Goal: Task Accomplishment & Management: Complete application form

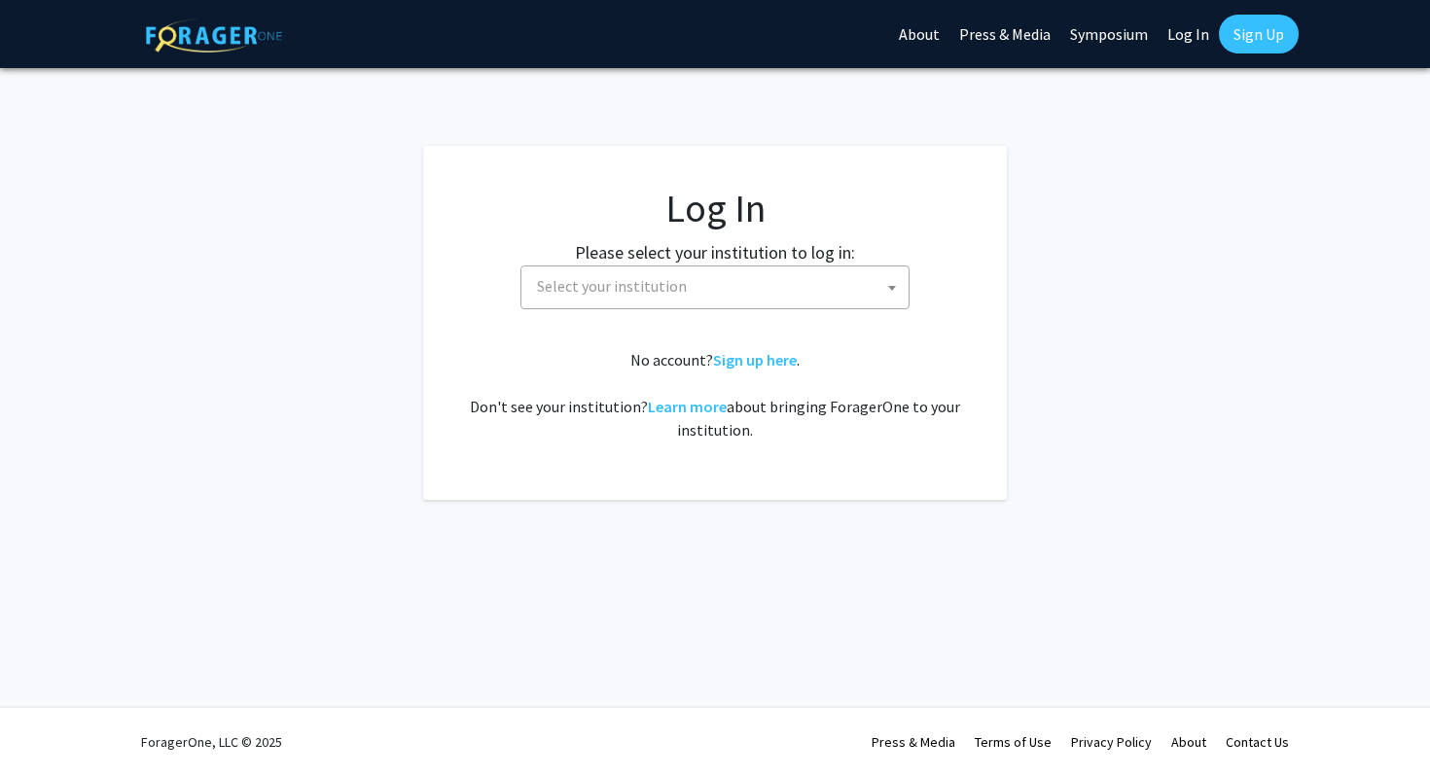
select select
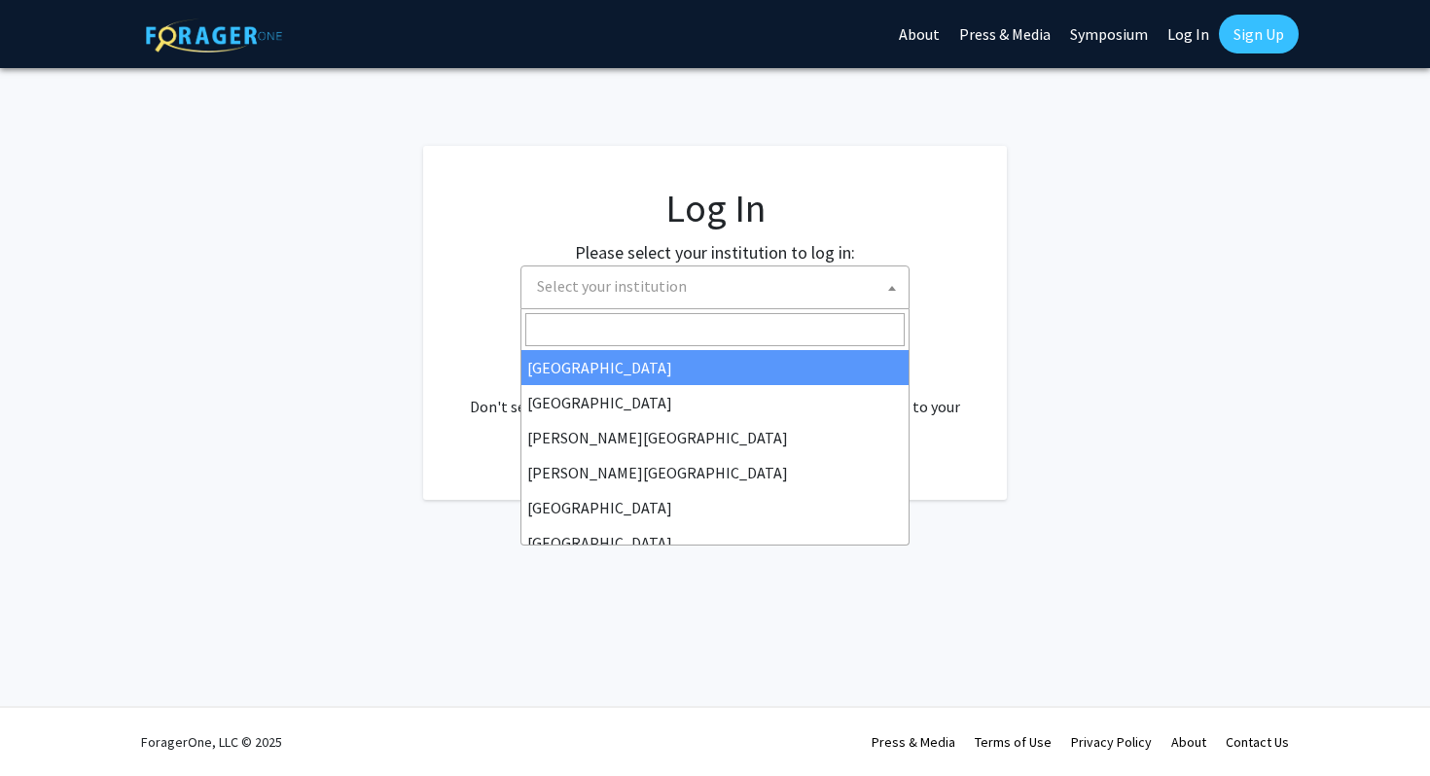
click at [696, 304] on span "Select your institution" at bounding box center [718, 287] width 379 height 40
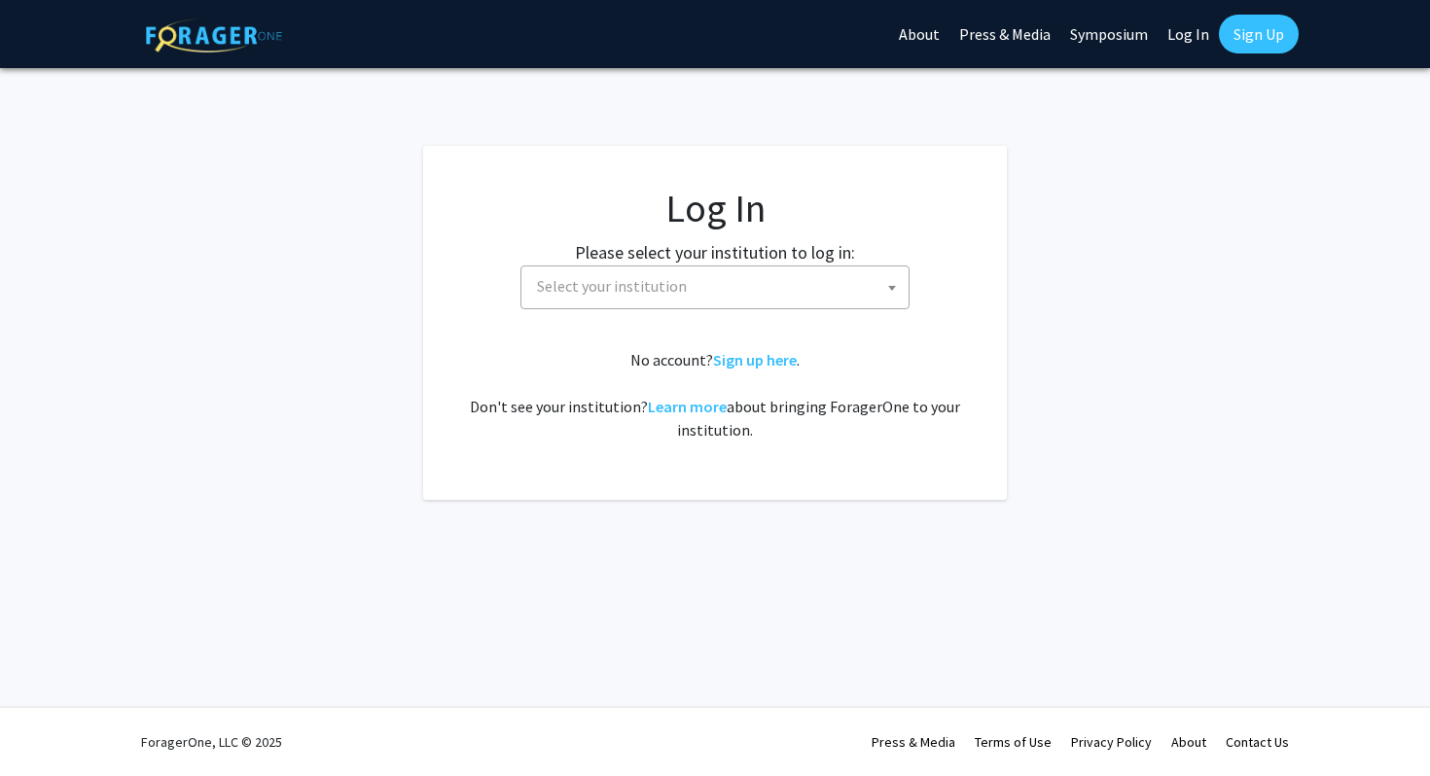
click at [1188, 24] on link "Log In" at bounding box center [1187, 34] width 61 height 68
click at [1190, 37] on link "Log In" at bounding box center [1187, 34] width 61 height 68
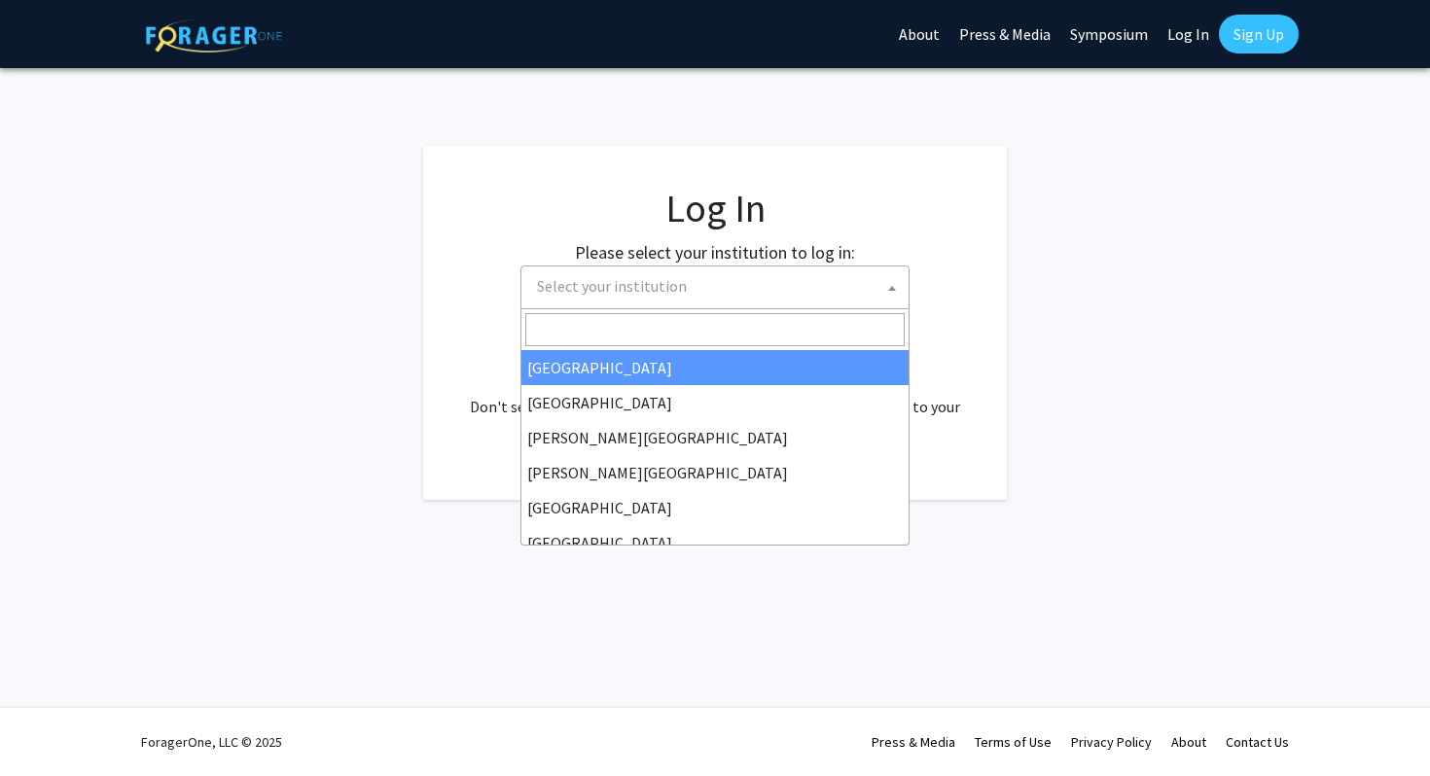
click at [686, 290] on span "Select your institution" at bounding box center [718, 287] width 379 height 40
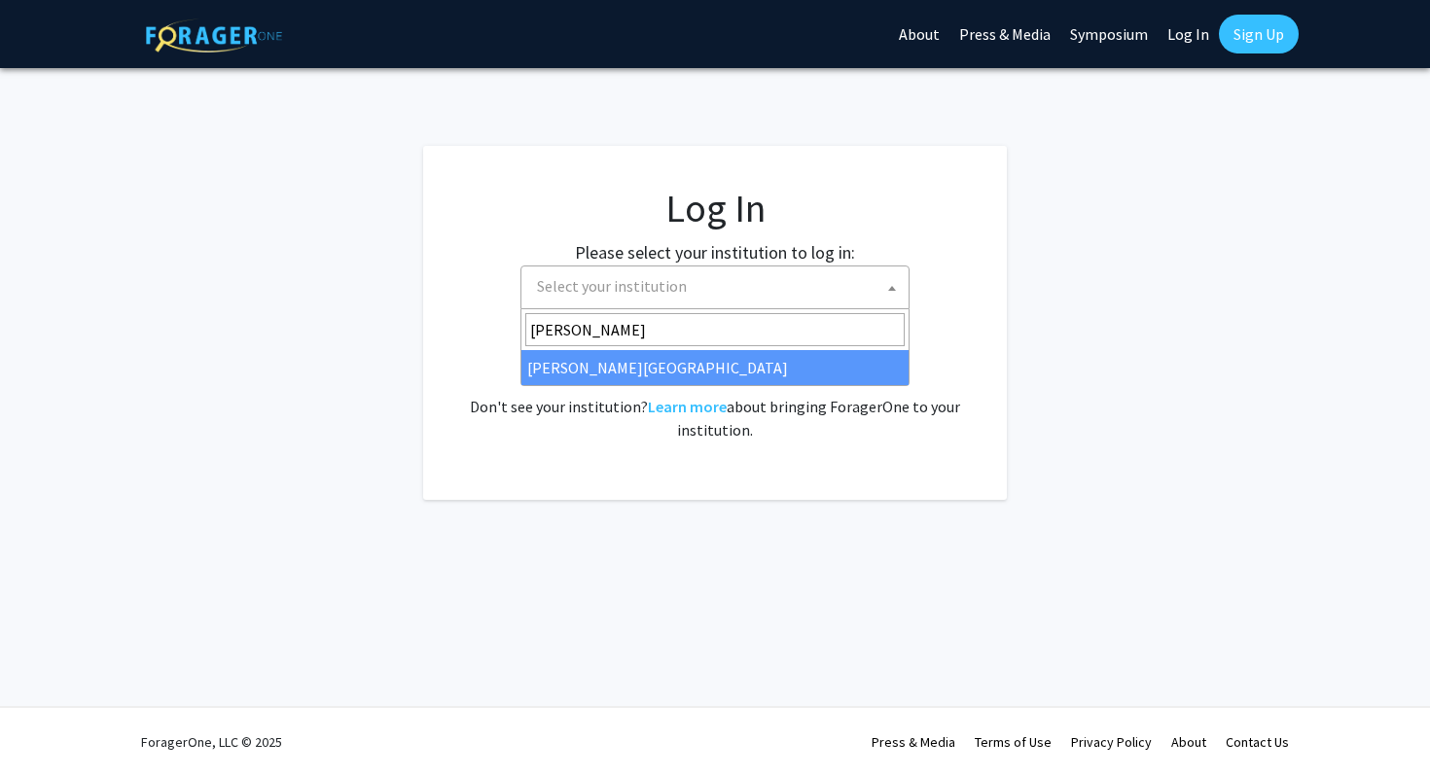
type input "wayne"
select select "21"
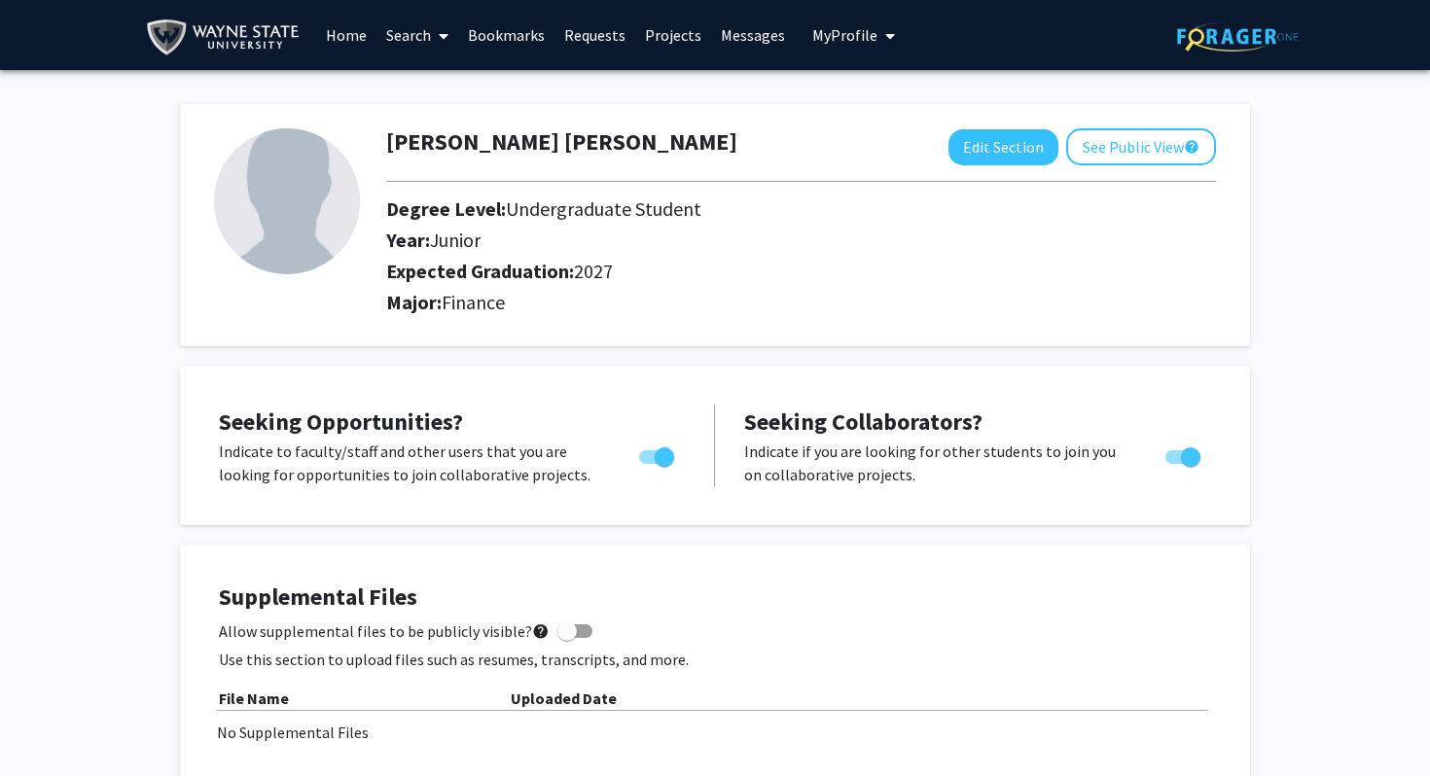
click at [347, 36] on link "Home" at bounding box center [346, 35] width 60 height 68
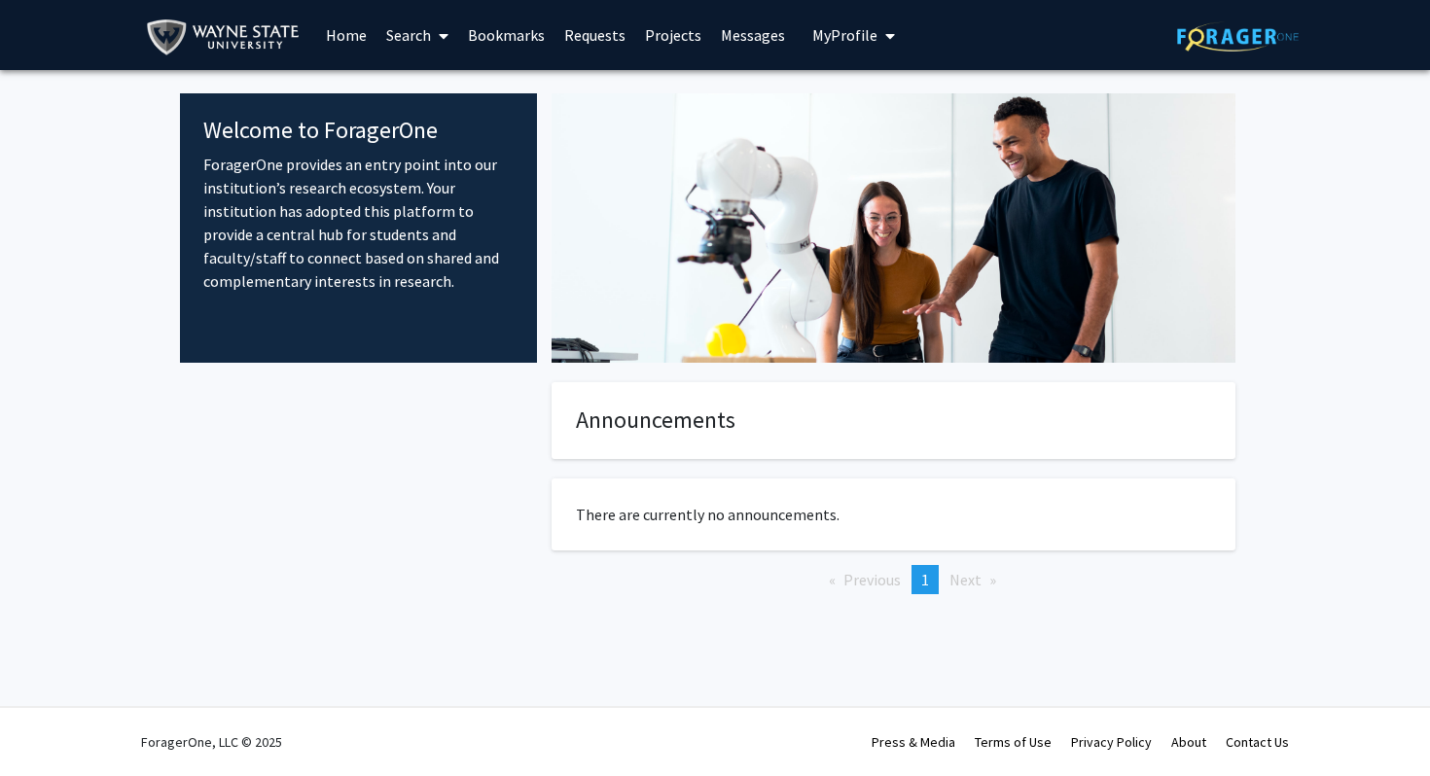
click at [410, 44] on link "Search" at bounding box center [417, 35] width 82 height 68
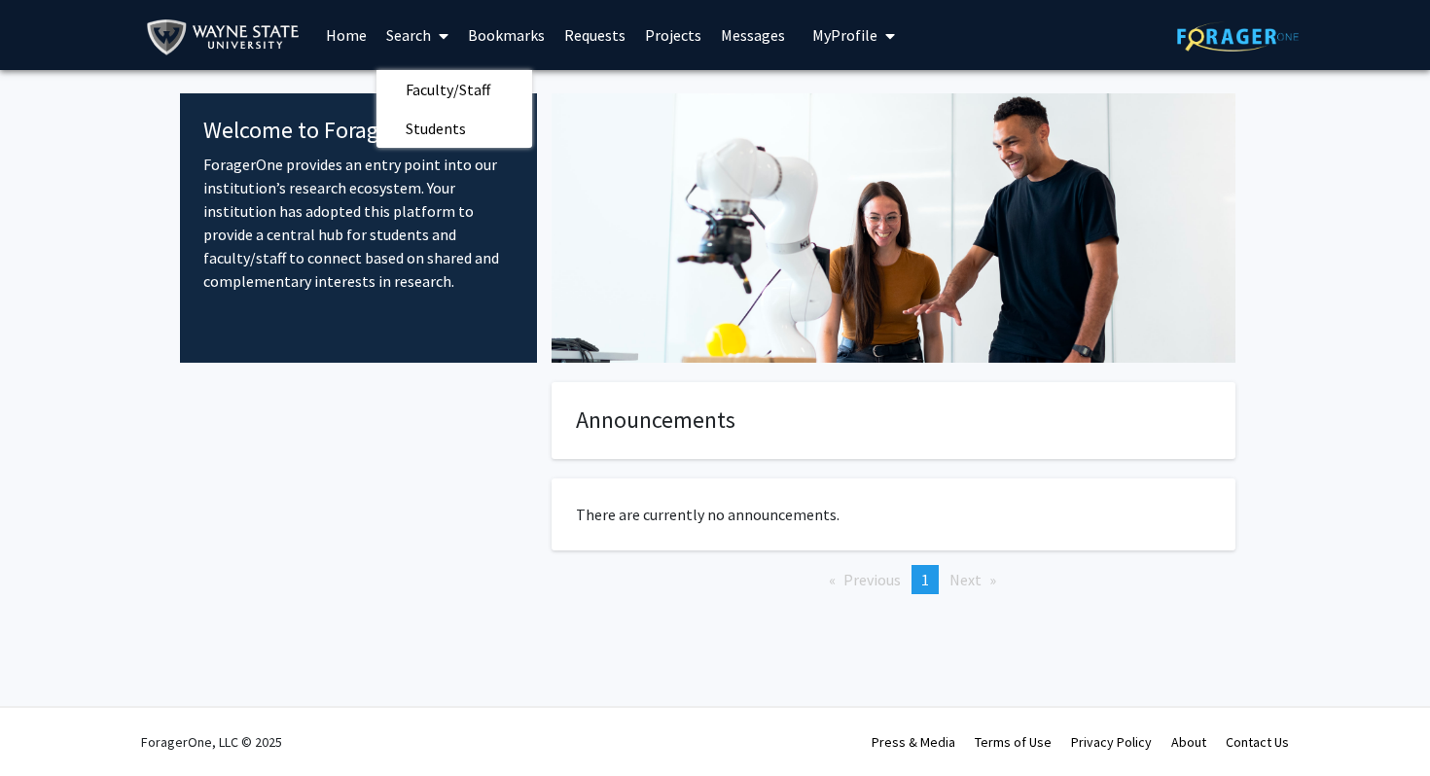
click at [677, 36] on link "Projects" at bounding box center [673, 35] width 76 height 68
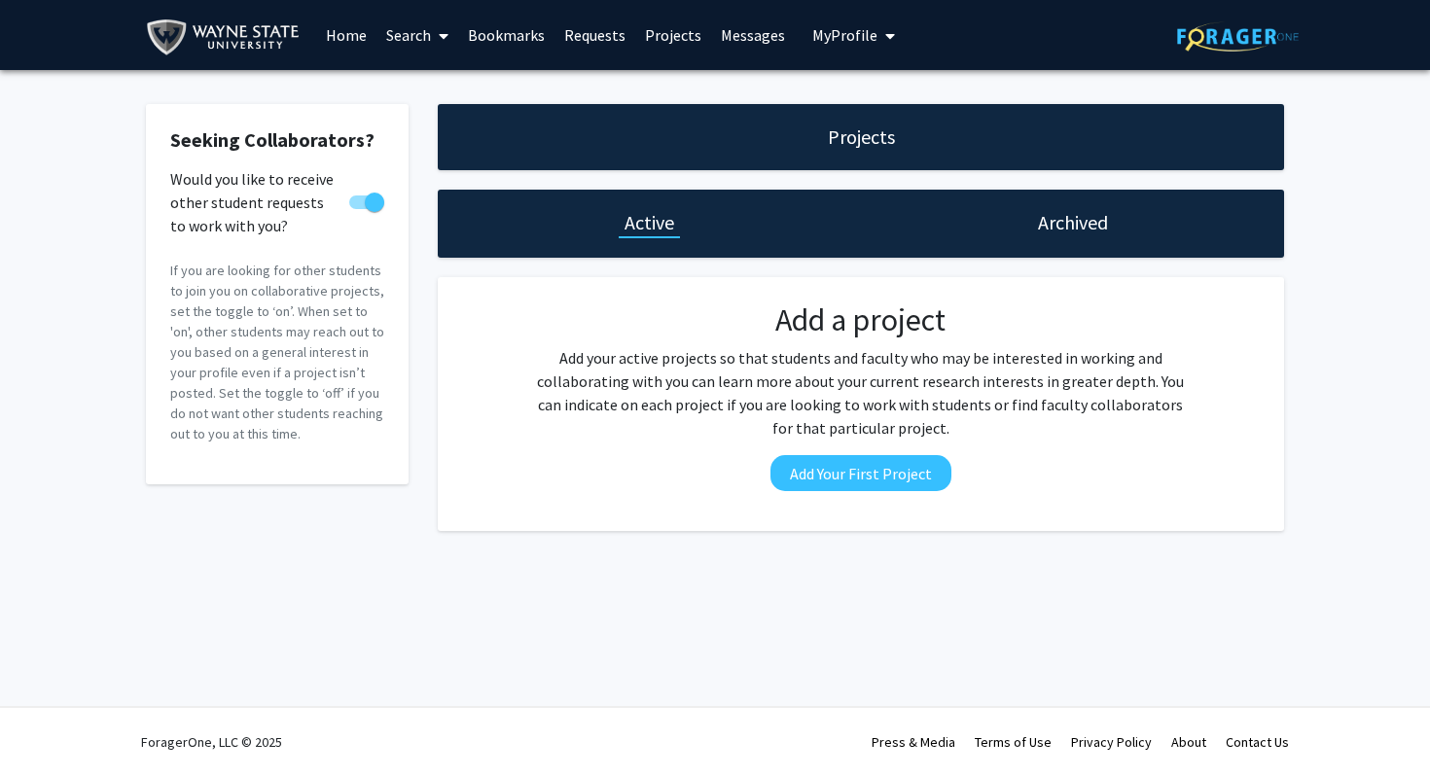
click at [491, 36] on link "Bookmarks" at bounding box center [506, 35] width 96 height 68
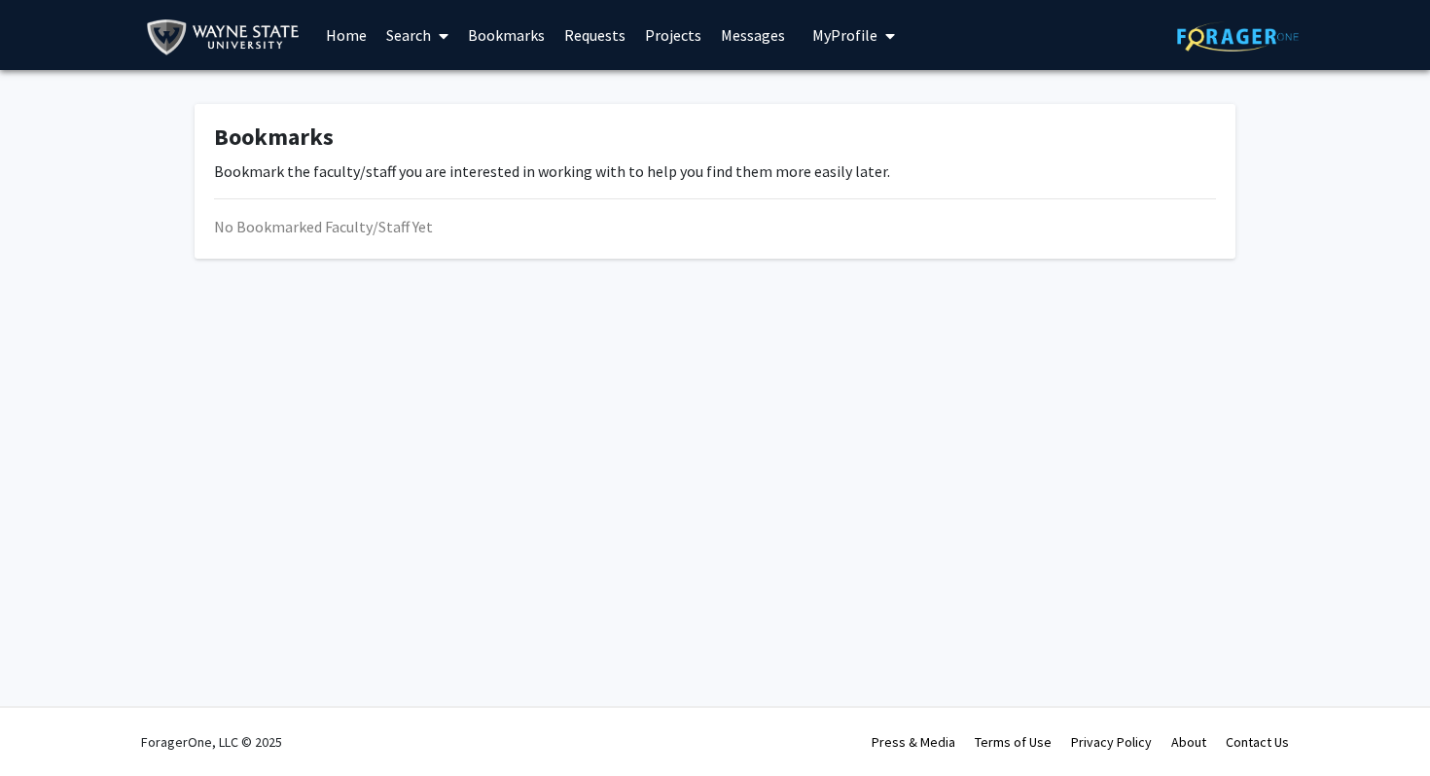
click at [659, 31] on link "Projects" at bounding box center [673, 35] width 76 height 68
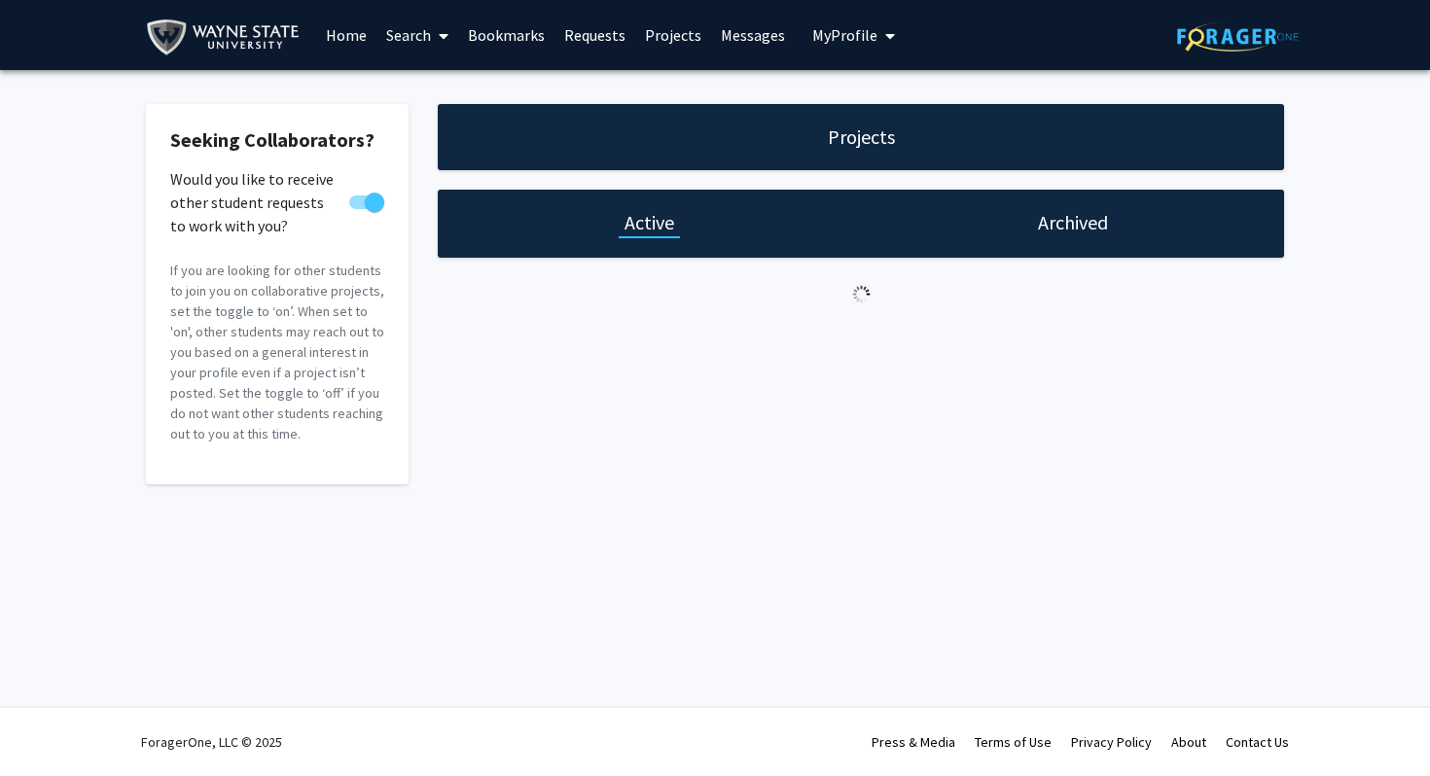
click at [752, 38] on link "Messages" at bounding box center [753, 35] width 84 height 68
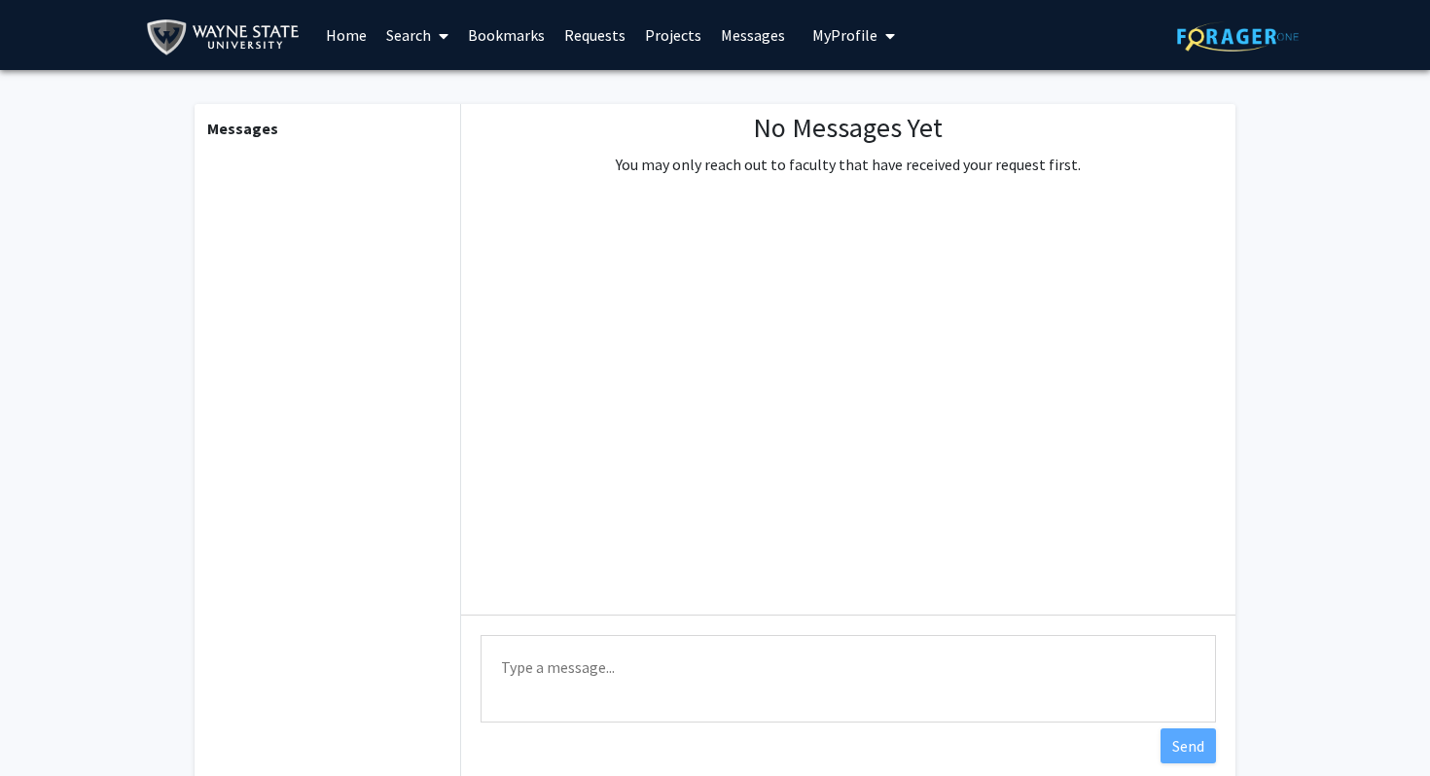
click at [439, 36] on icon at bounding box center [444, 36] width 10 height 16
click at [436, 135] on span "Students" at bounding box center [435, 128] width 119 height 39
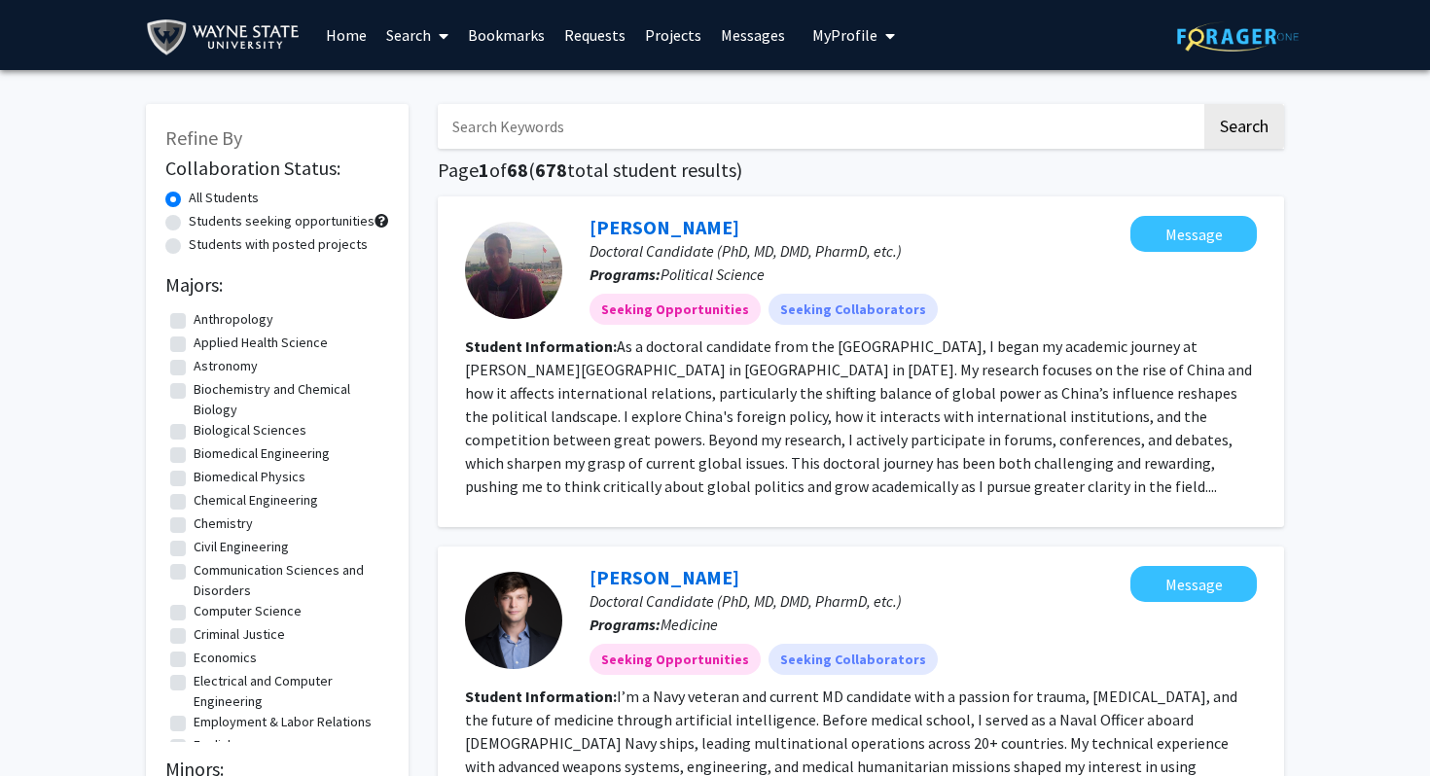
click at [189, 229] on label "Students seeking opportunities" at bounding box center [282, 221] width 186 height 20
click at [189, 224] on input "Students seeking opportunities" at bounding box center [195, 217] width 13 height 13
radio input "true"
click at [189, 196] on label "All Students" at bounding box center [224, 198] width 70 height 20
click at [189, 196] on input "All Students" at bounding box center [195, 194] width 13 height 13
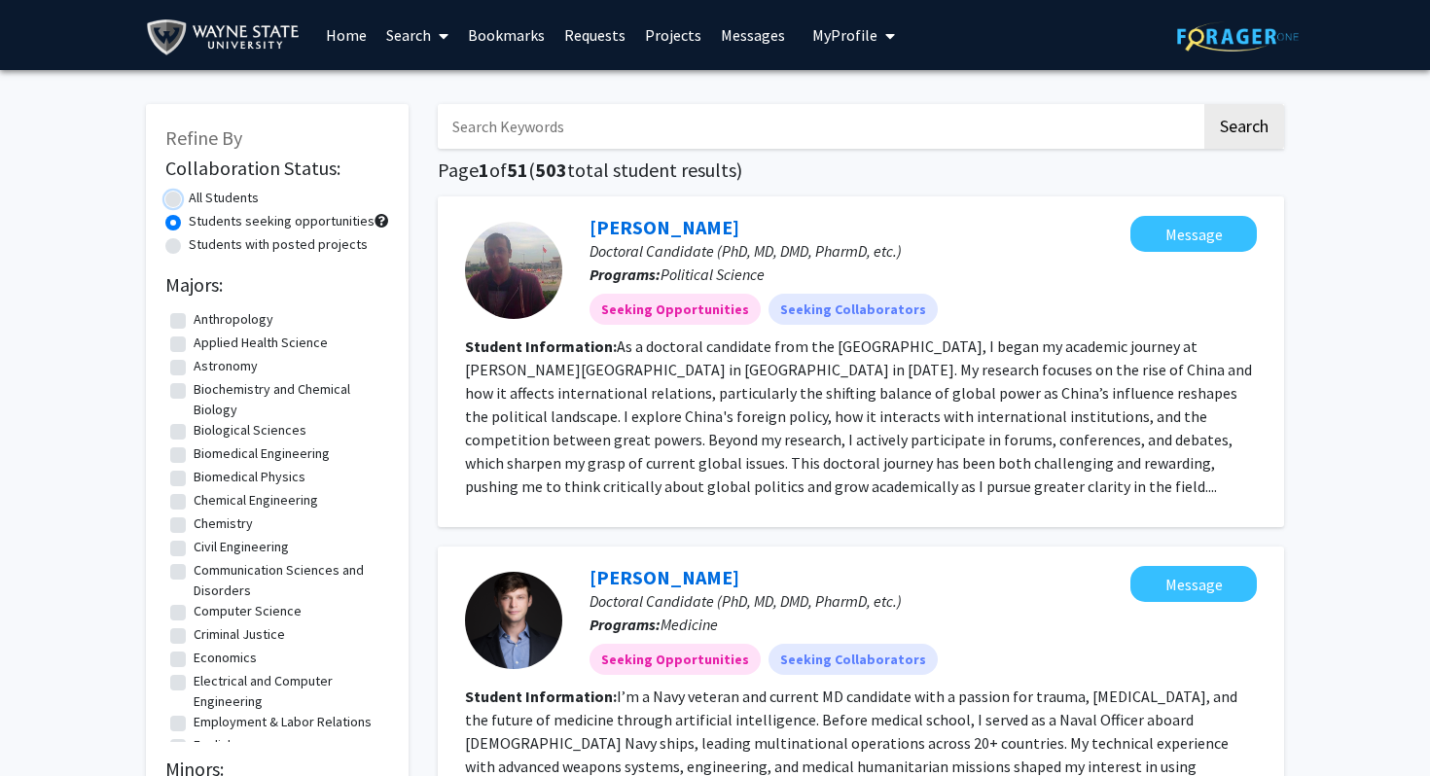
radio input "true"
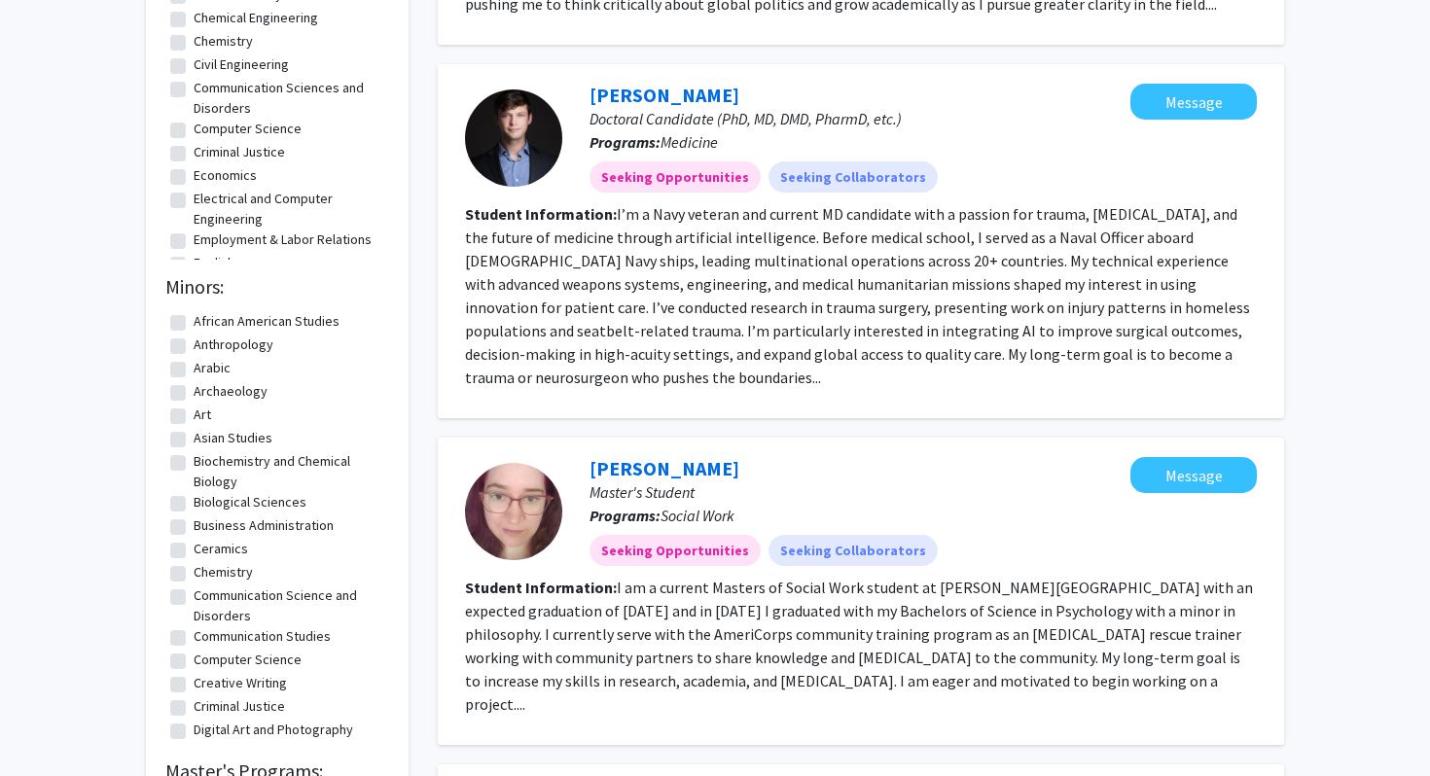
scroll to position [489, 0]
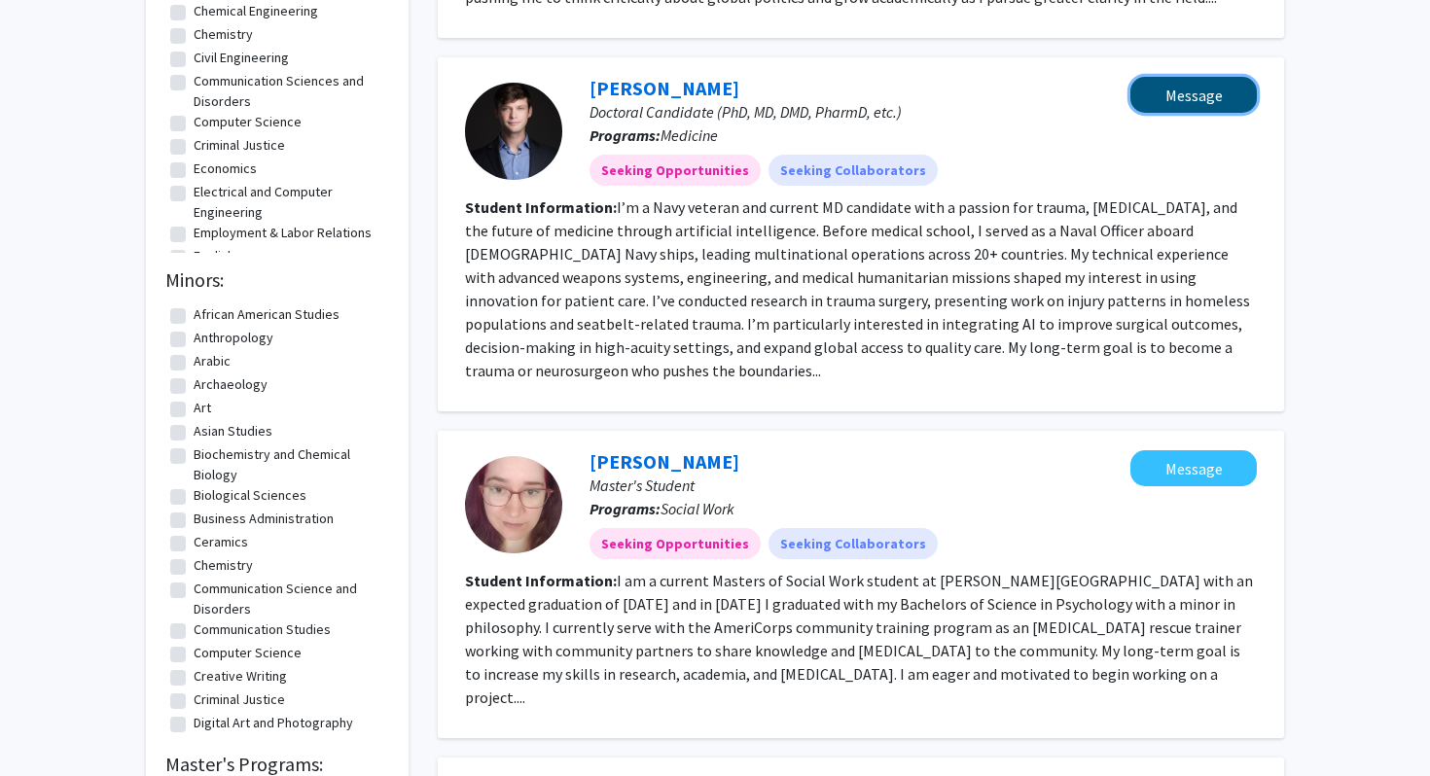
click at [1201, 91] on button "Message" at bounding box center [1193, 95] width 126 height 36
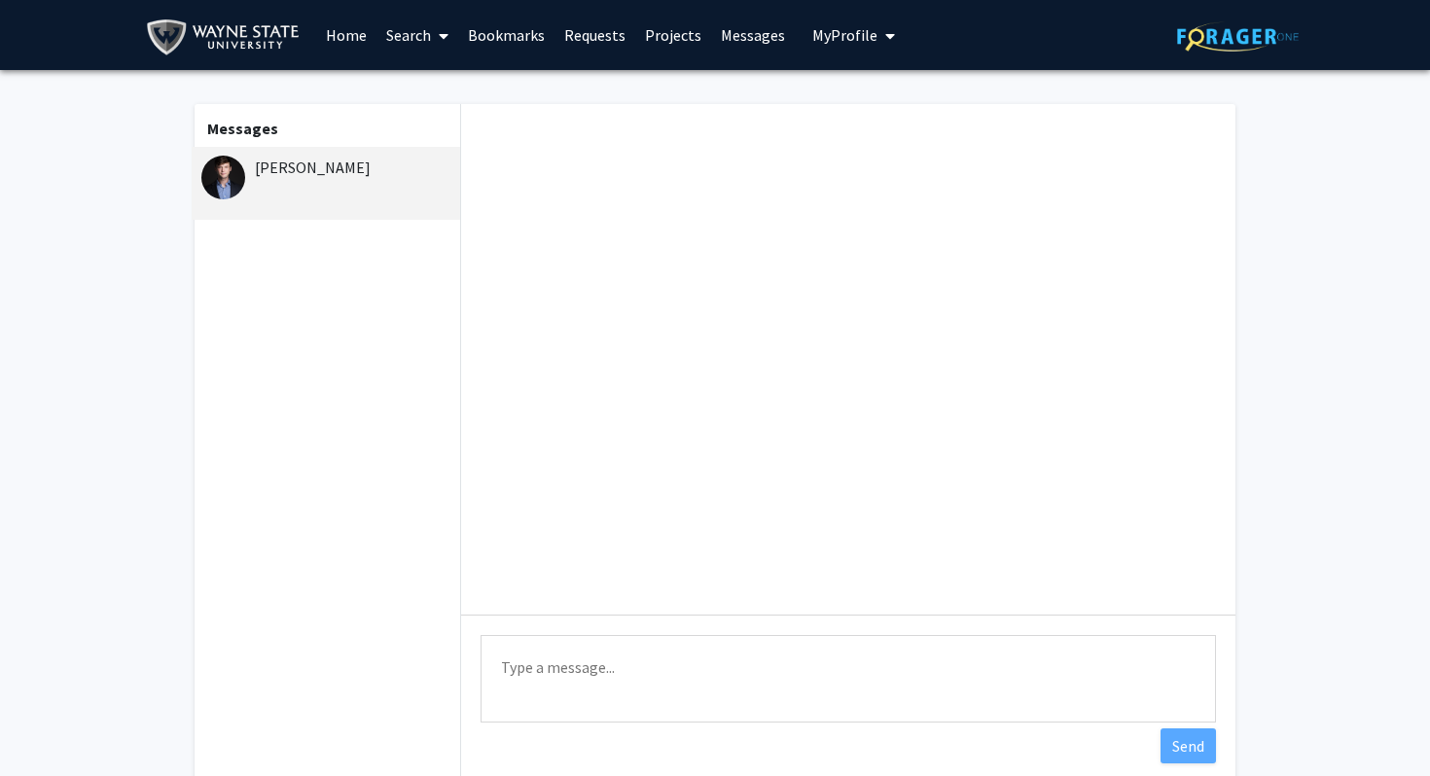
click at [576, 705] on textarea "Type a message" at bounding box center [847, 679] width 735 height 88
type textarea "h"
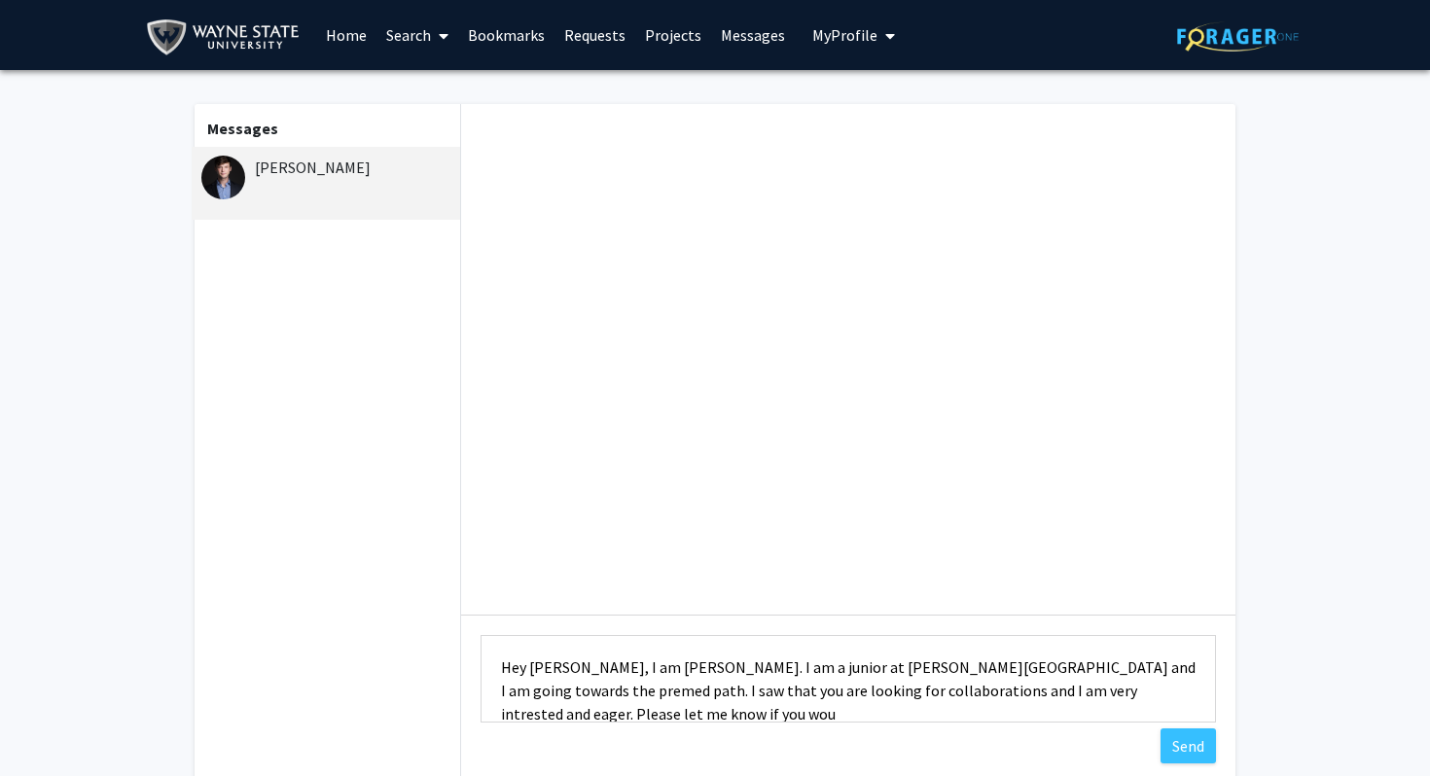
scroll to position [2, 0]
type textarea "Hey Brandon, I am Ayan. I am a junior at wayne state university and I am going …"
click at [1181, 747] on button "Send" at bounding box center [1187, 746] width 55 height 35
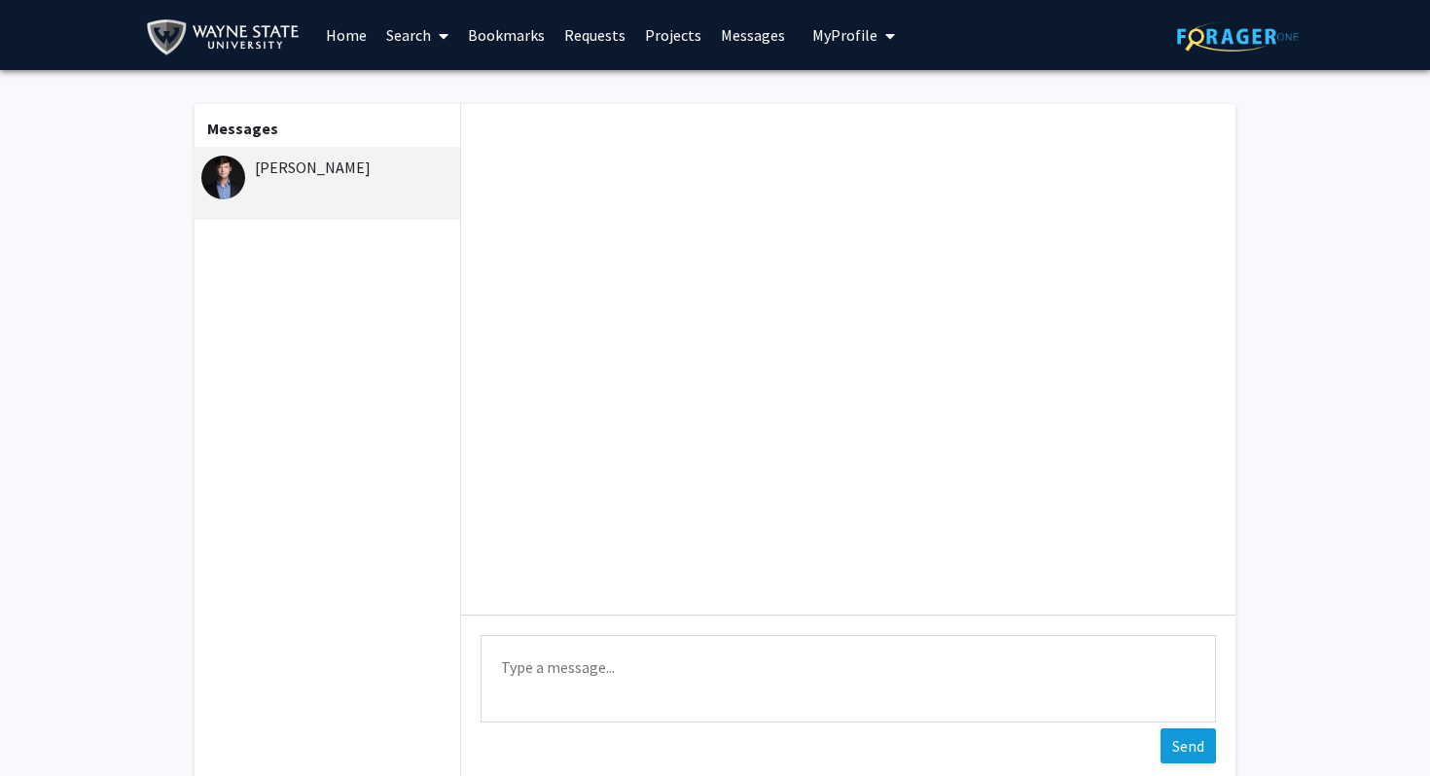
scroll to position [0, 0]
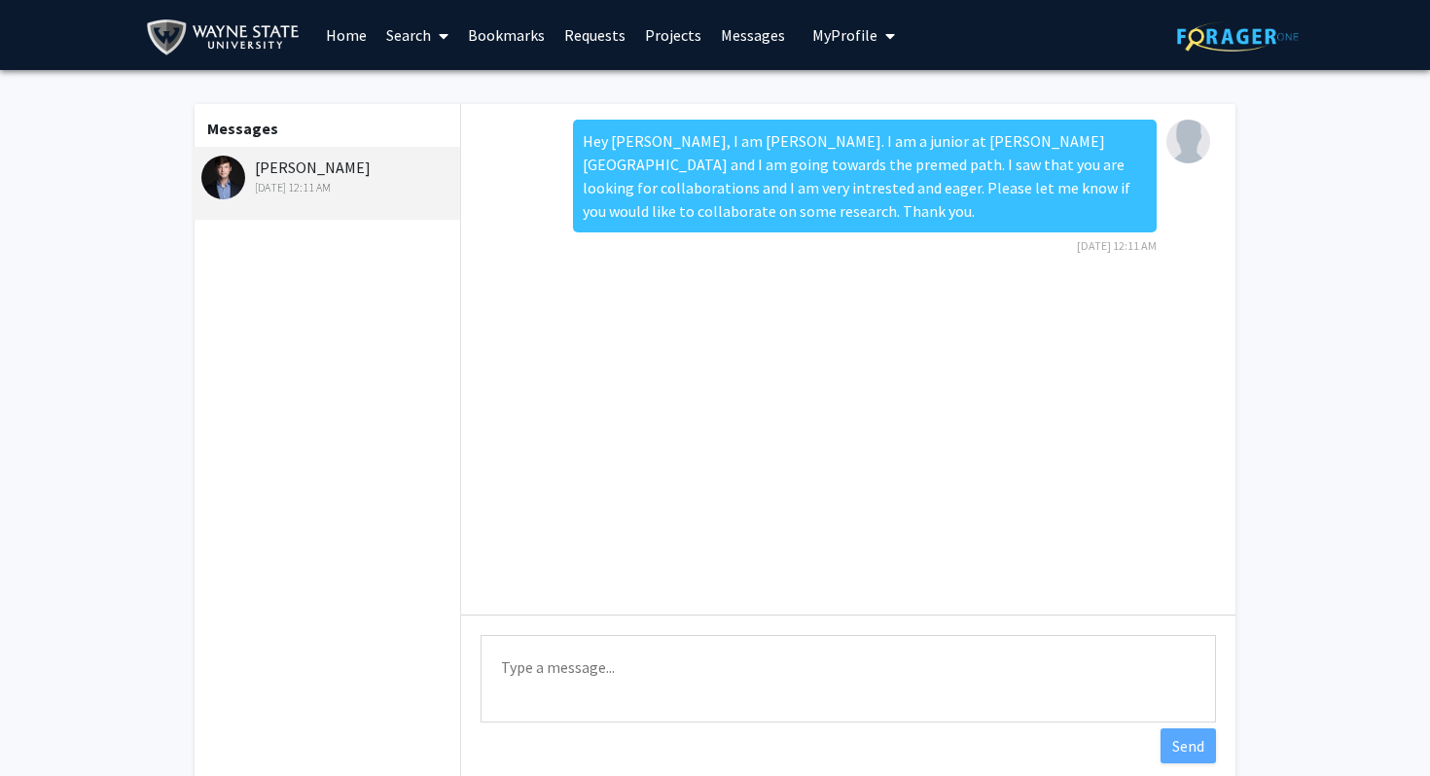
click at [438, 37] on span at bounding box center [440, 36] width 18 height 68
click at [432, 137] on span "Students" at bounding box center [435, 128] width 119 height 39
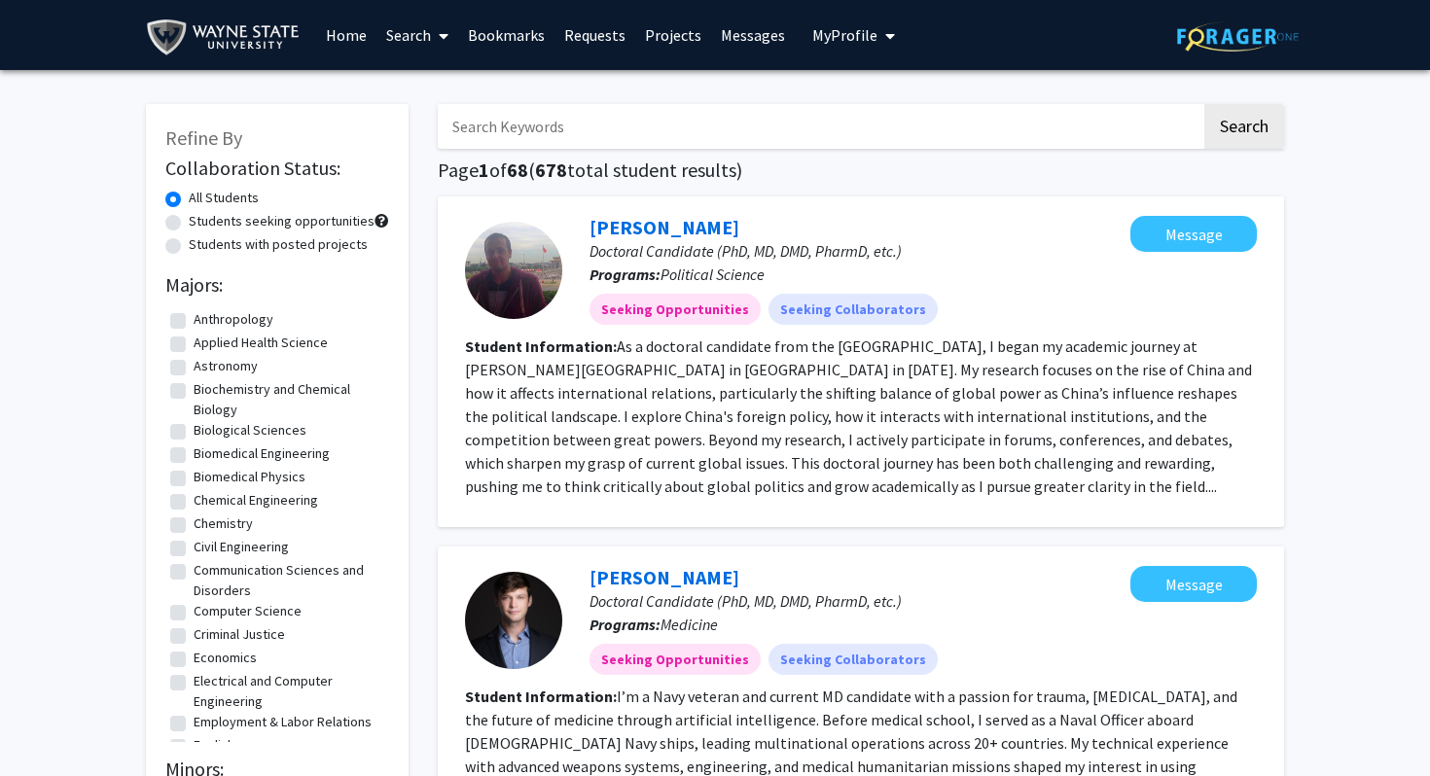
click at [420, 35] on link "Search" at bounding box center [417, 35] width 82 height 68
click at [426, 91] on span "Faculty/Staff" at bounding box center [447, 89] width 143 height 39
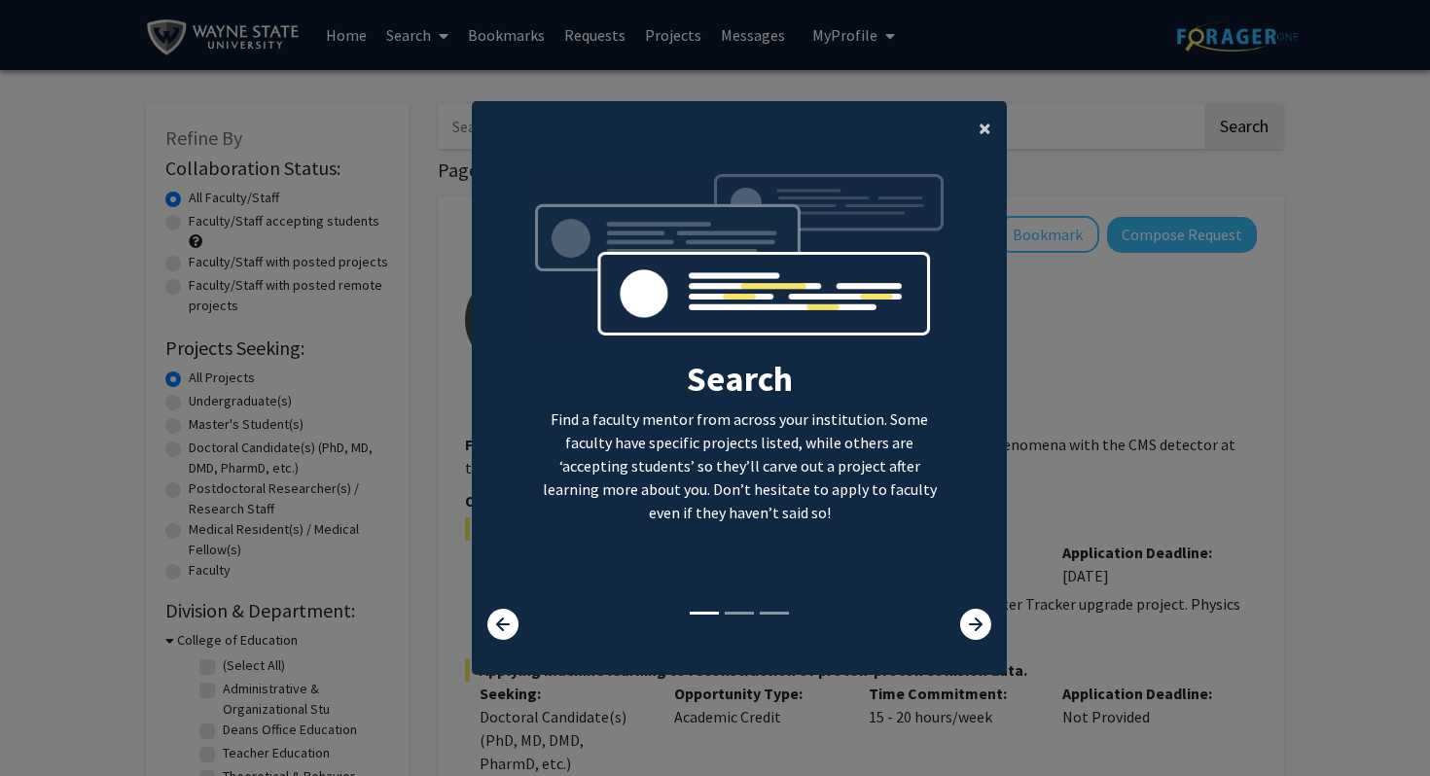
click at [985, 139] on span "×" at bounding box center [985, 128] width 13 height 30
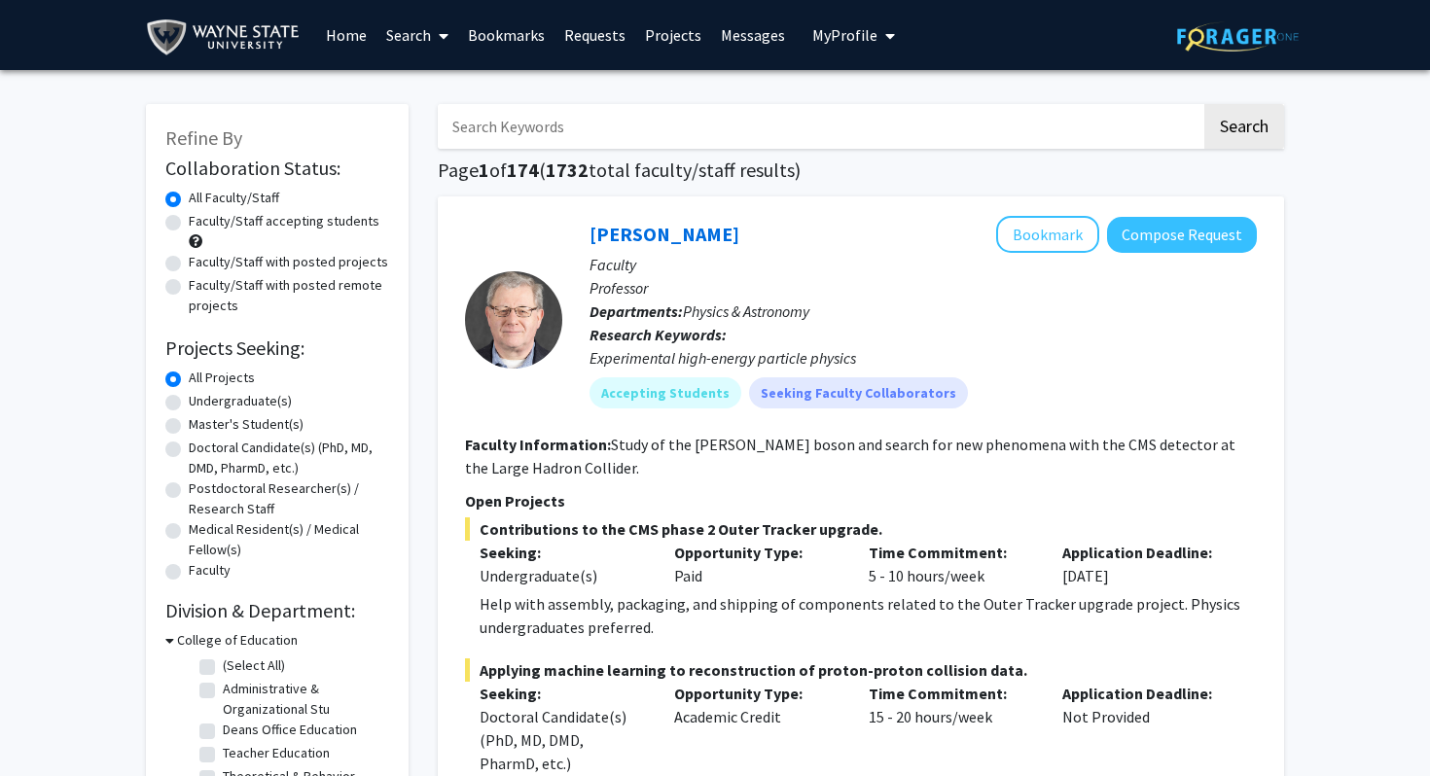
click at [189, 222] on label "Faculty/Staff accepting students" at bounding box center [284, 221] width 191 height 20
click at [189, 222] on input "Faculty/Staff accepting students" at bounding box center [195, 217] width 13 height 13
radio input "true"
click at [189, 404] on label "Undergraduate(s)" at bounding box center [240, 401] width 103 height 20
click at [189, 404] on input "Undergraduate(s)" at bounding box center [195, 397] width 13 height 13
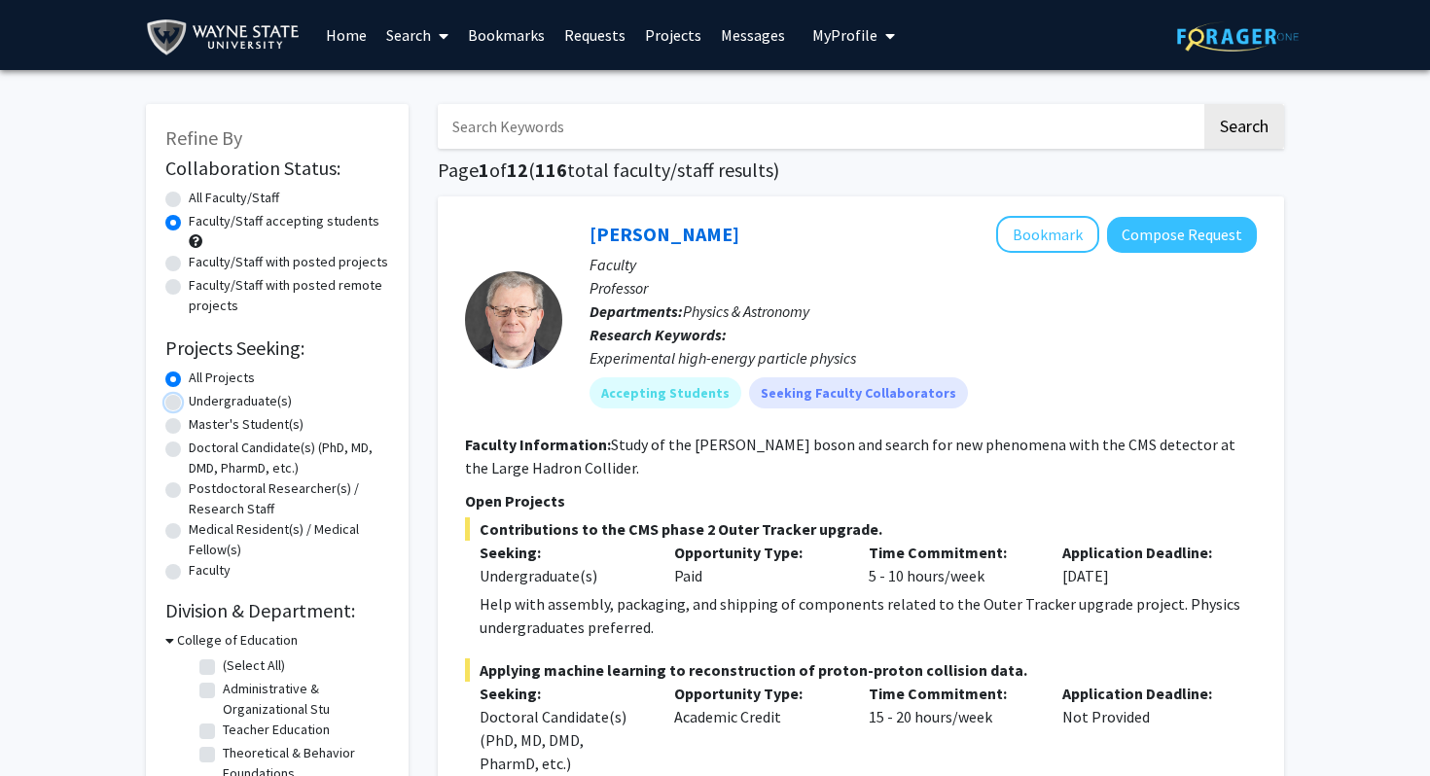
radio input "true"
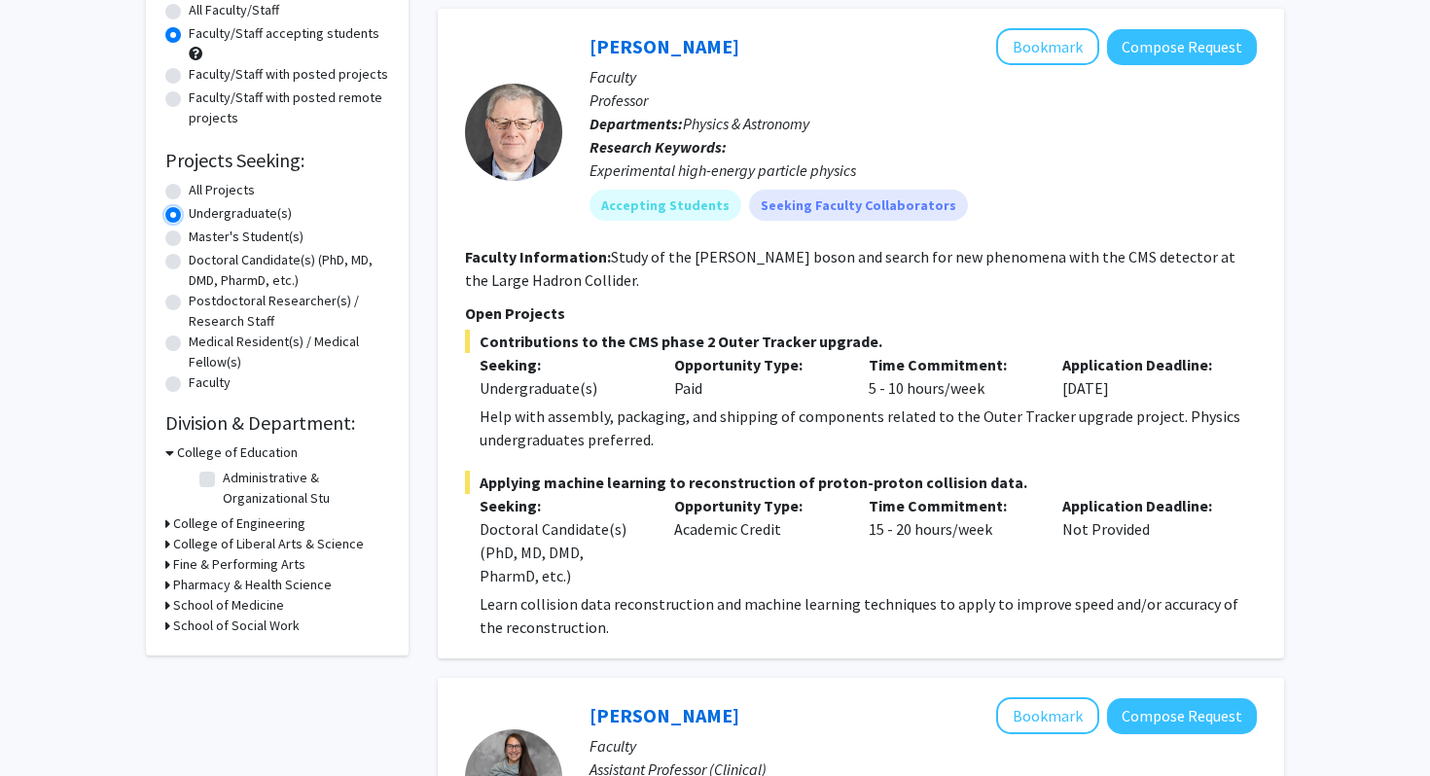
scroll to position [189, 0]
click at [317, 584] on h3 "Pharmacy & Health Science" at bounding box center [252, 584] width 159 height 20
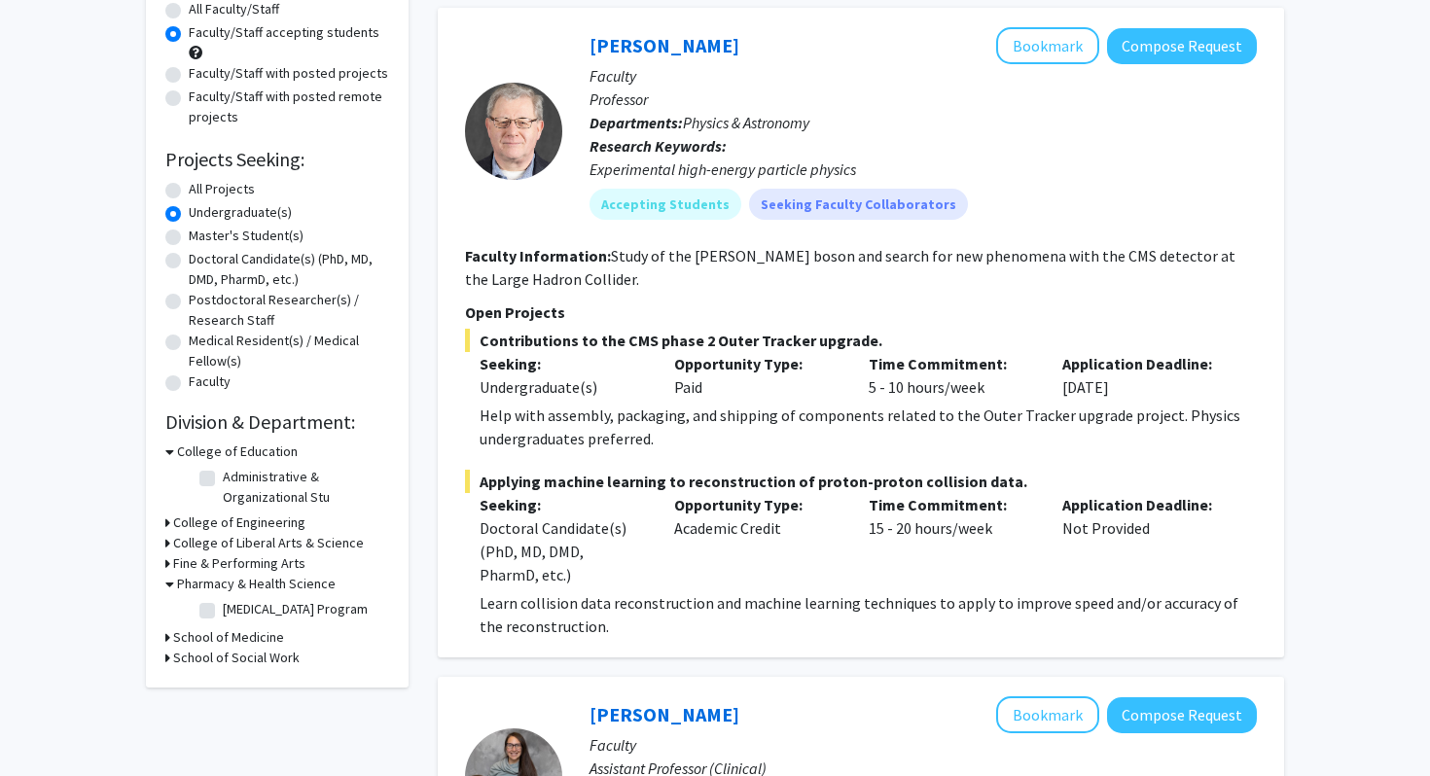
click at [254, 648] on h3 "School of Medicine" at bounding box center [228, 637] width 111 height 20
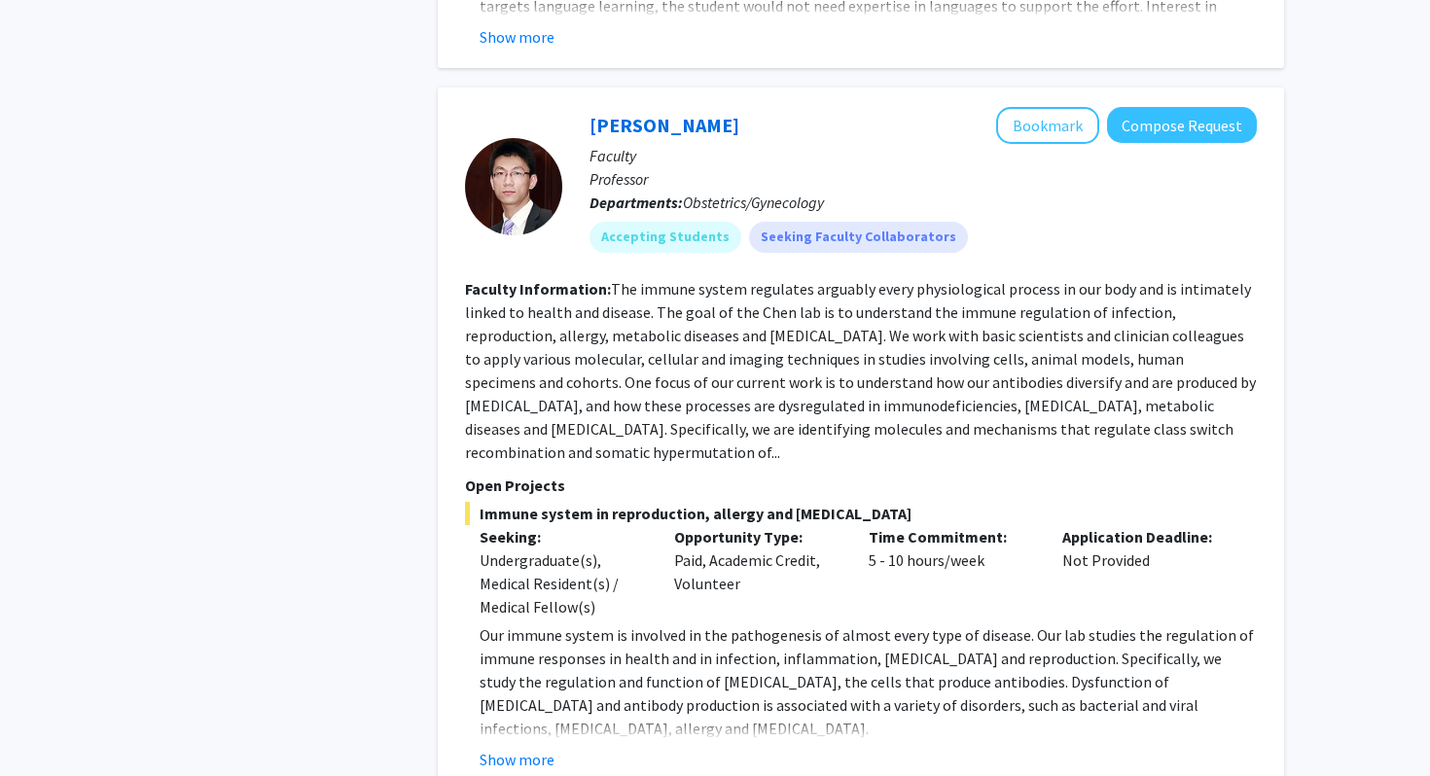
scroll to position [2721, 0]
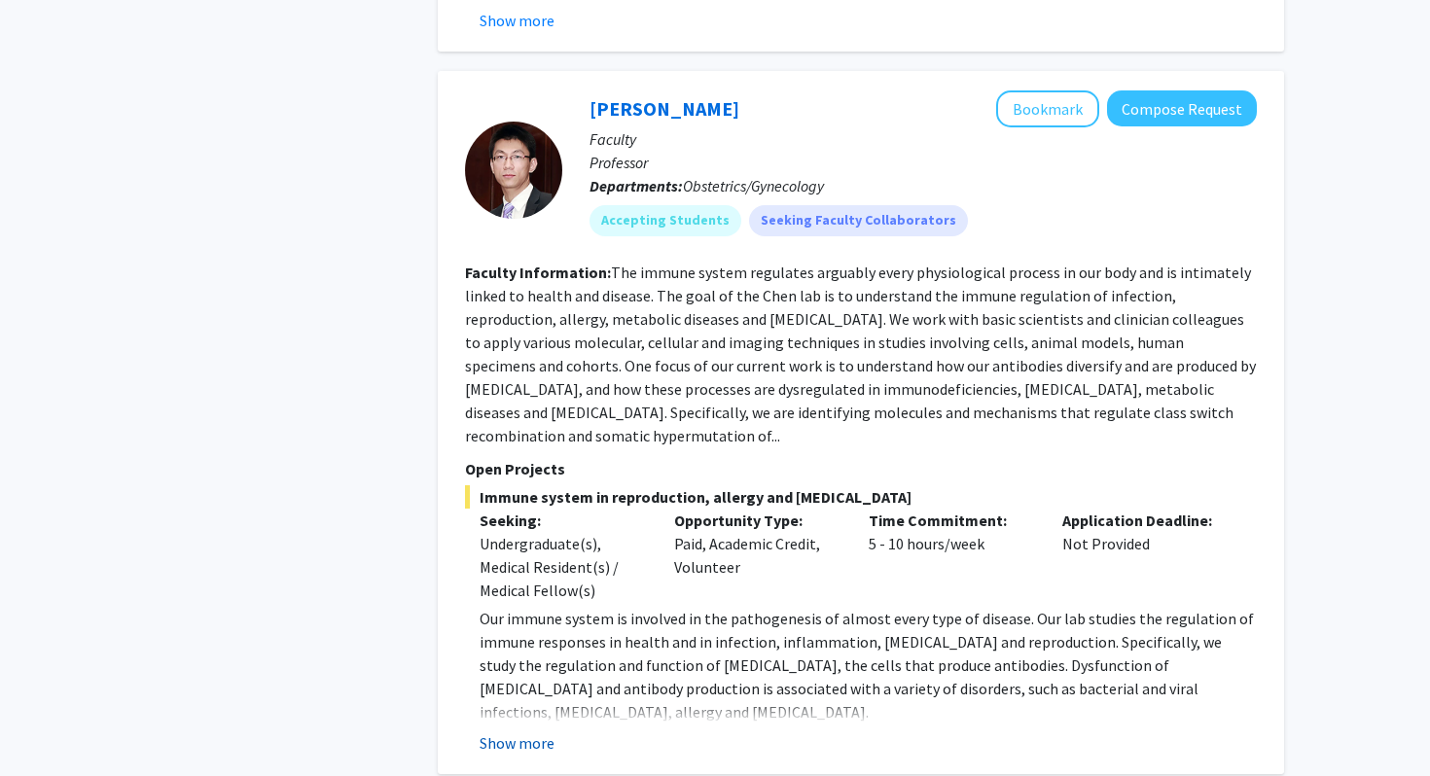
click at [533, 731] on button "Show more" at bounding box center [517, 742] width 75 height 23
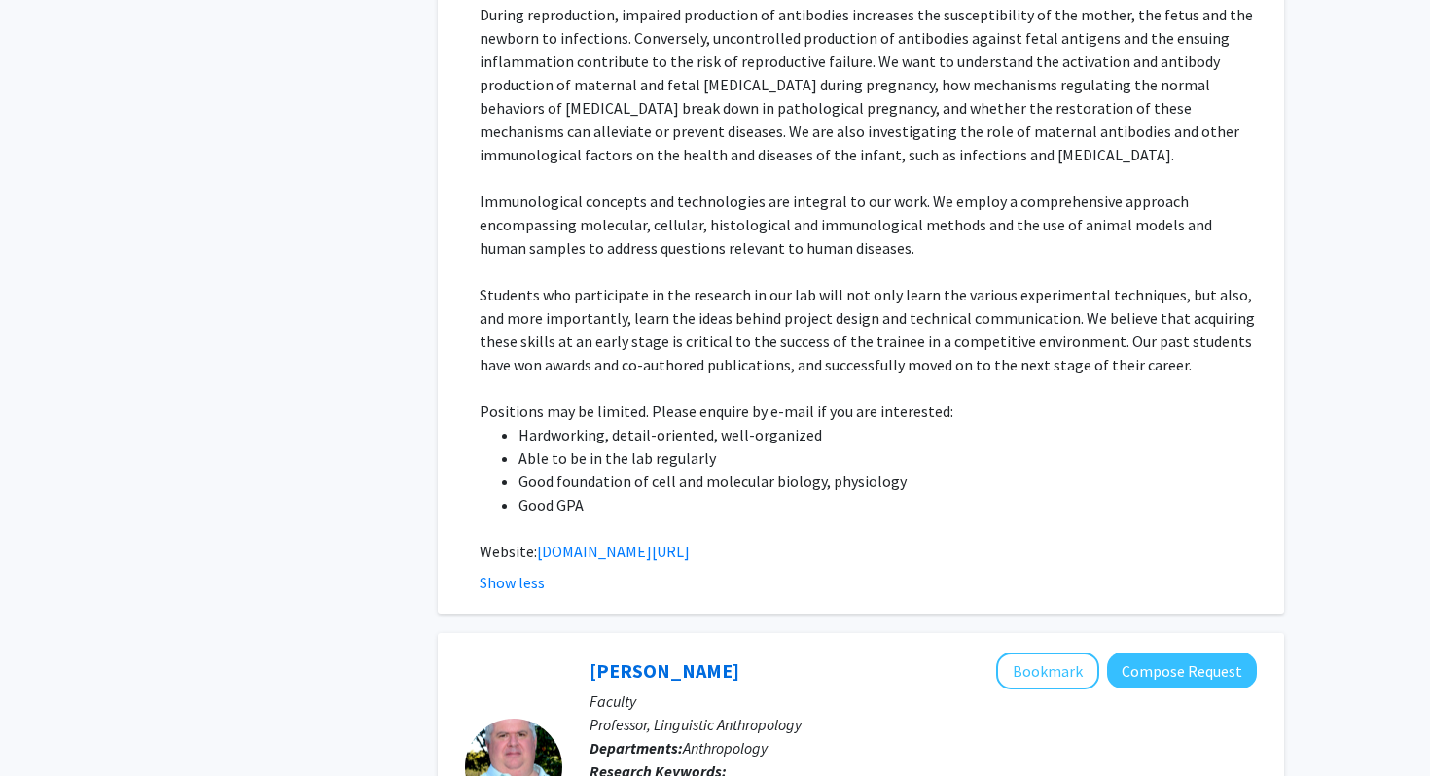
scroll to position [3454, 0]
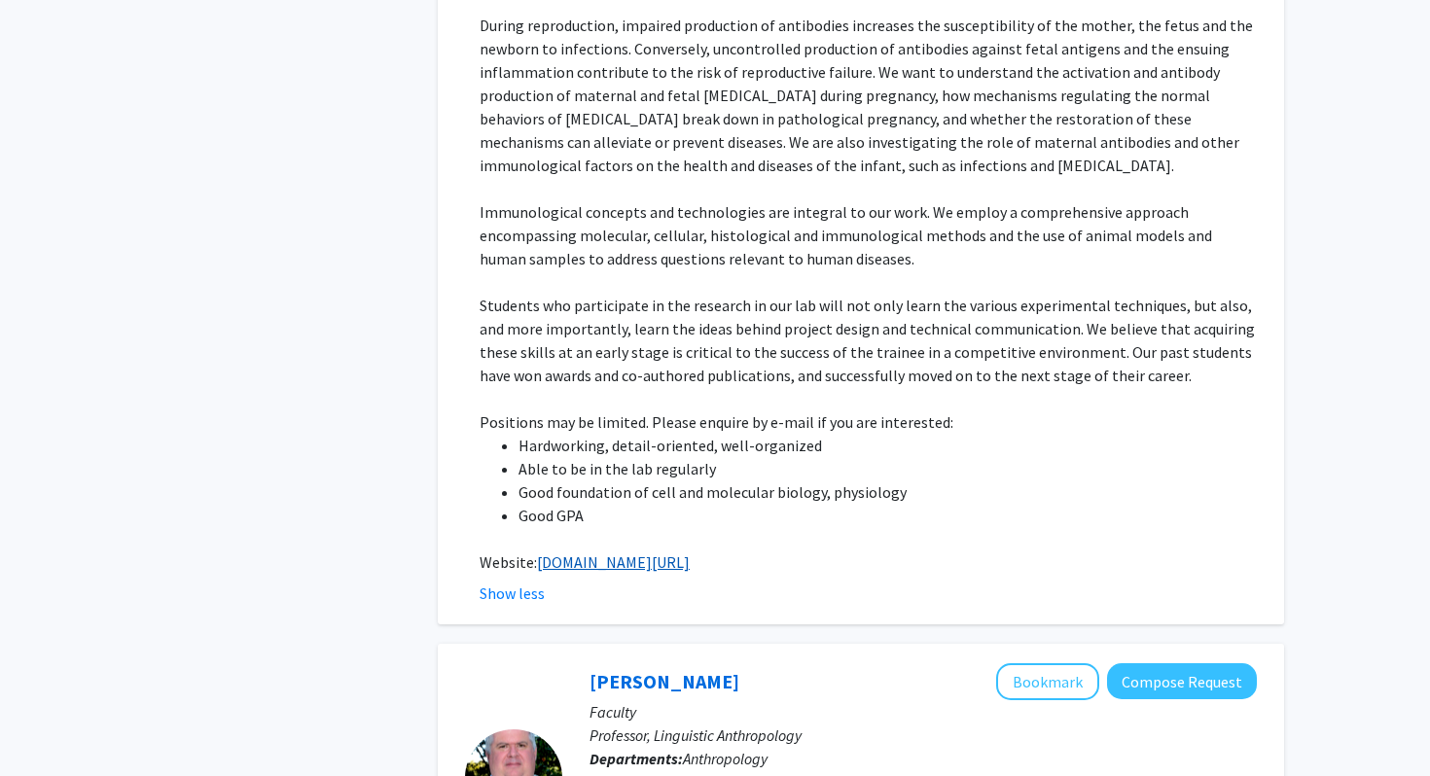
click at [580, 552] on link "[DOMAIN_NAME][URL]" at bounding box center [613, 561] width 153 height 19
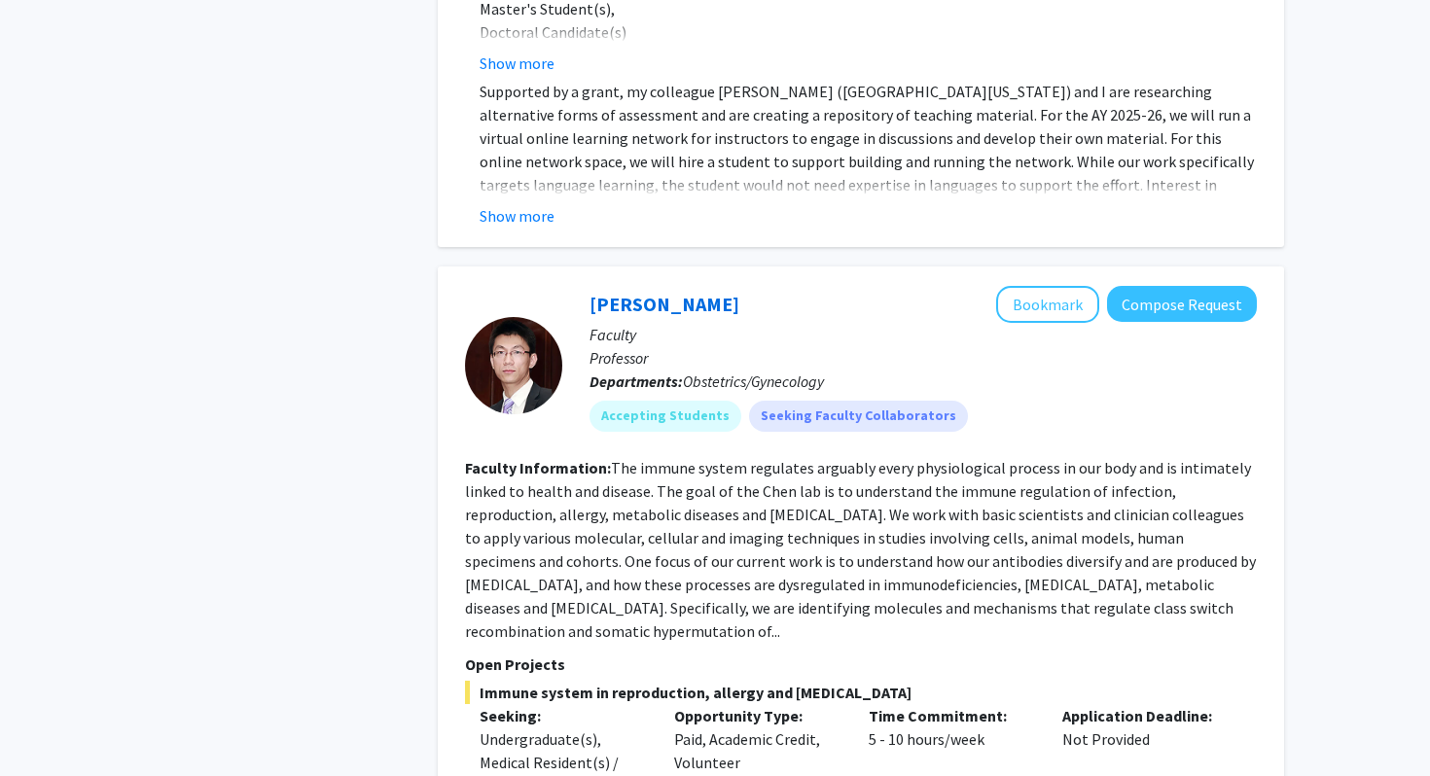
scroll to position [2490, 0]
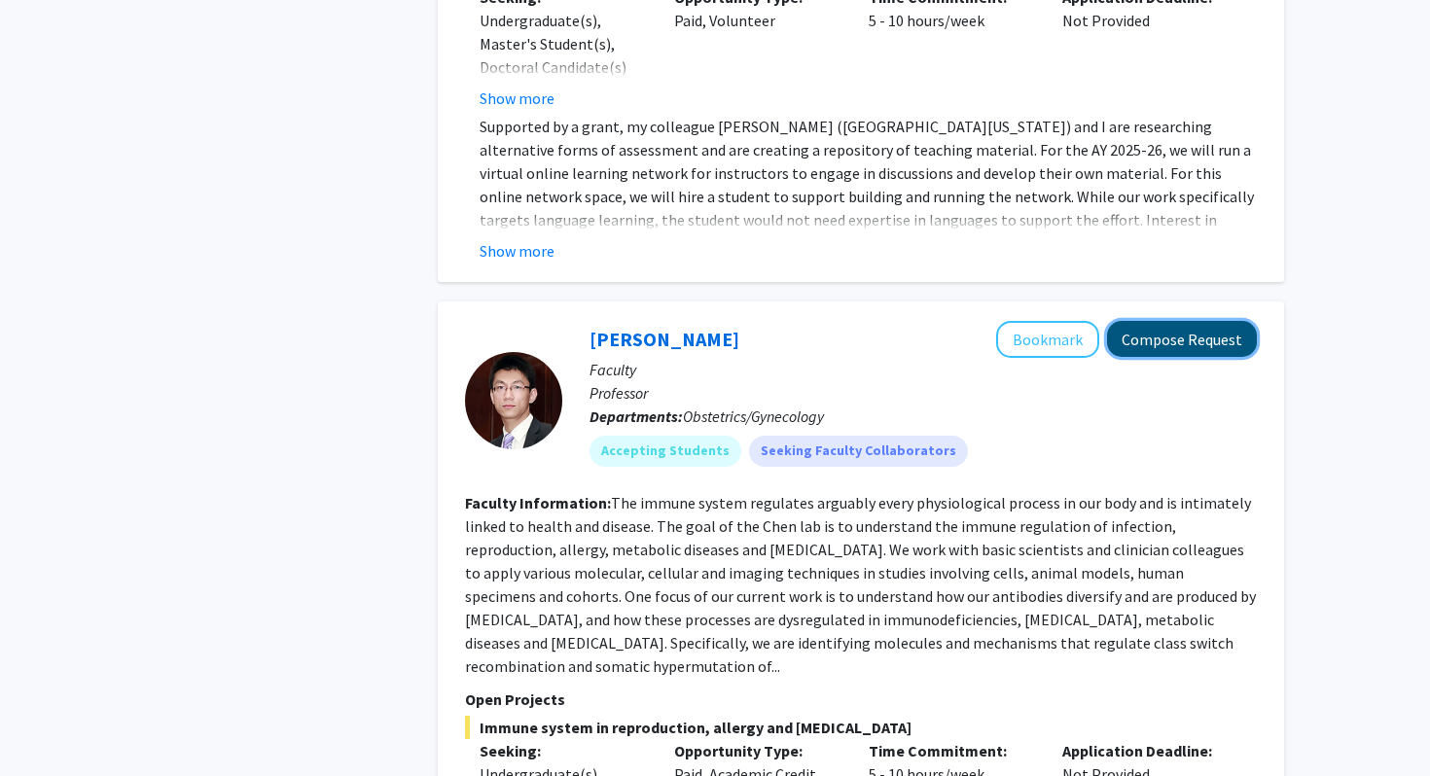
click at [1190, 321] on button "Compose Request" at bounding box center [1182, 339] width 150 height 36
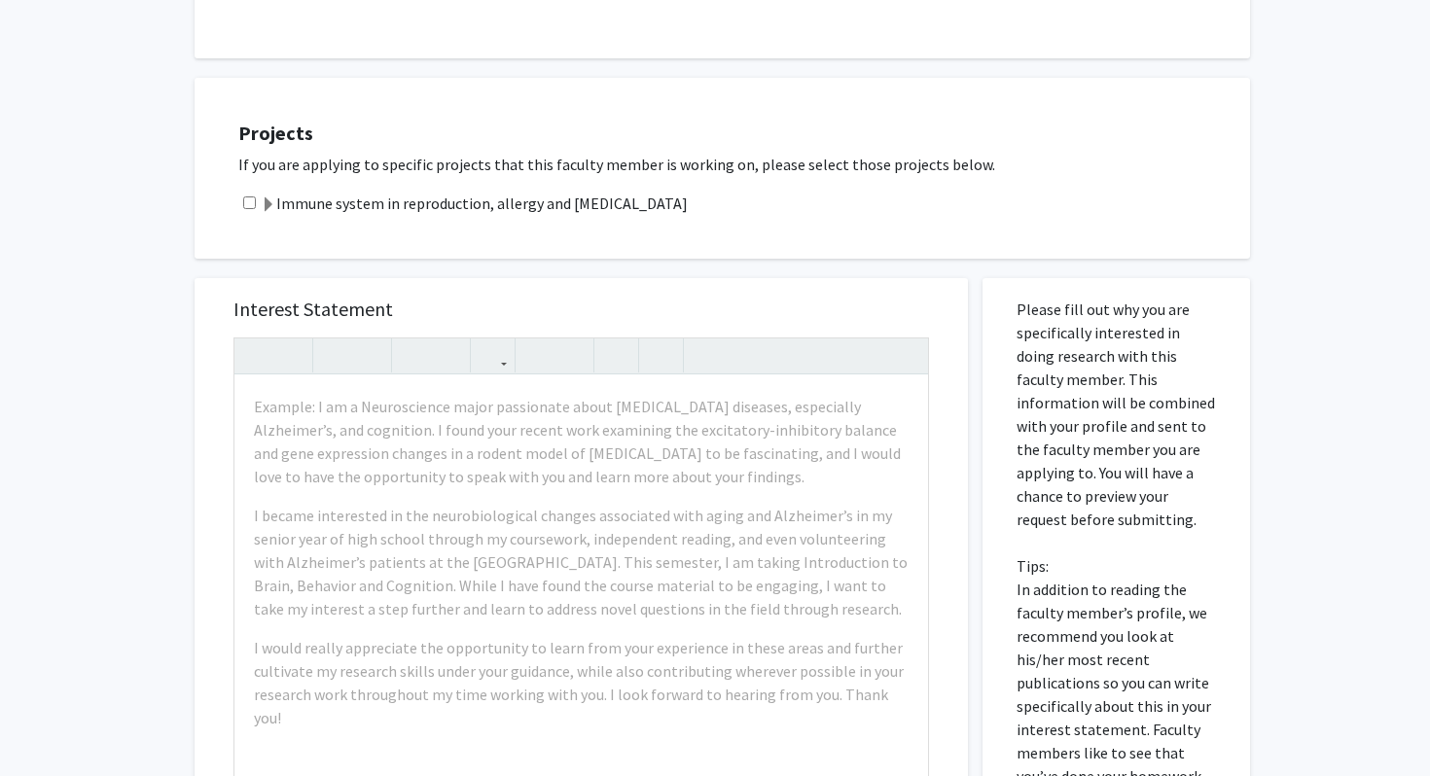
scroll to position [681, 0]
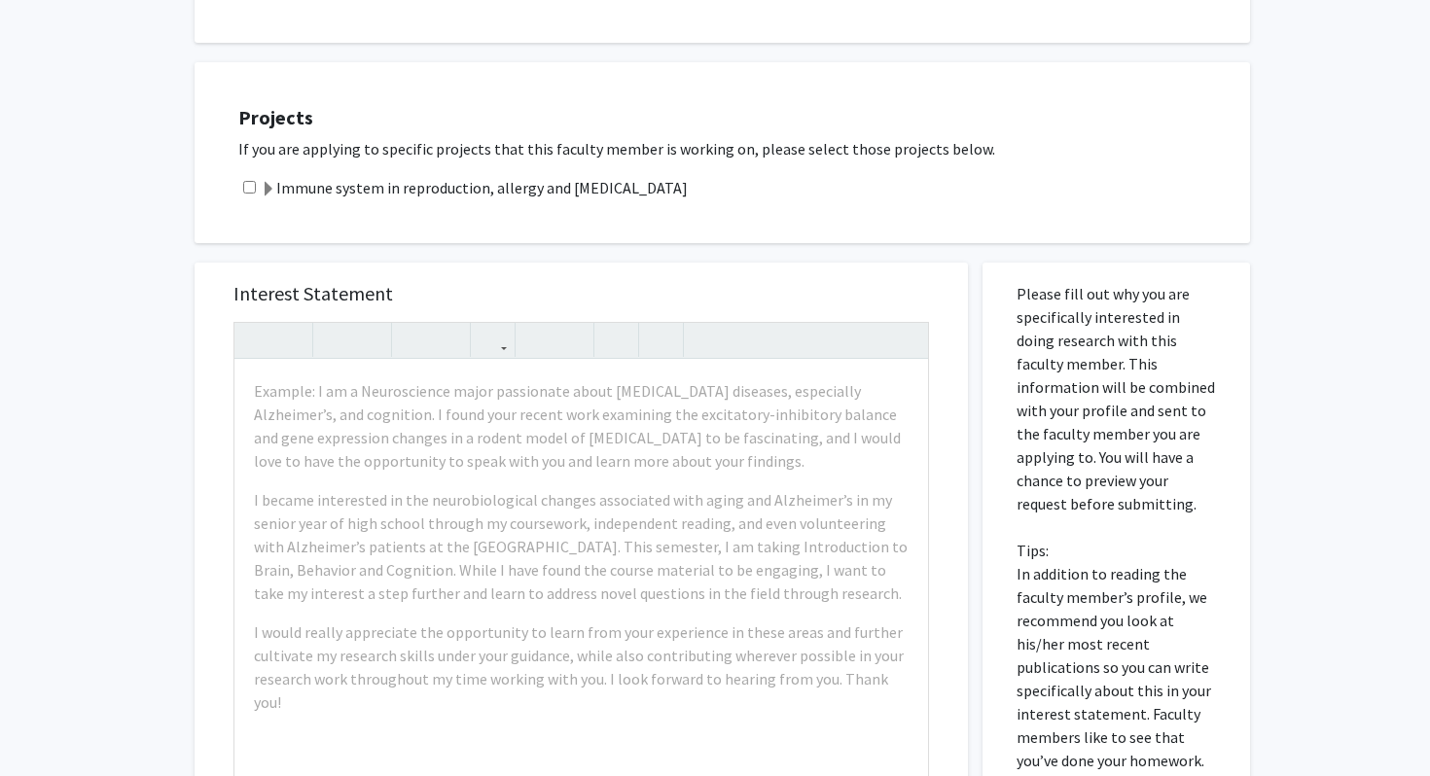
click at [250, 190] on input "checkbox" at bounding box center [249, 187] width 13 height 13
checkbox input "true"
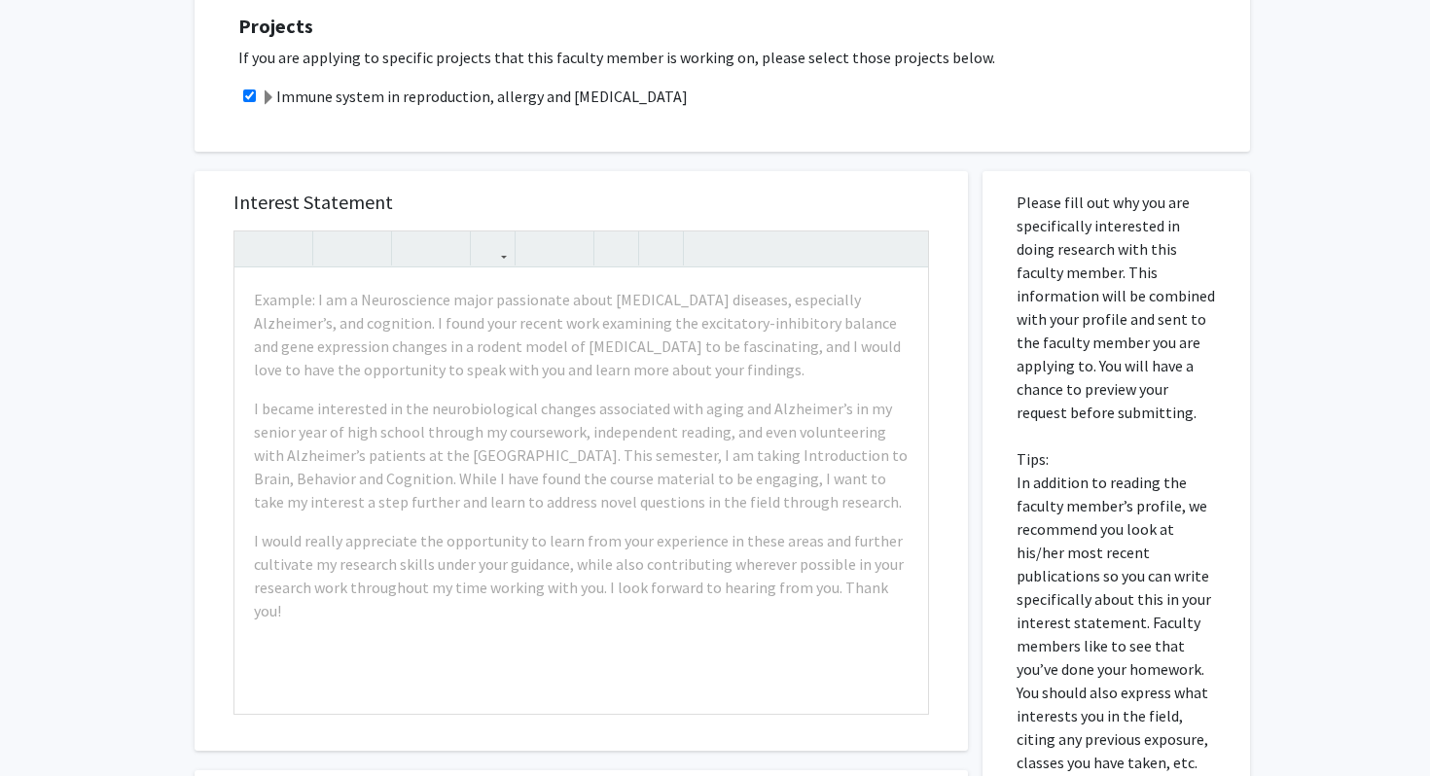
scroll to position [823, 0]
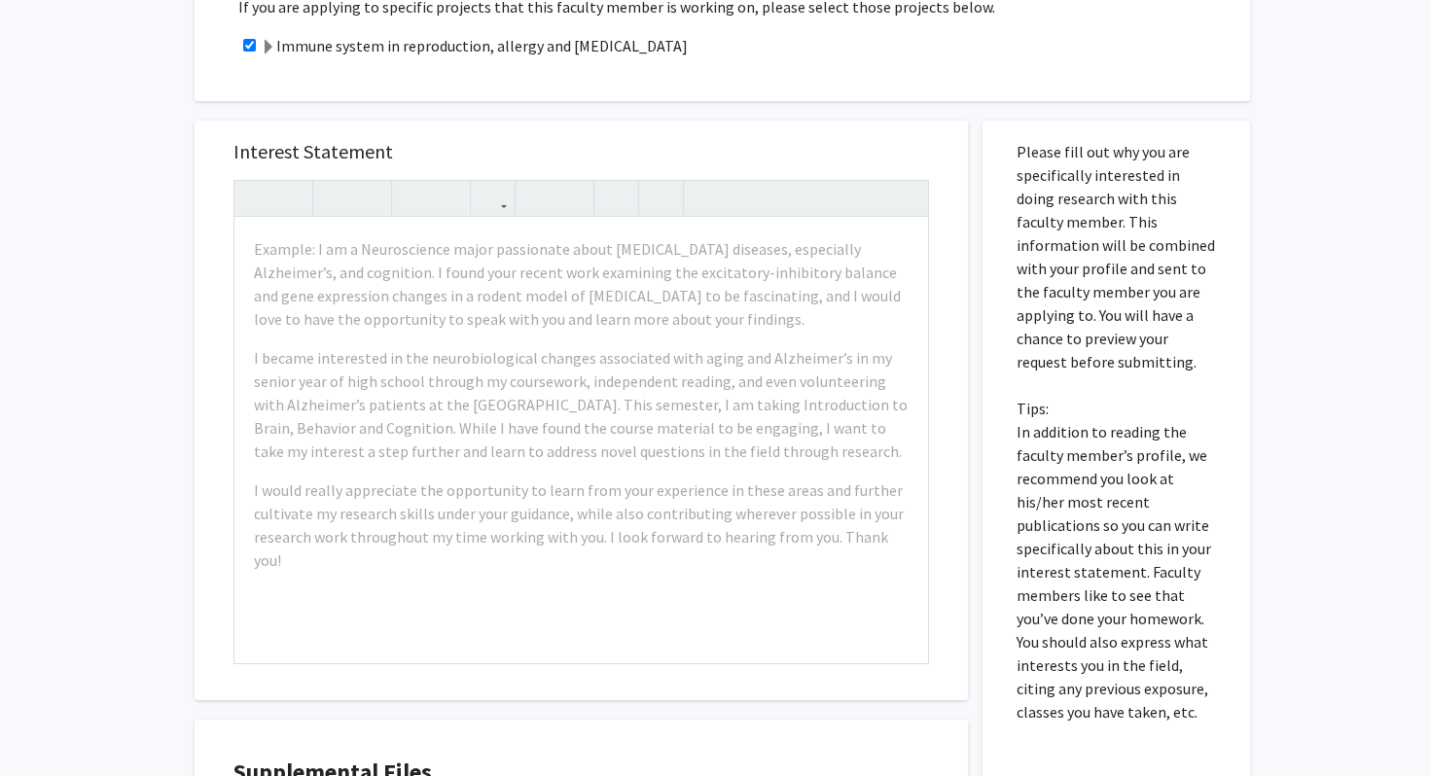
drag, startPoint x: 1011, startPoint y: 142, endPoint x: 1134, endPoint y: 365, distance: 254.7
click at [1134, 365] on div "Please fill out why you are specifically interested in doing research with this…" at bounding box center [1116, 551] width 238 height 860
copy p "Please fill out why you are specifically interested in doing research with this…"
click at [1134, 365] on p "Please fill out why you are specifically interested in doing research with this…" at bounding box center [1115, 432] width 199 height 584
click at [1303, 412] on div "All Requests Request for Kang Chen Request for Kang Chen Departments: Obstetric…" at bounding box center [715, 135] width 1430 height 1777
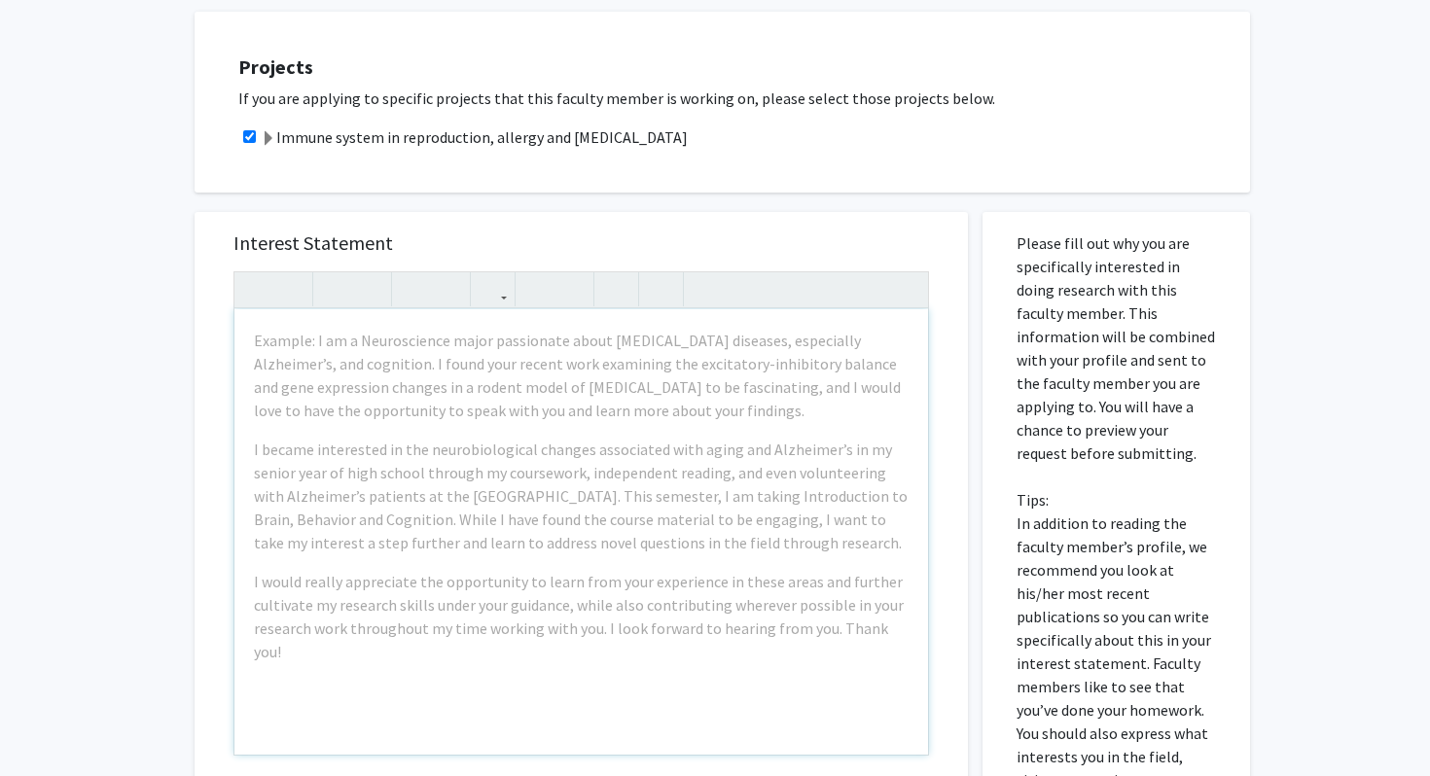
scroll to position [712, 0]
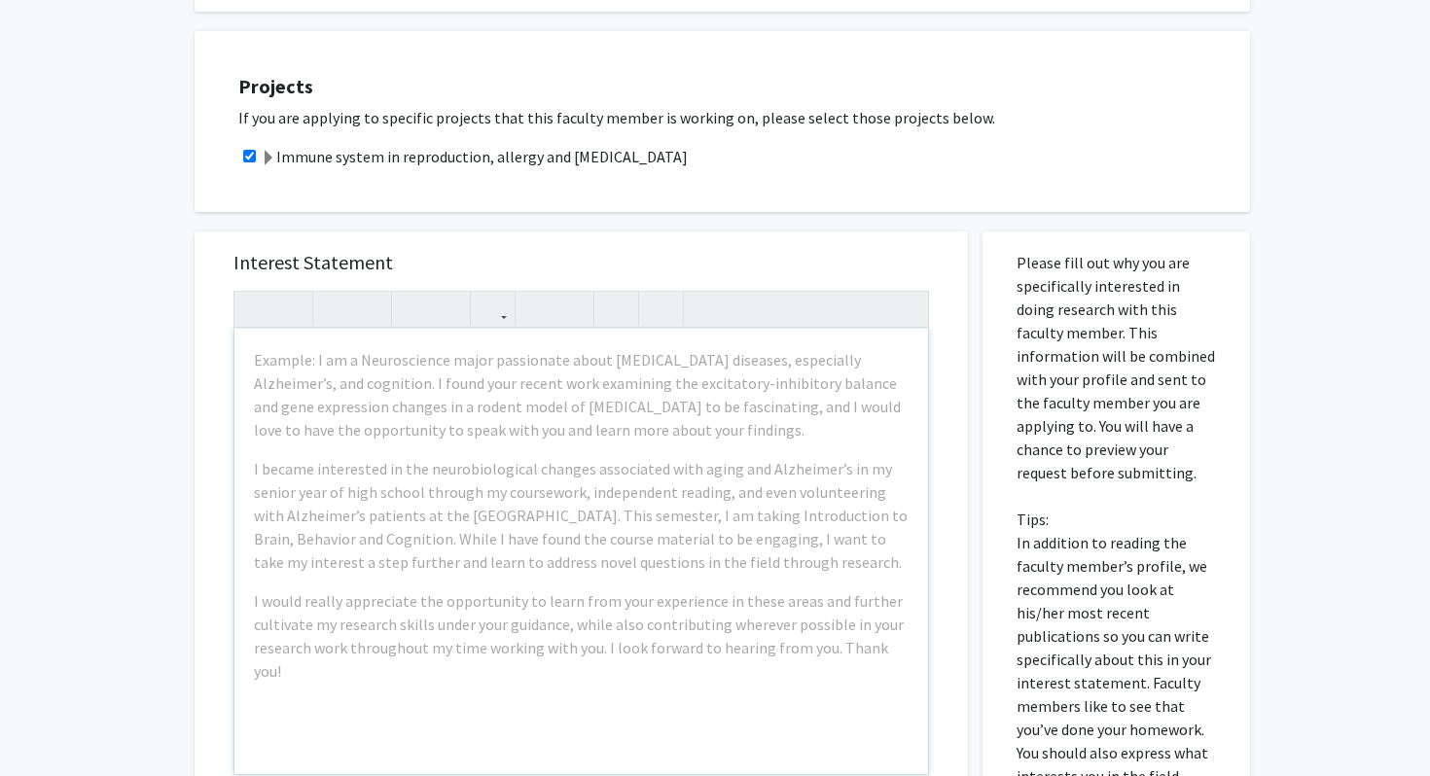
drag, startPoint x: 716, startPoint y: 161, endPoint x: 273, endPoint y: 160, distance: 442.6
click at [272, 160] on div "Immune system in reproduction, allergy and [MEDICAL_DATA]" at bounding box center [734, 156] width 992 height 23
copy label "Immune system in reproduction, allergy and [MEDICAL_DATA]"
click at [649, 578] on div "Example: I am a Neuroscience major passionate about [MEDICAL_DATA] diseases, es…" at bounding box center [581, 551] width 694 height 445
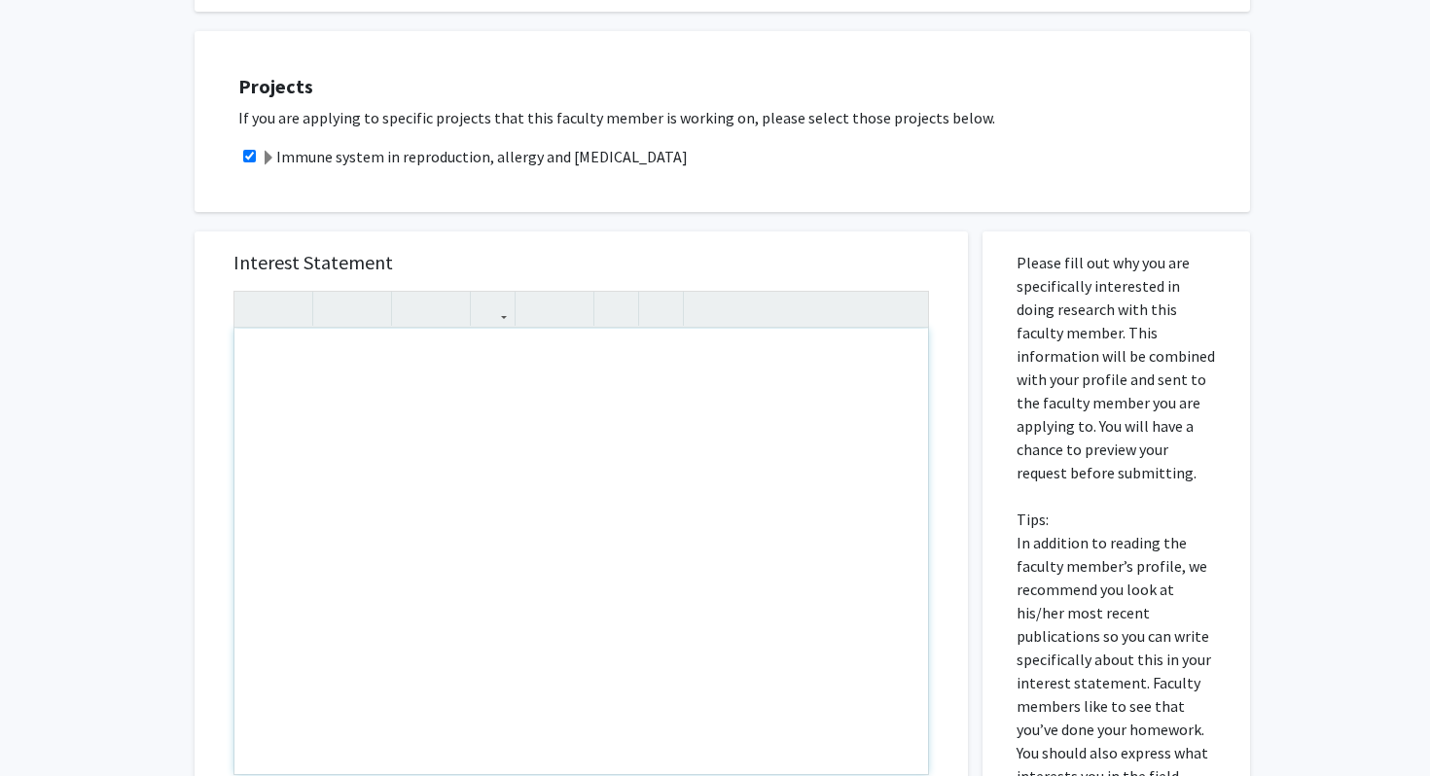
paste div "Note to users with screen readers: Please press Alt+0 or Option+0 to deactivate…"
type textarea "<p>I am highly motivated to pursue research in the areas of immune function in …"
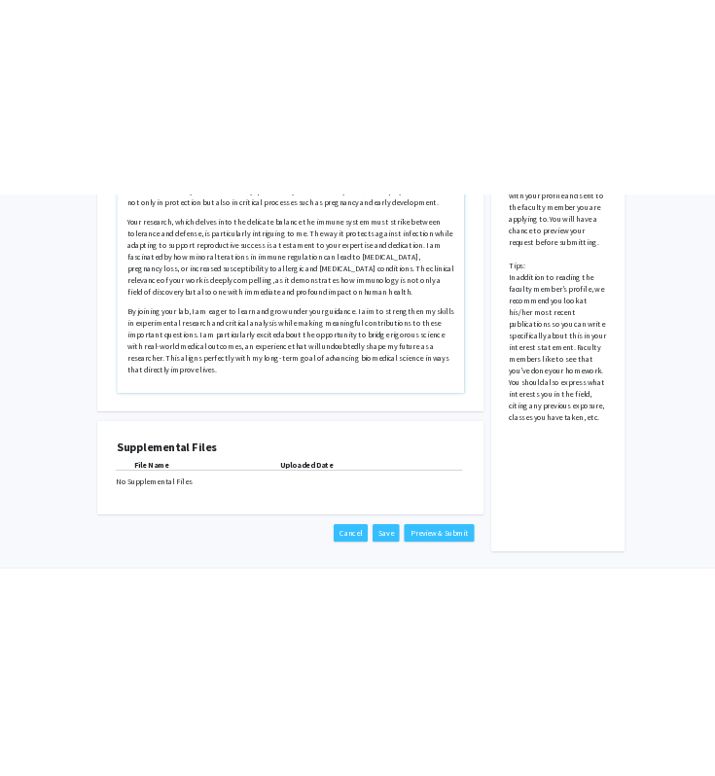
scroll to position [1123, 0]
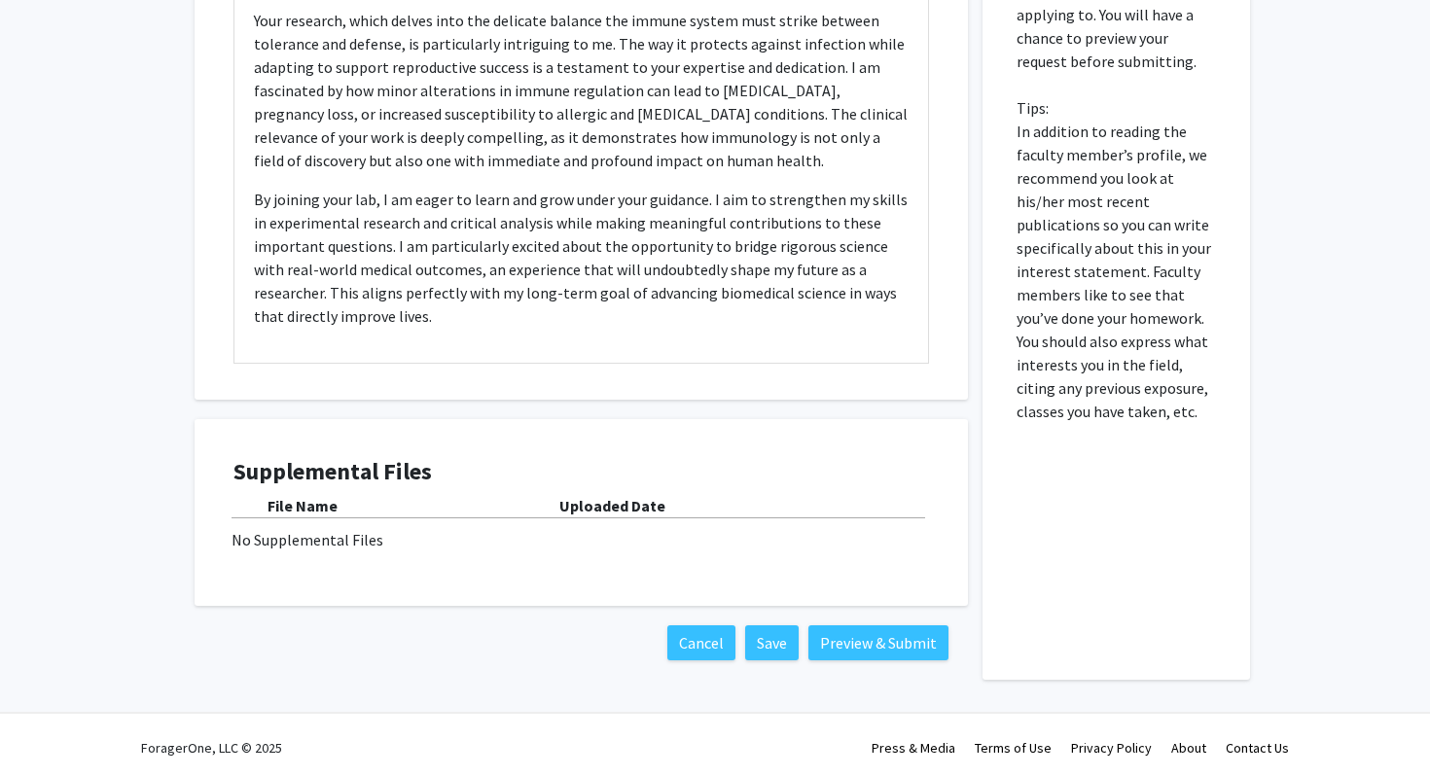
click at [315, 538] on div "No Supplemental Files" at bounding box center [580, 539] width 699 height 23
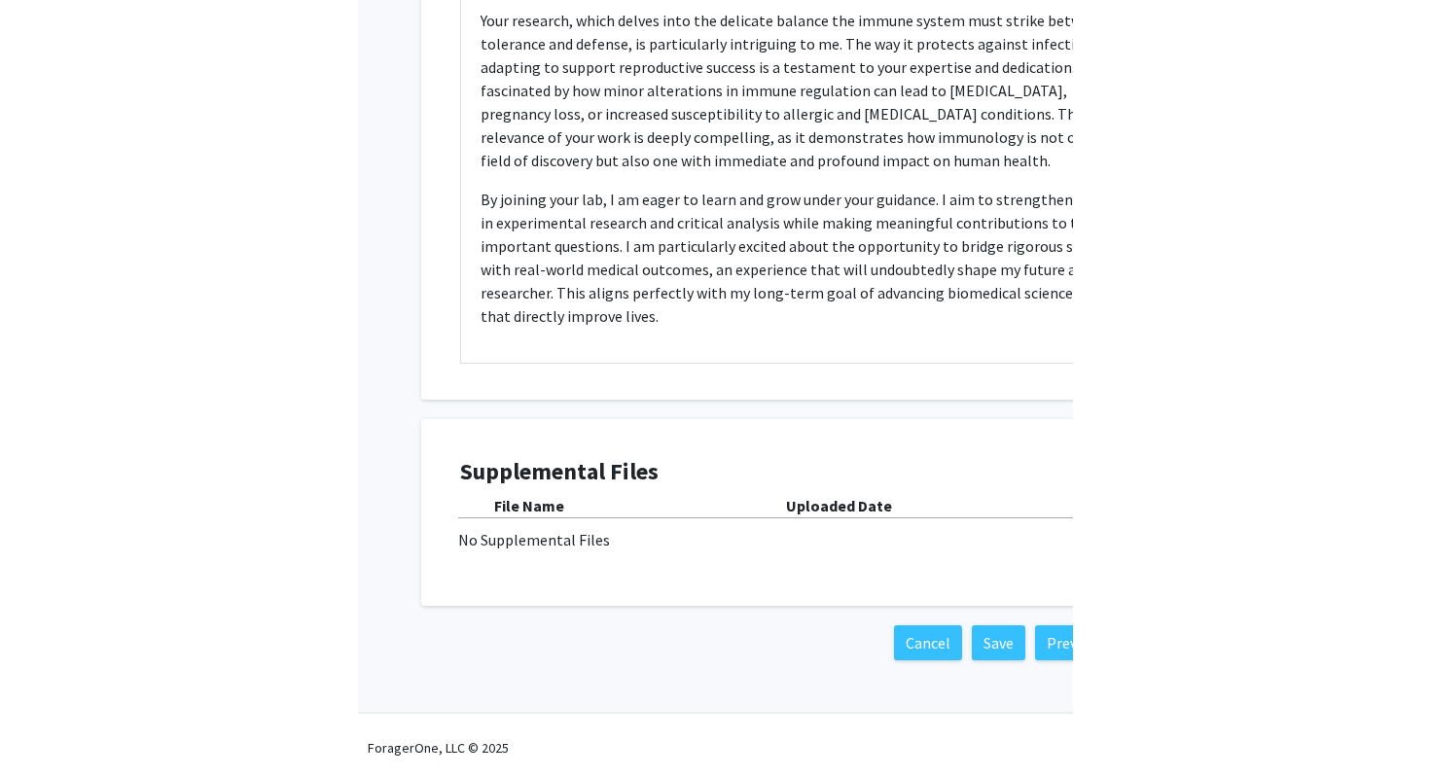
scroll to position [1011, 0]
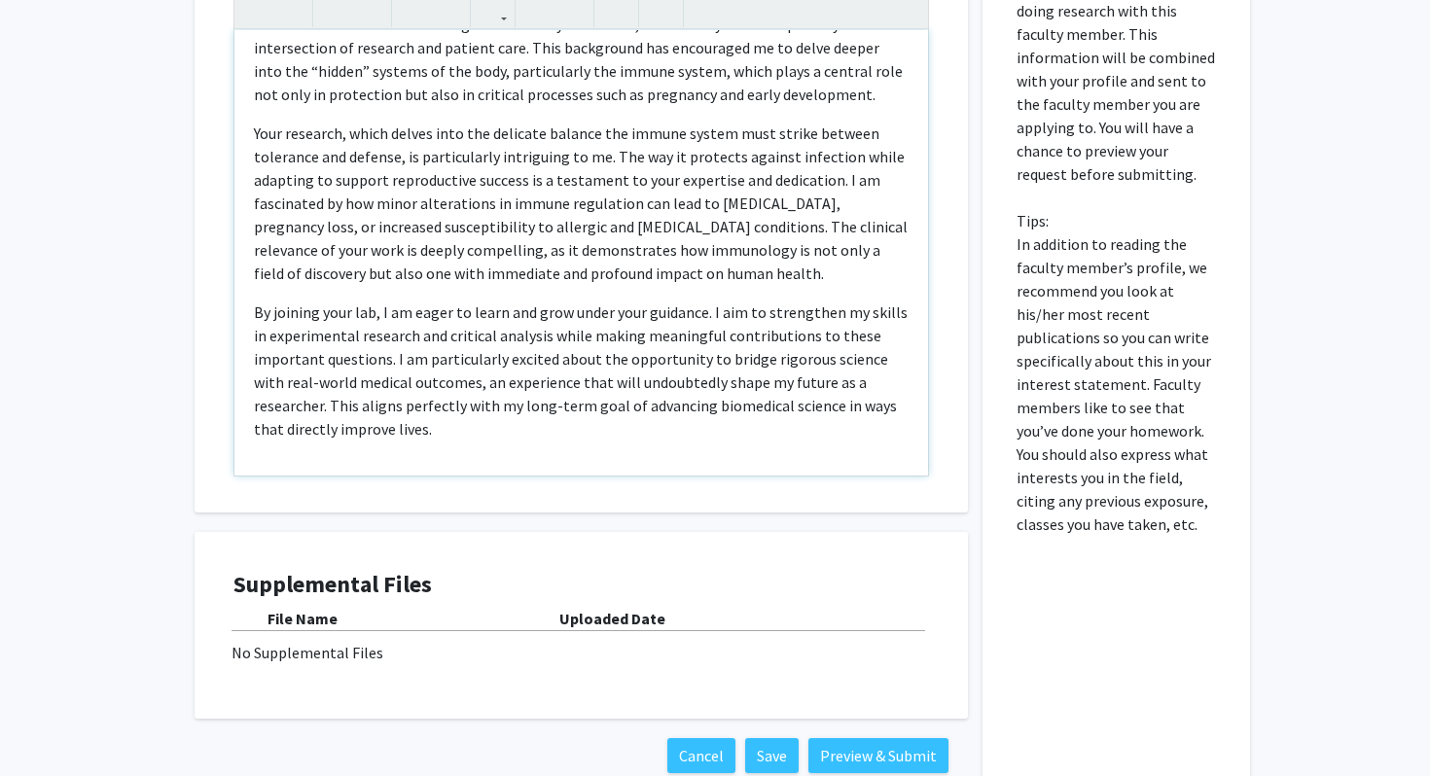
click at [624, 288] on div "I am highly motivated to pursue research in the areas of immune function in rep…" at bounding box center [581, 252] width 694 height 445
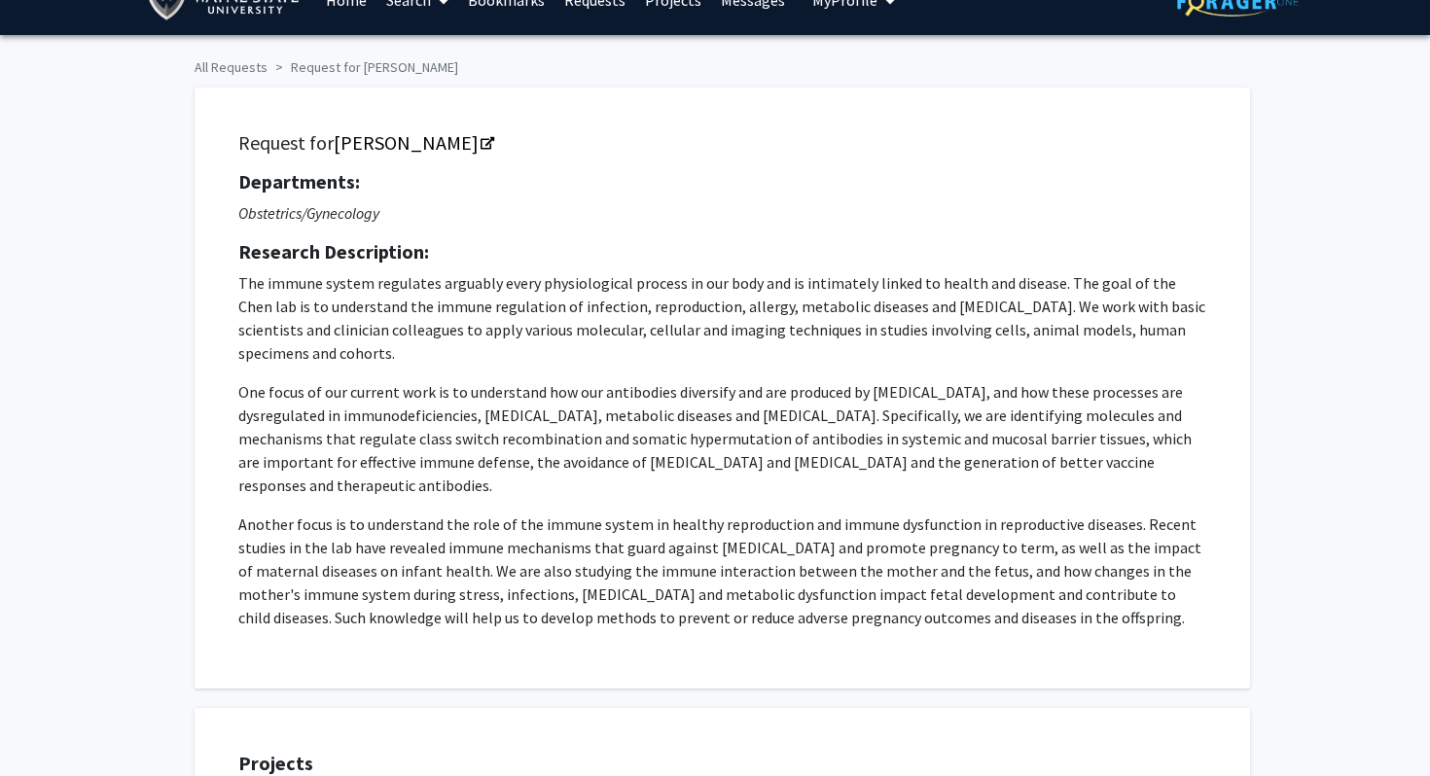
scroll to position [0, 0]
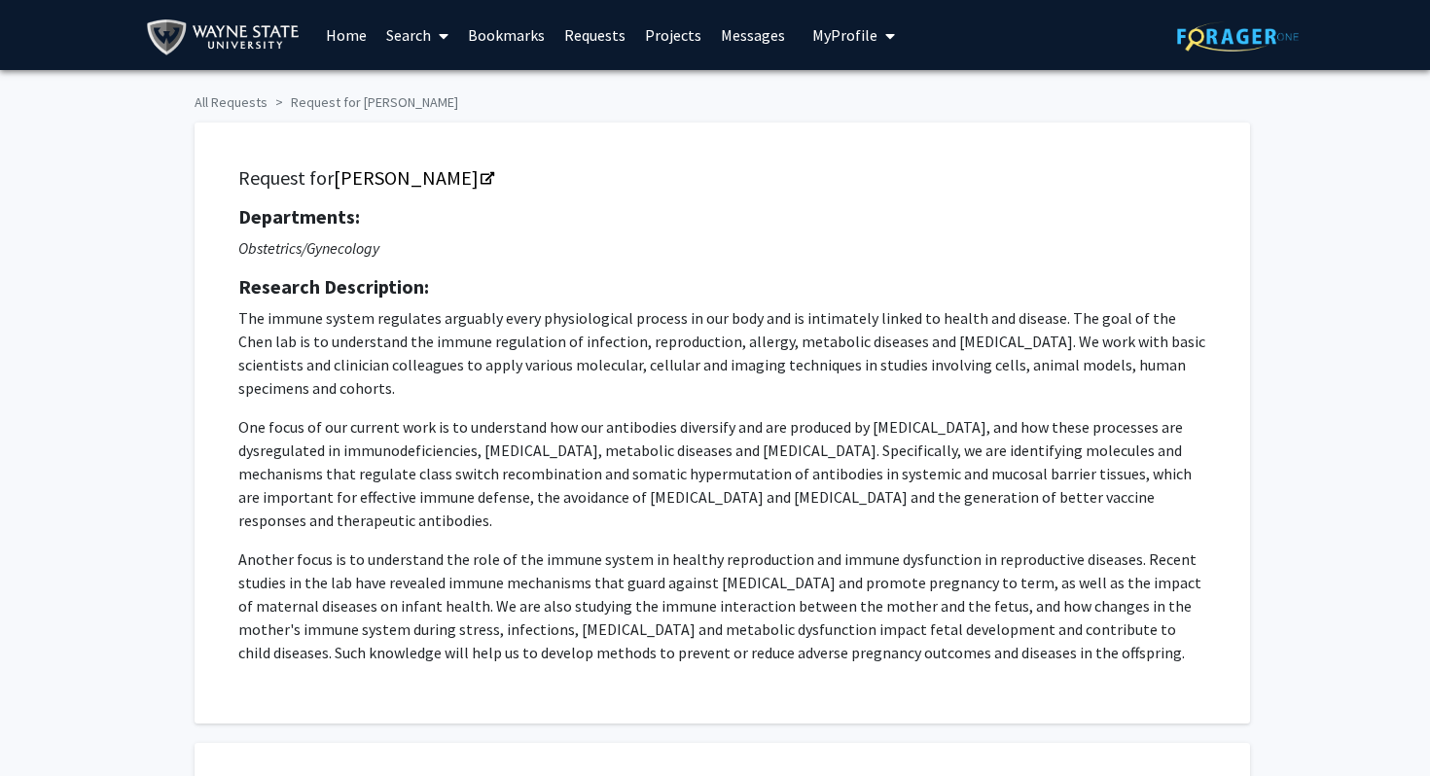
click at [823, 218] on h5 "Departments:" at bounding box center [722, 216] width 968 height 23
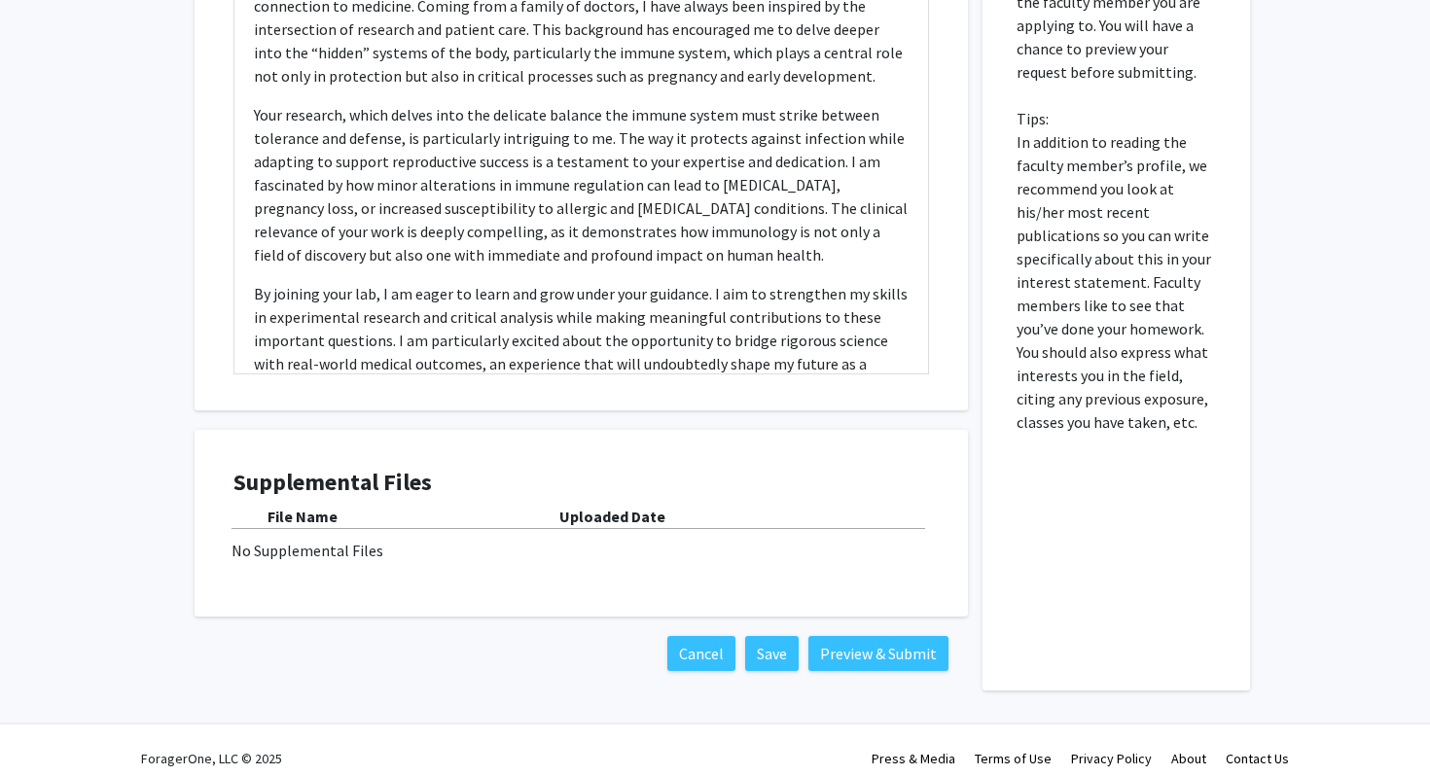
scroll to position [1129, 0]
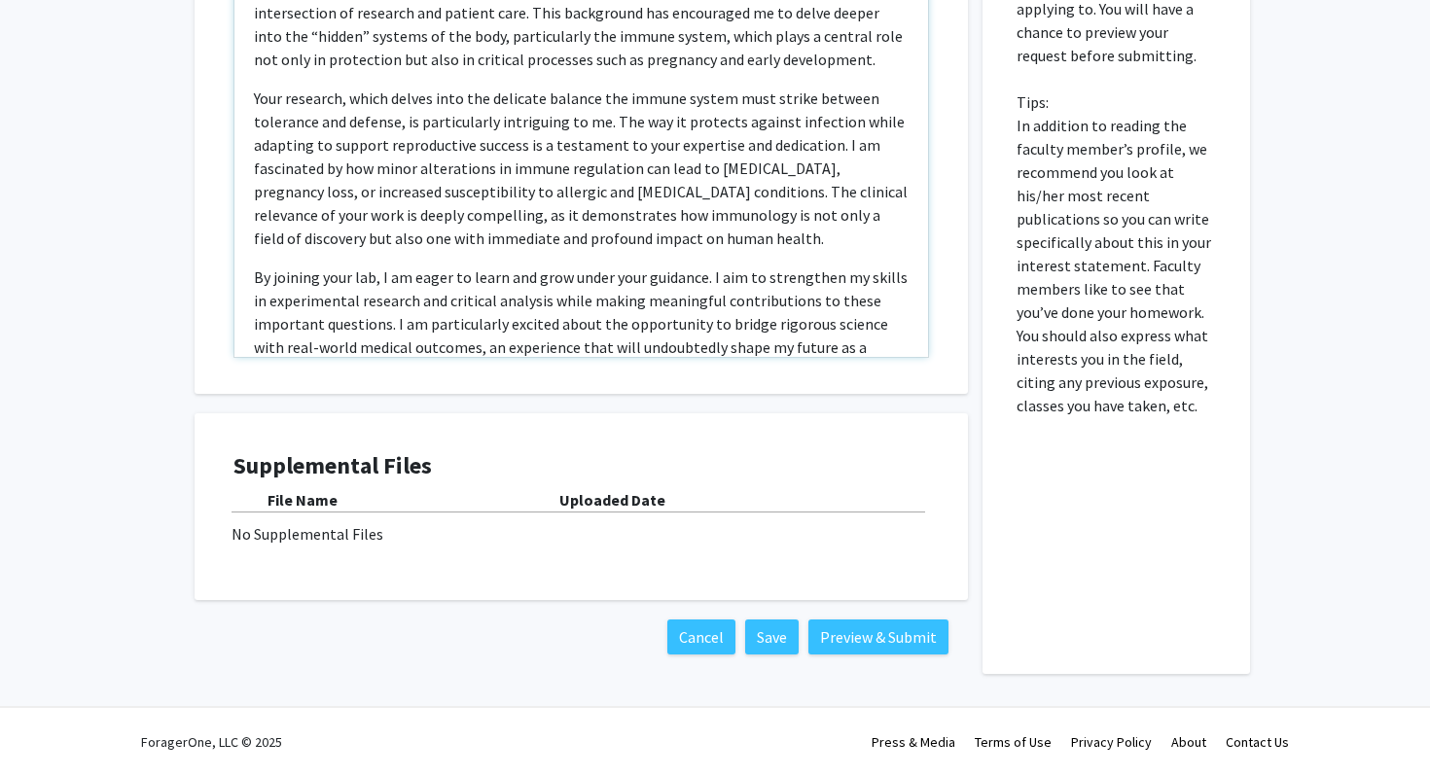
click at [921, 277] on div "I am highly motivated to pursue research in the areas of immune function in rep…" at bounding box center [581, 133] width 694 height 445
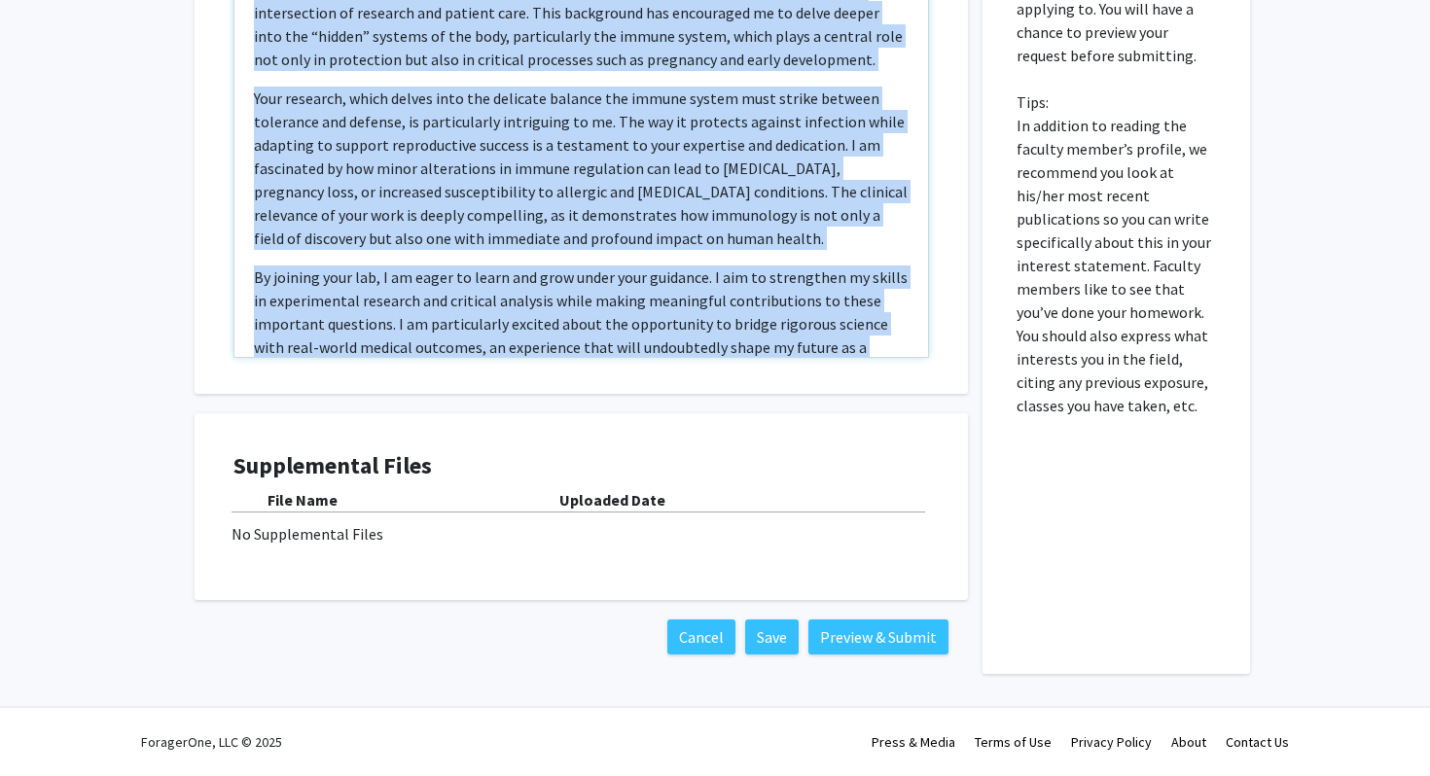
copy div "I am highly motivated to pursue research in the areas of immune function in rep…"
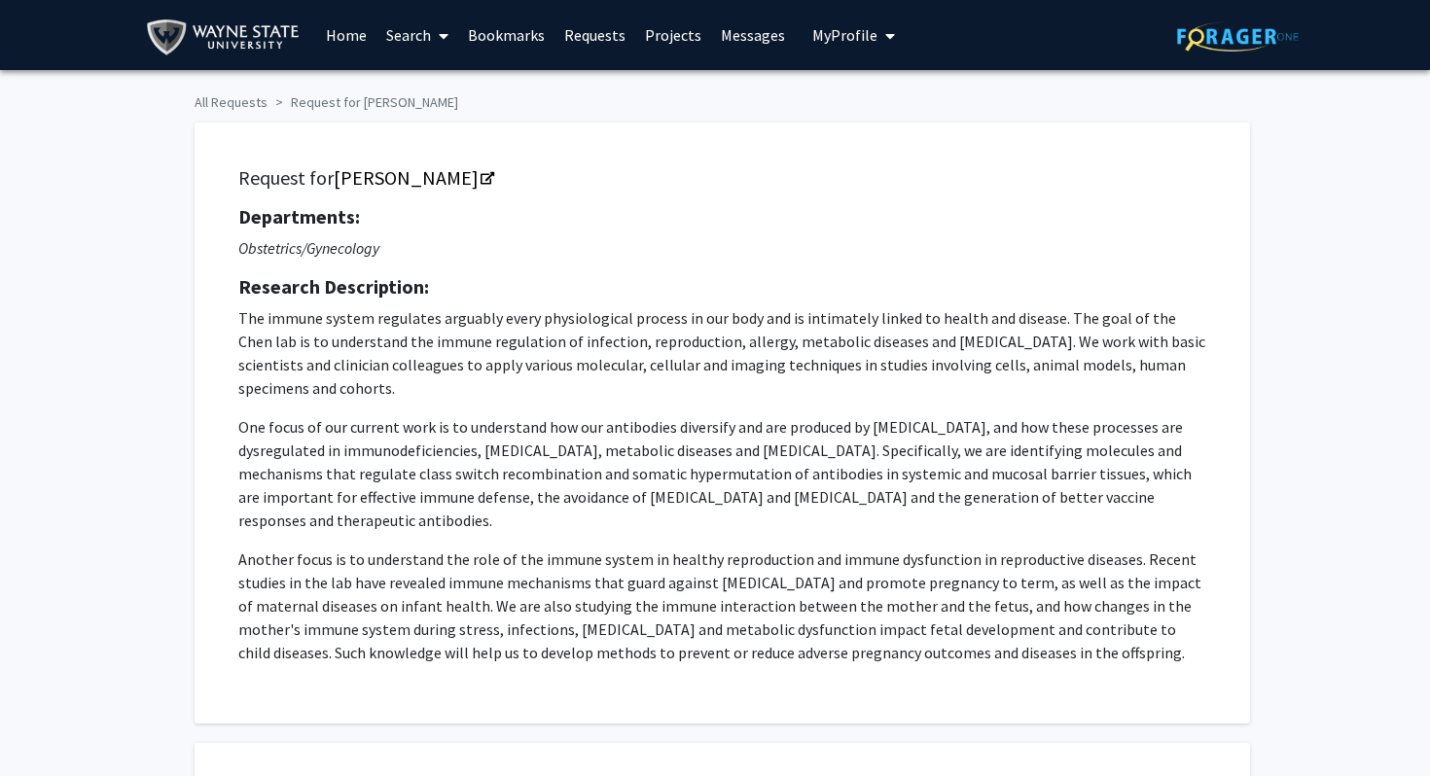
click at [846, 24] on button "My Profile" at bounding box center [853, 35] width 94 height 70
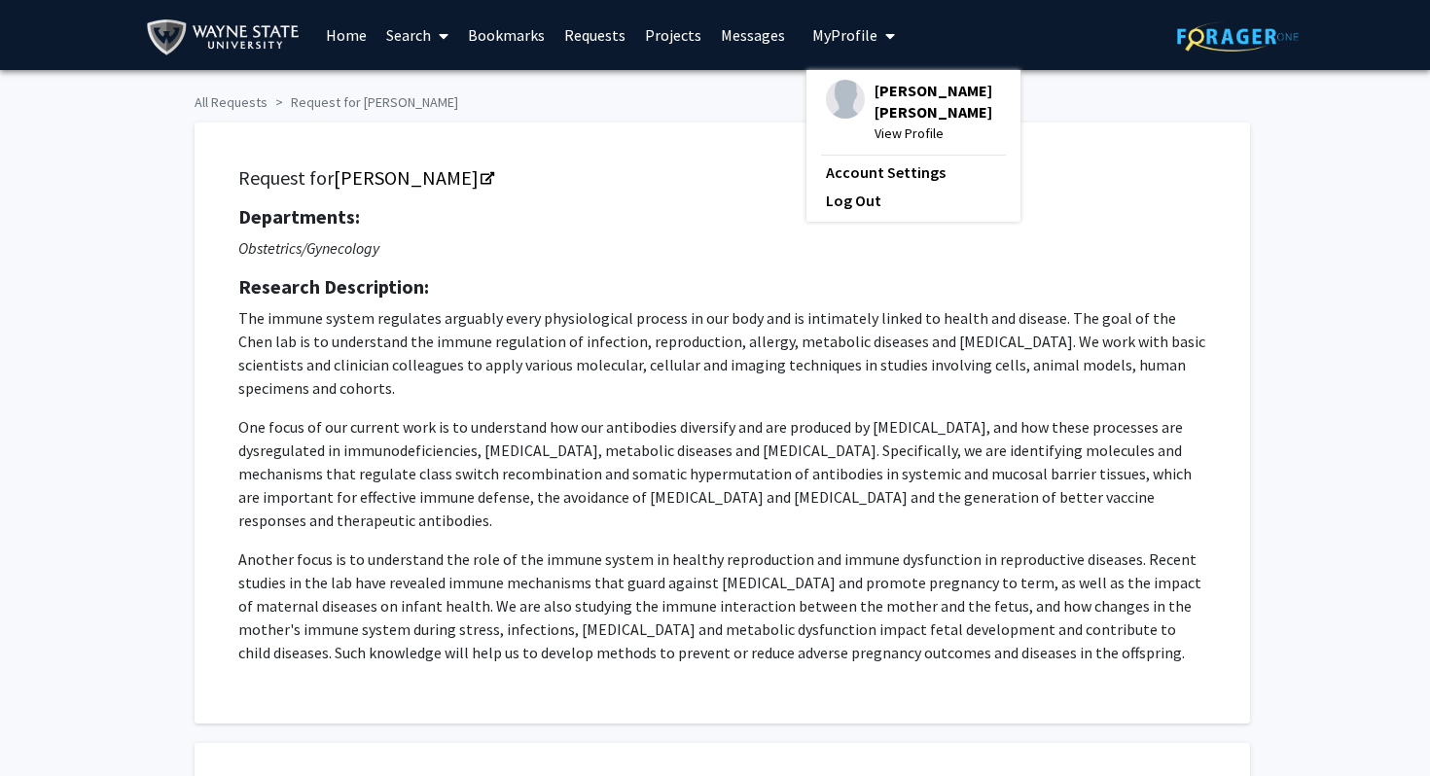
click at [882, 118] on span "[PERSON_NAME] [PERSON_NAME]" at bounding box center [937, 101] width 126 height 43
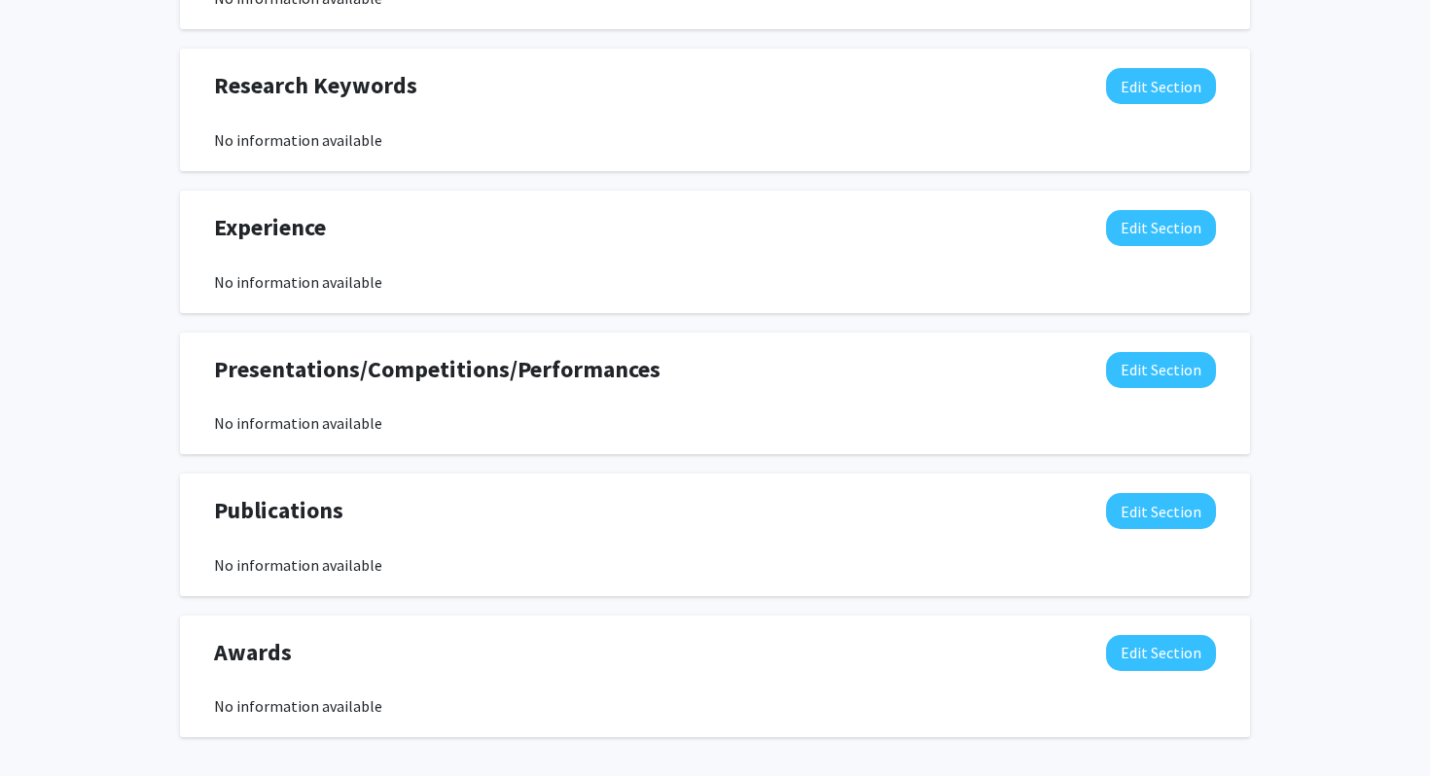
scroll to position [979, 0]
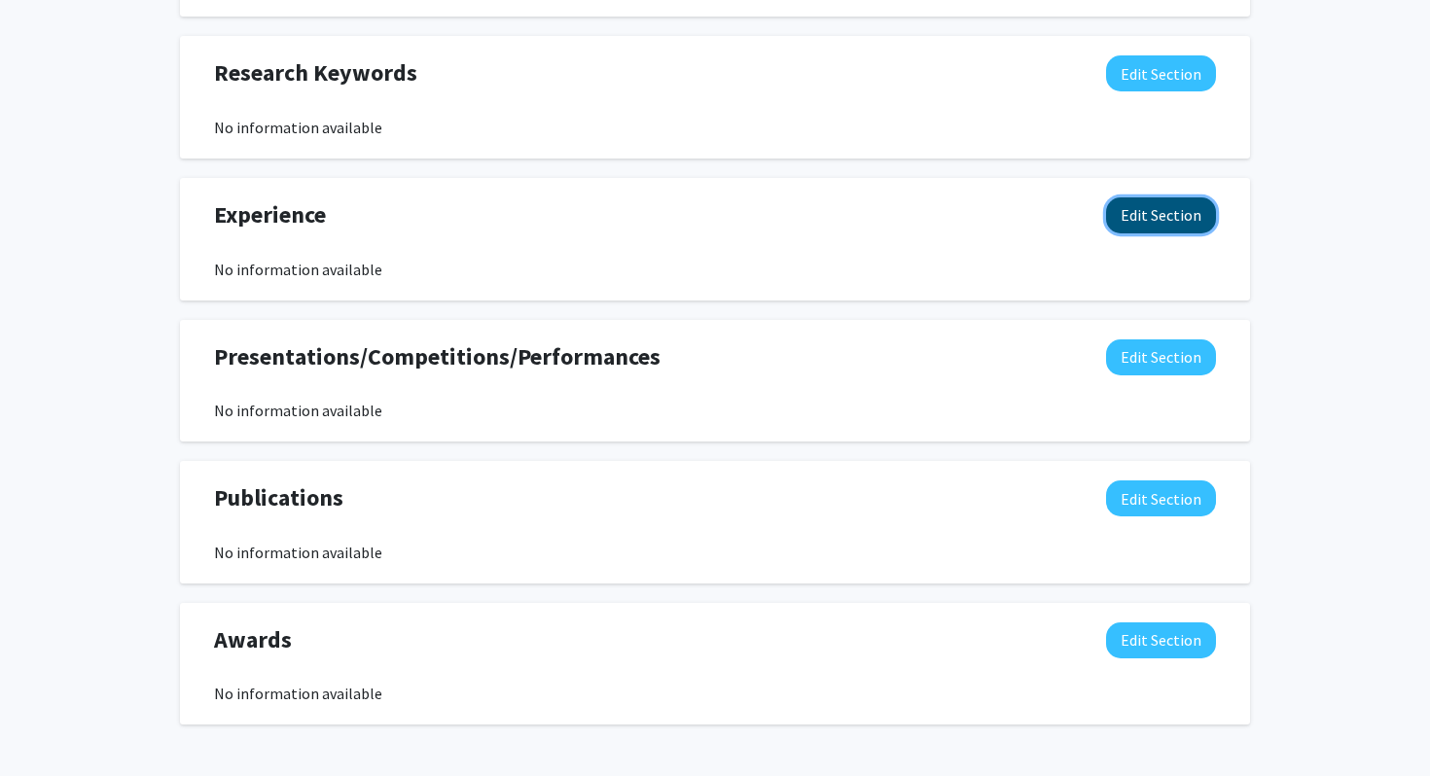
click at [1163, 227] on button "Edit Section" at bounding box center [1161, 215] width 110 height 36
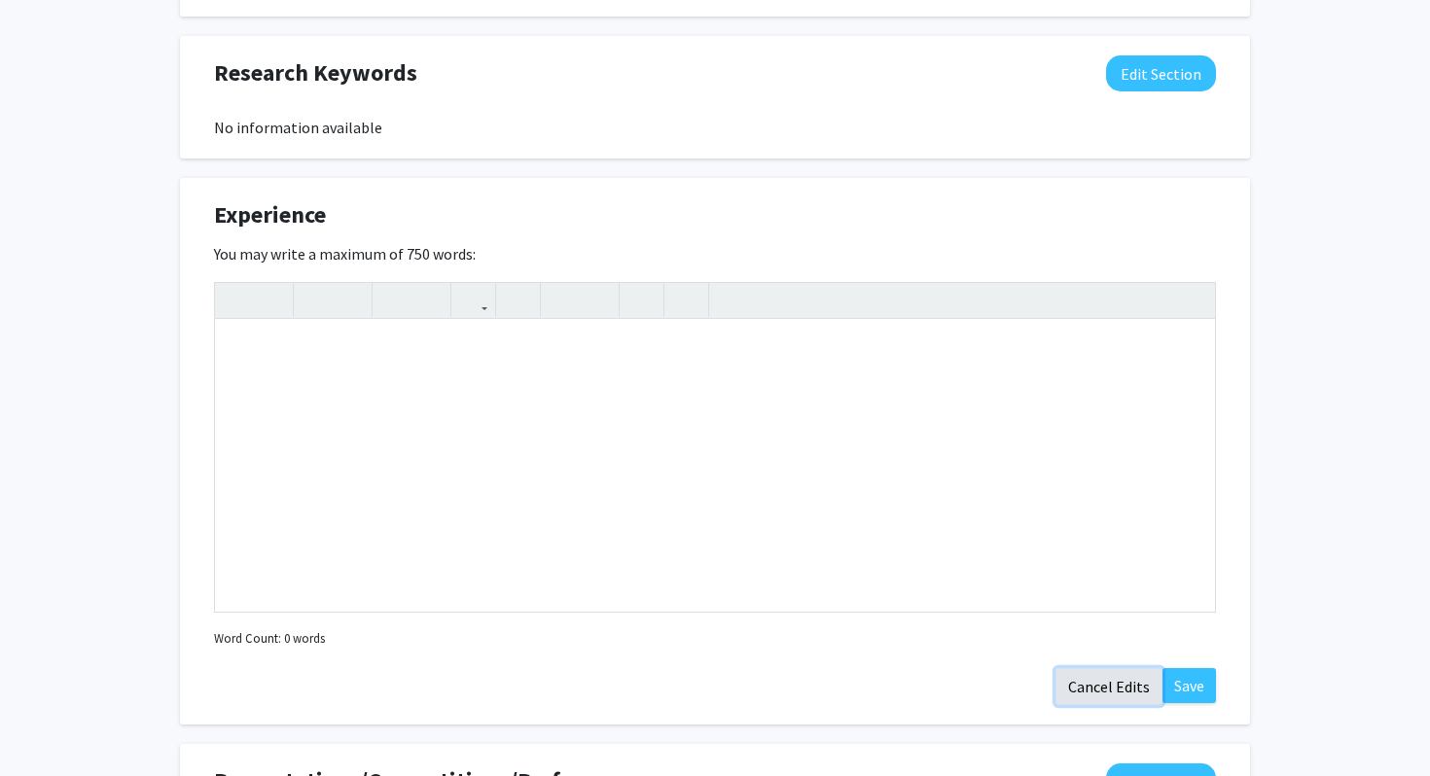
click at [1125, 684] on button "Cancel Edits" at bounding box center [1108, 686] width 107 height 37
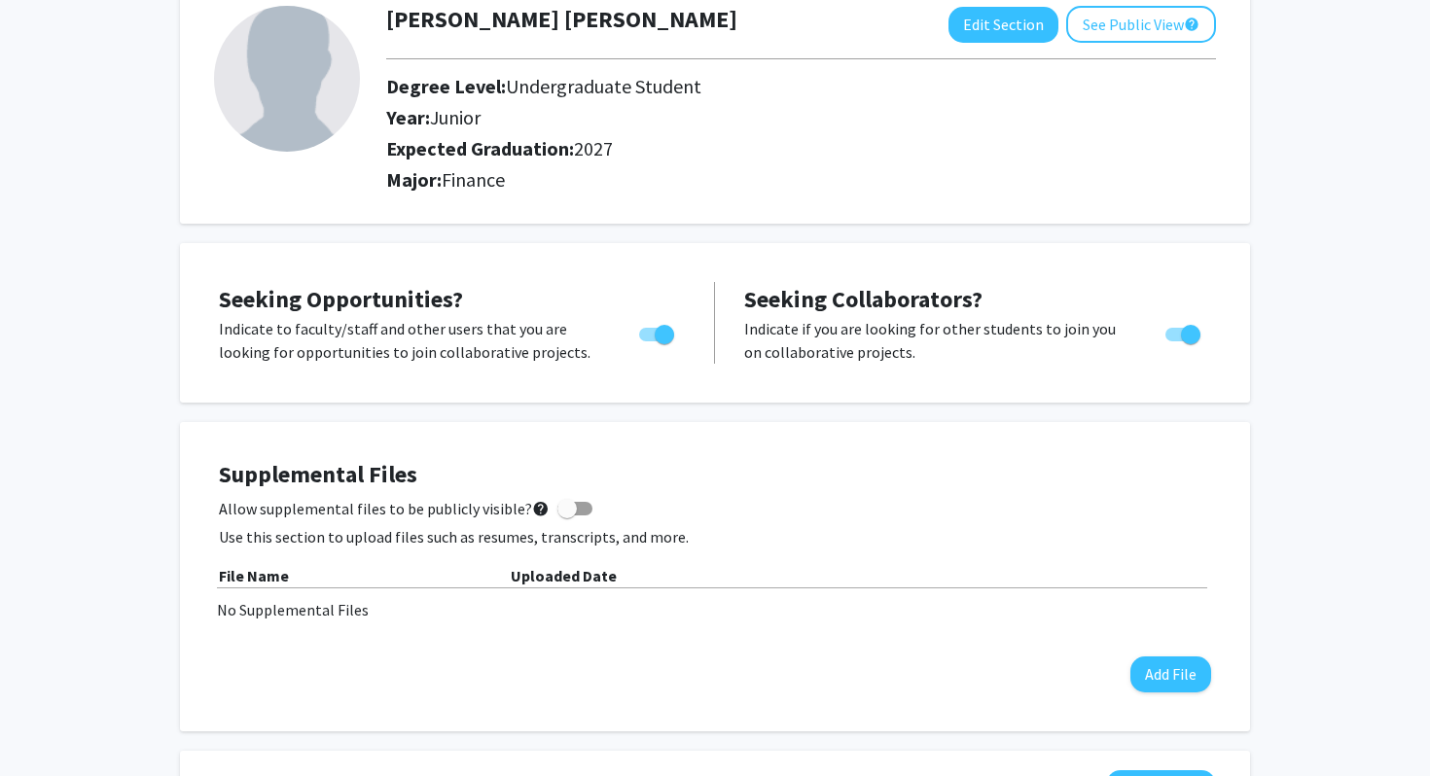
scroll to position [127, 0]
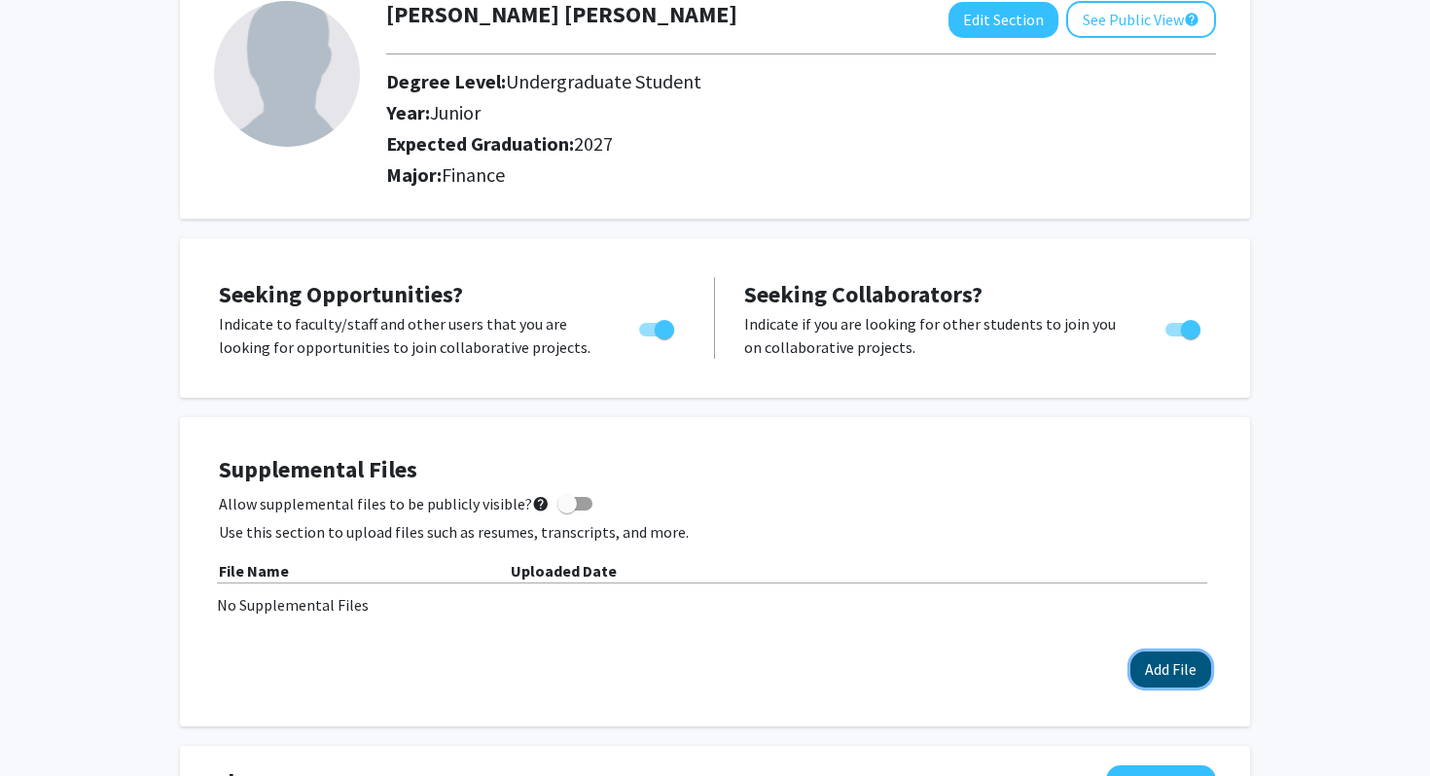
click at [1192, 670] on button "Add File" at bounding box center [1170, 670] width 81 height 36
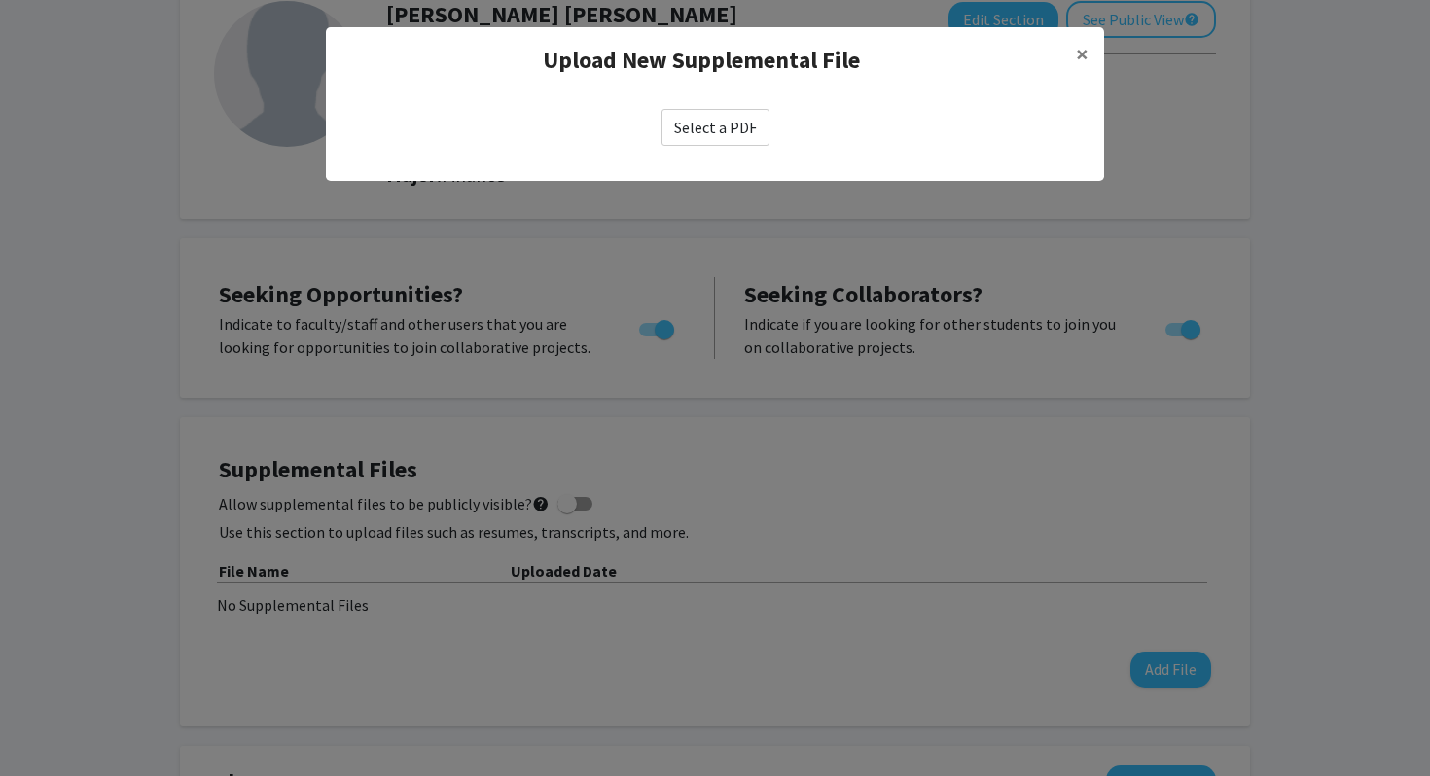
click at [708, 126] on label "Select a PDF" at bounding box center [715, 127] width 108 height 37
click at [0, 0] on input "Select a PDF" at bounding box center [0, 0] width 0 height 0
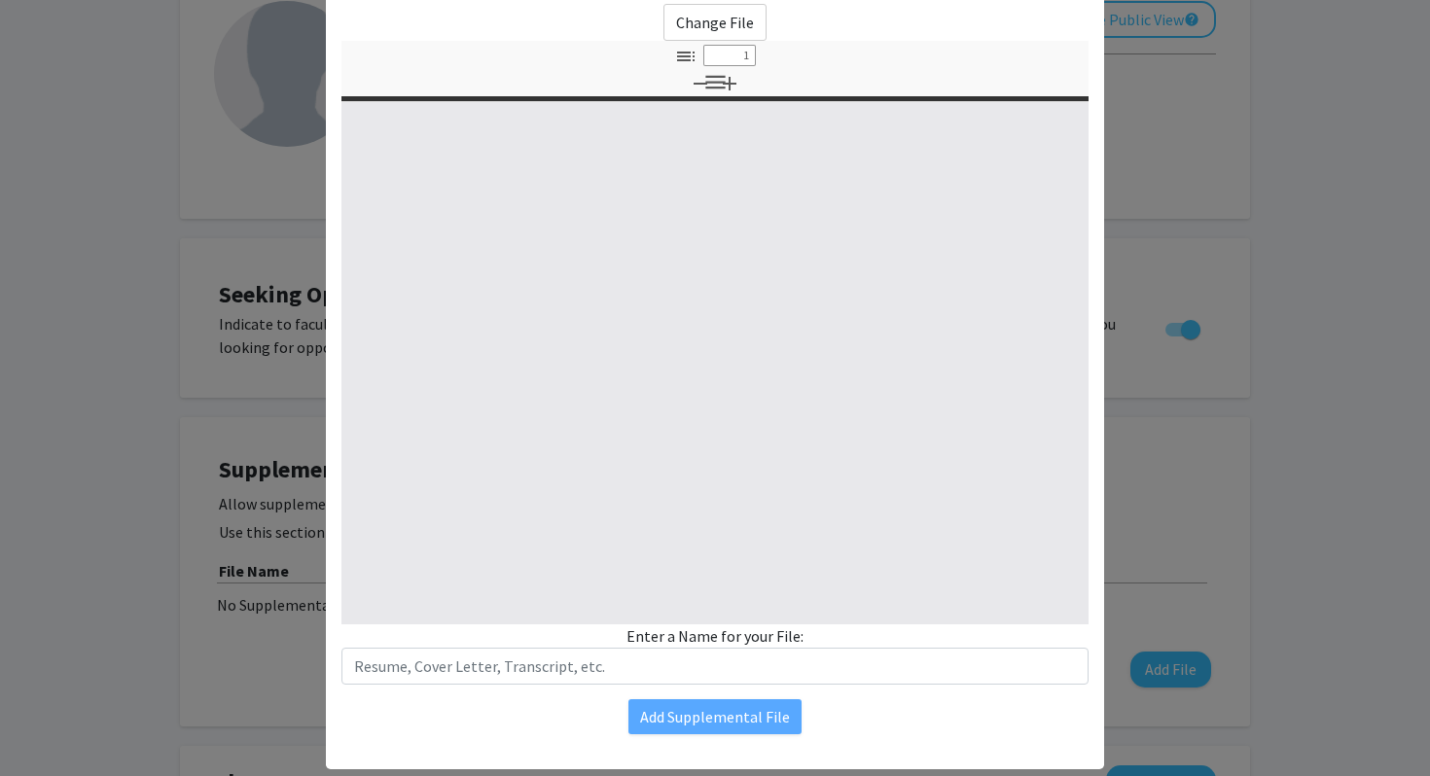
scroll to position [145, 0]
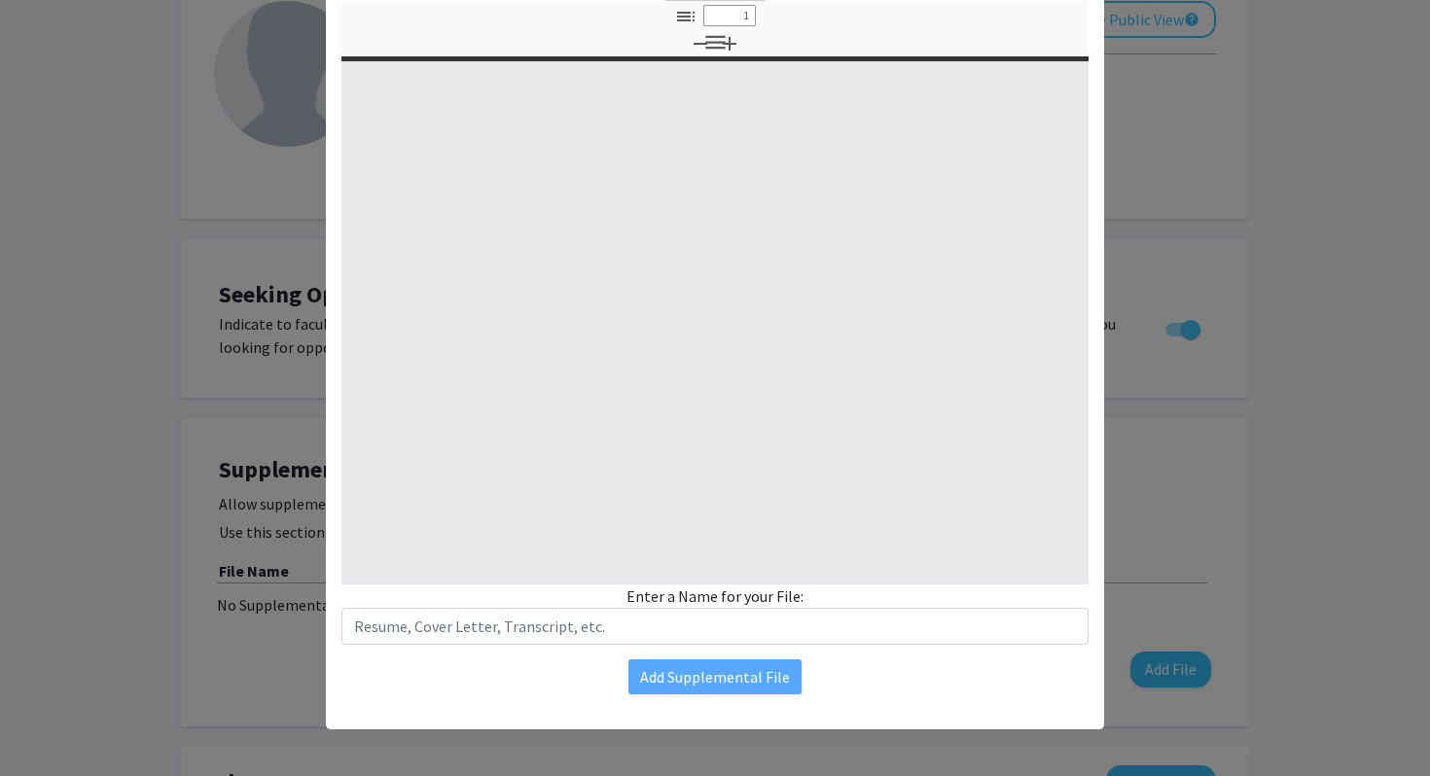
select select "custom"
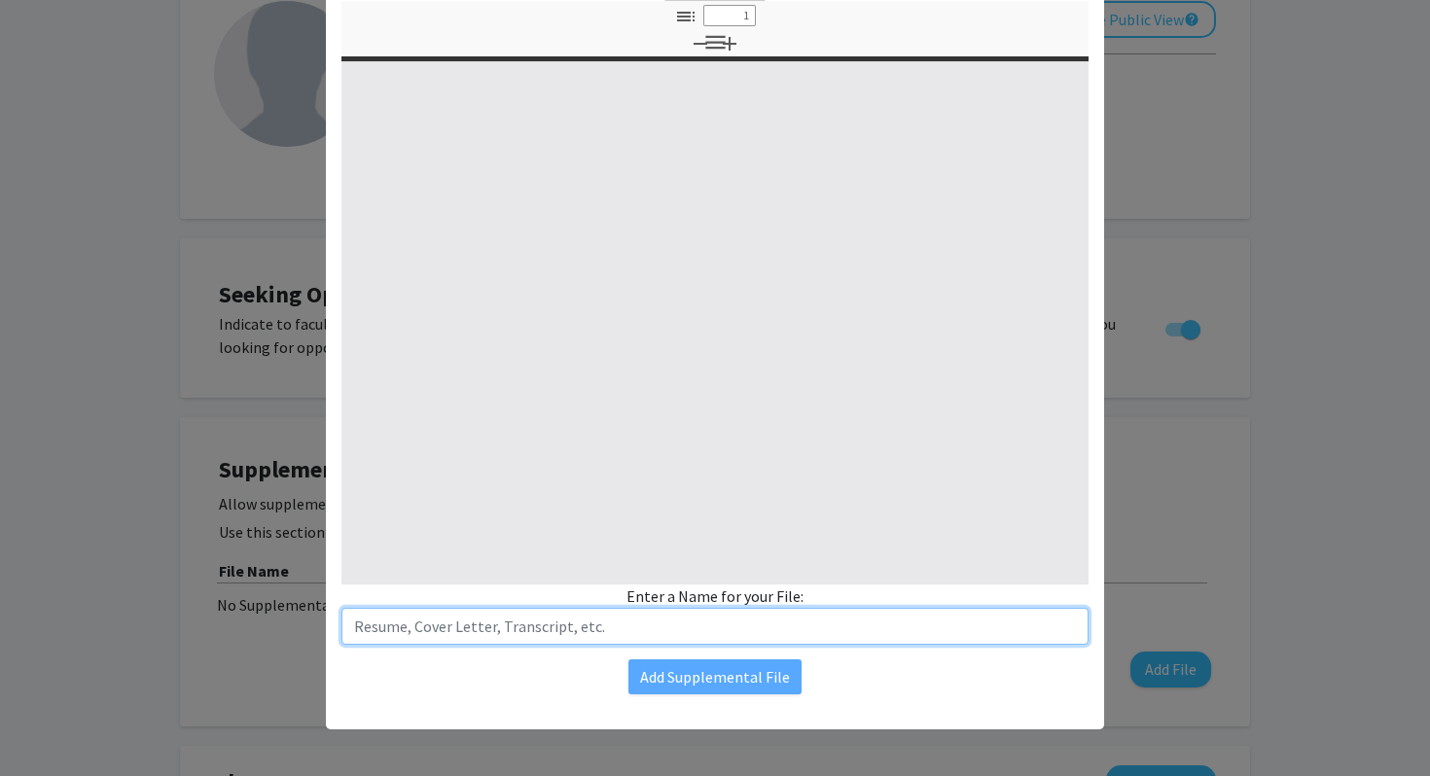
click at [727, 629] on input "text" at bounding box center [714, 626] width 747 height 37
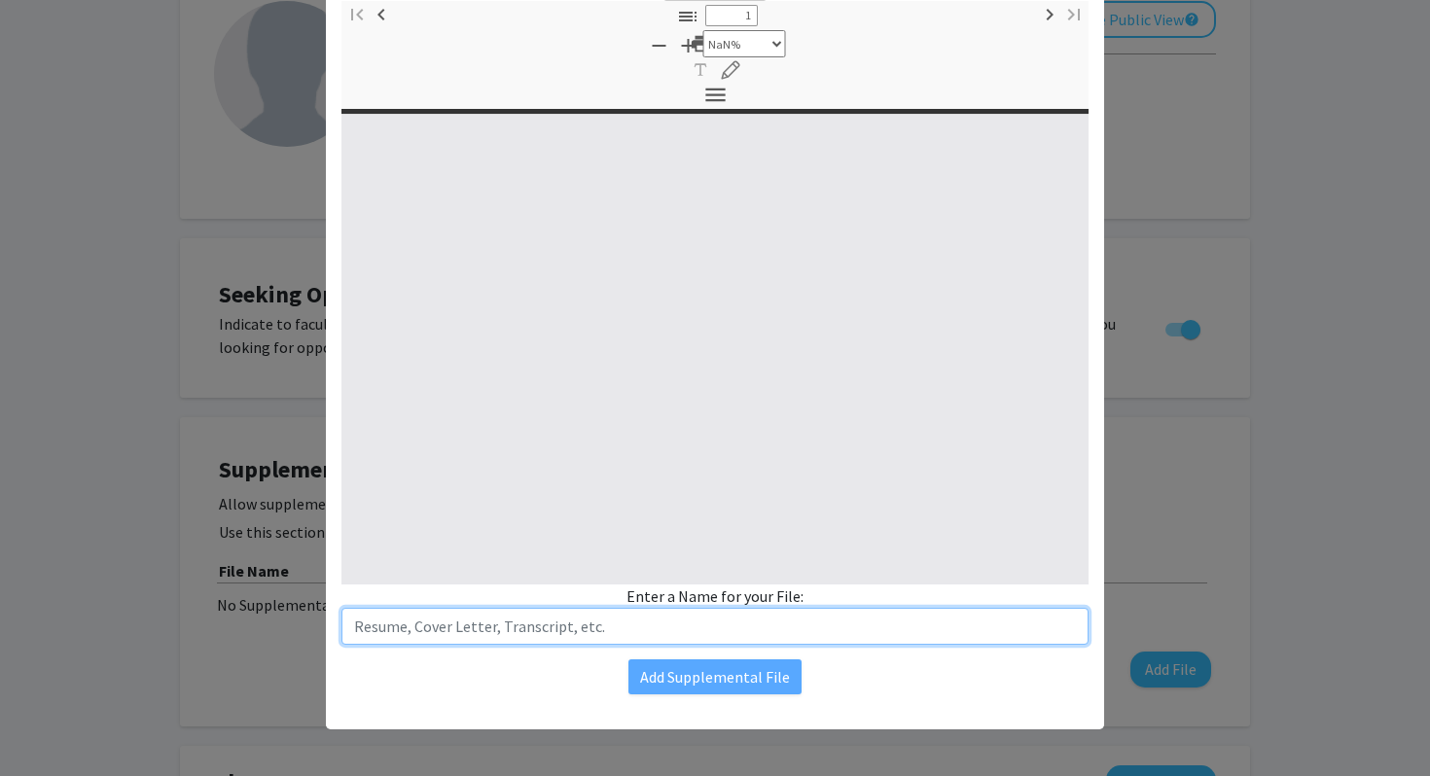
type input "0"
select select "custom"
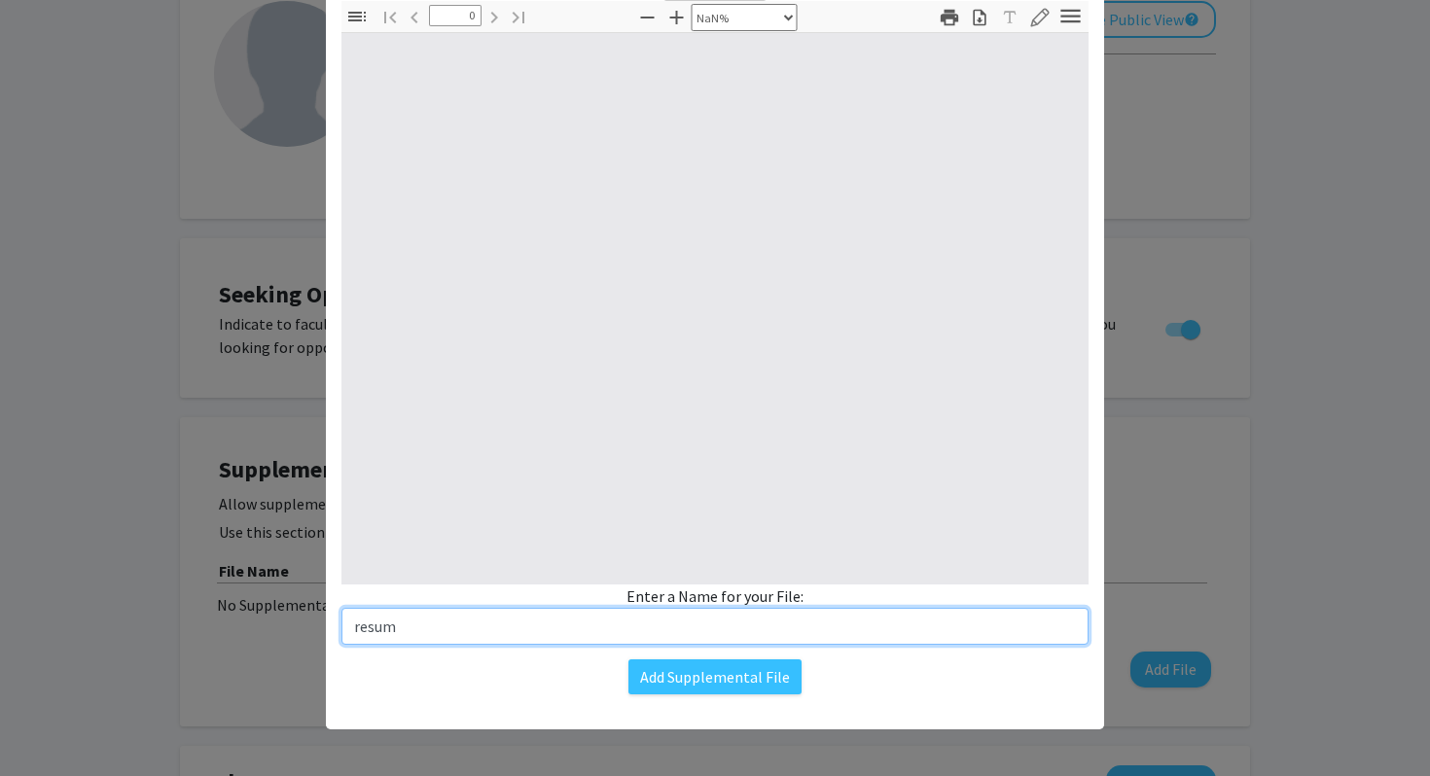
type input "resume"
type input "1"
select select "auto"
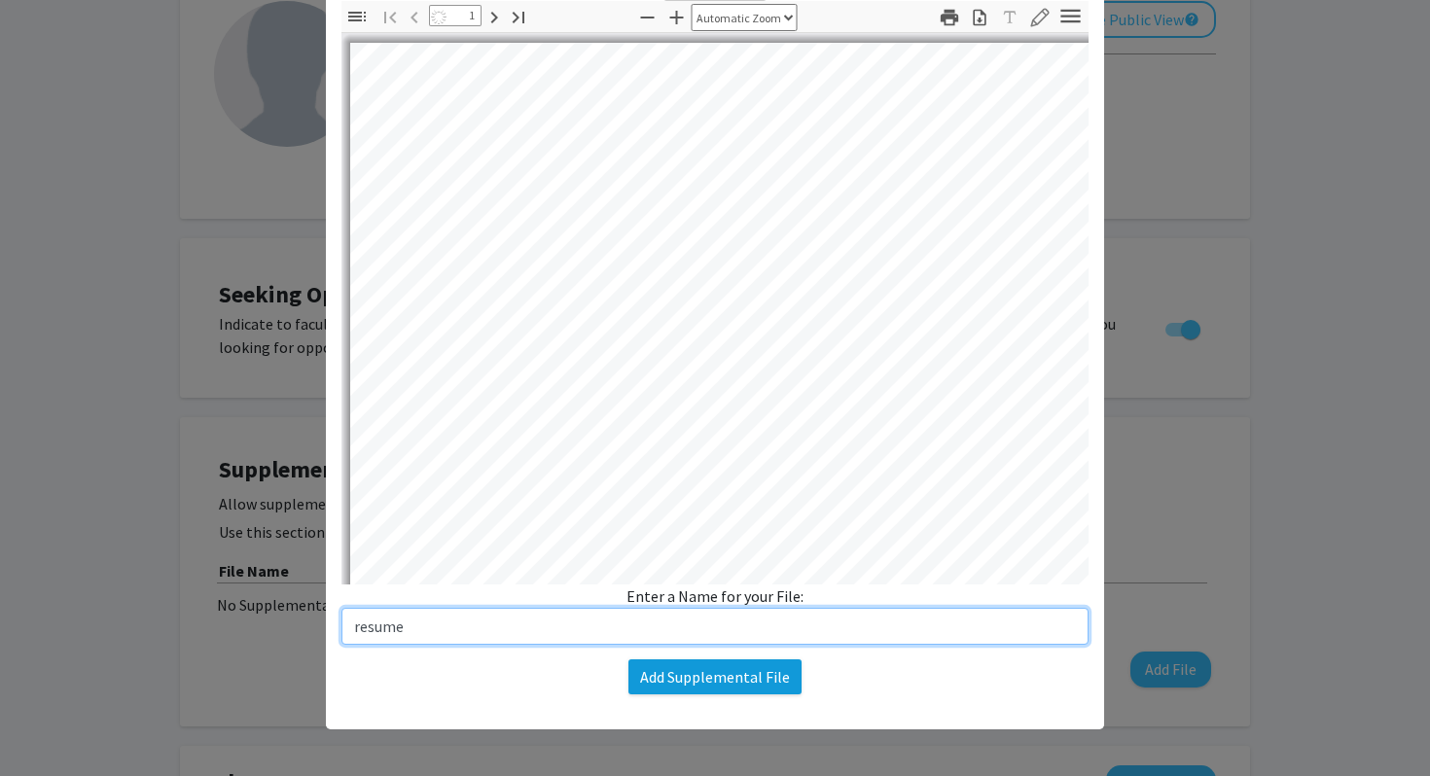
type input "resume"
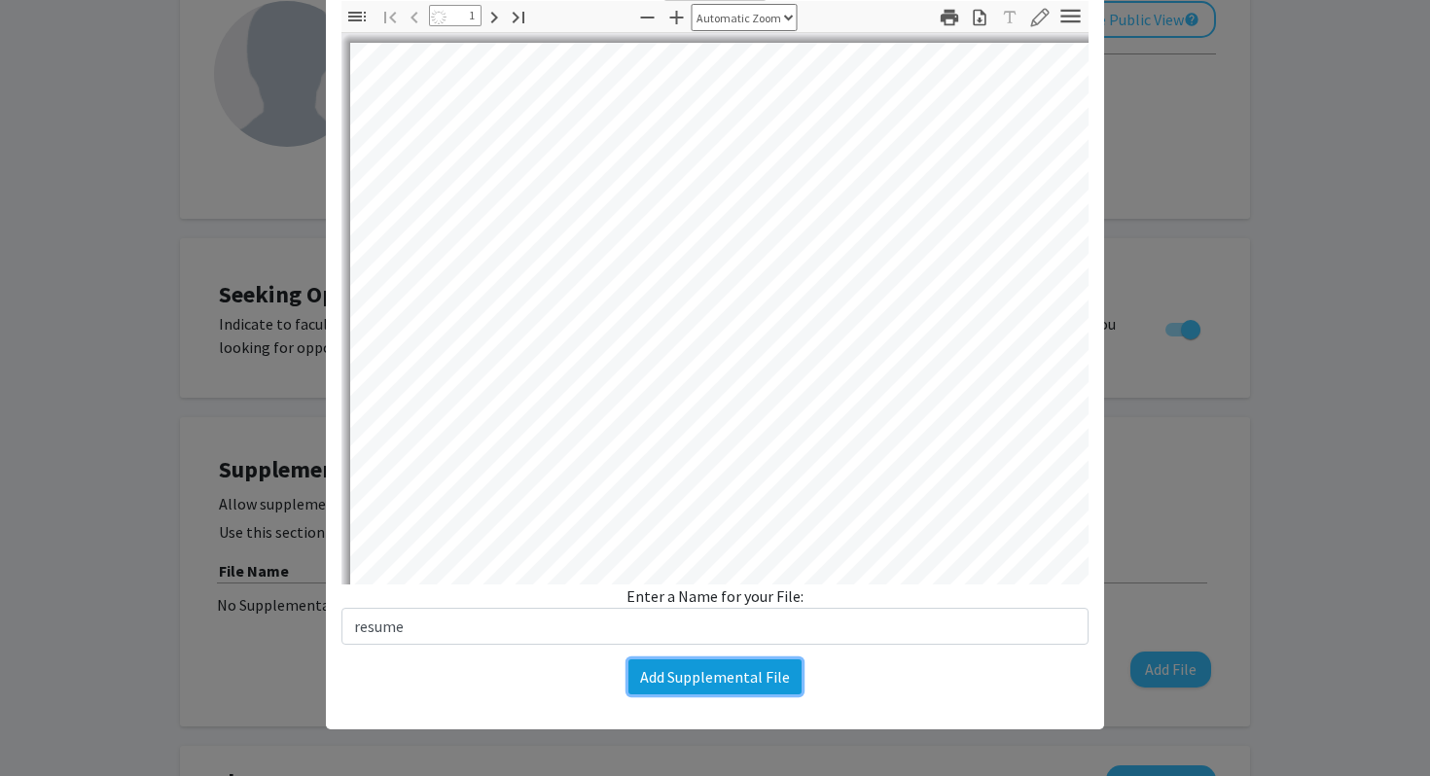
click at [700, 680] on button "Add Supplemental File" at bounding box center [714, 676] width 173 height 35
select select "auto"
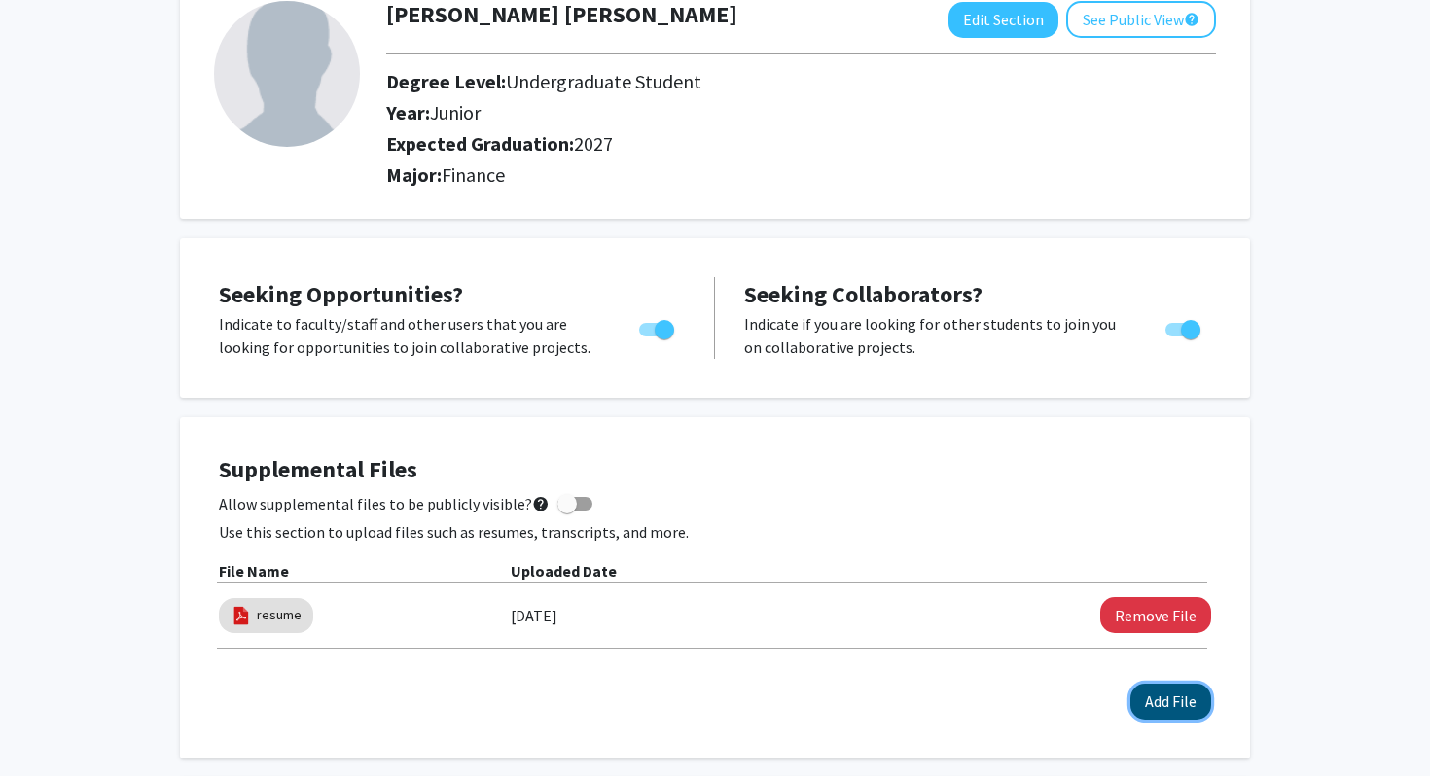
click at [1192, 709] on button "Add File" at bounding box center [1170, 702] width 81 height 36
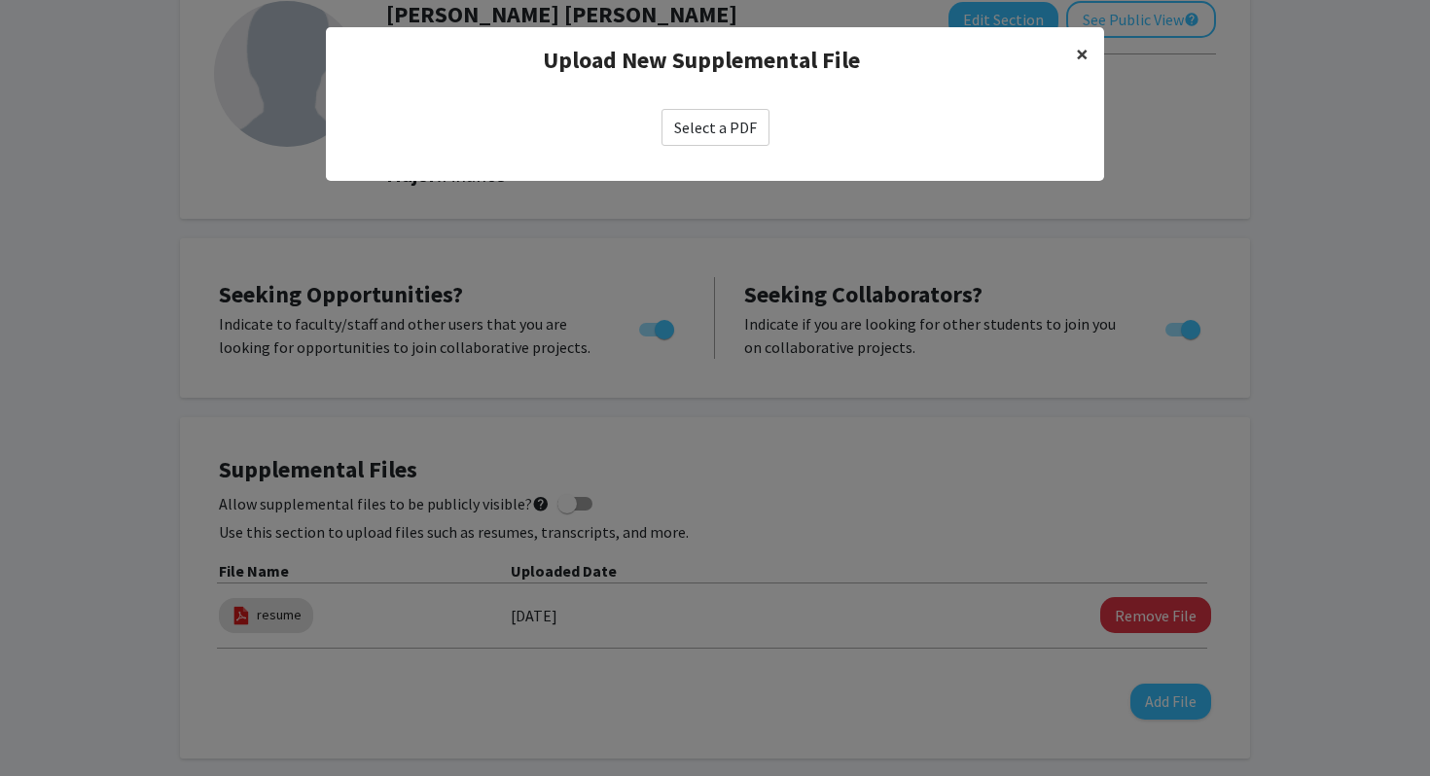
click at [1082, 49] on span "×" at bounding box center [1082, 54] width 13 height 30
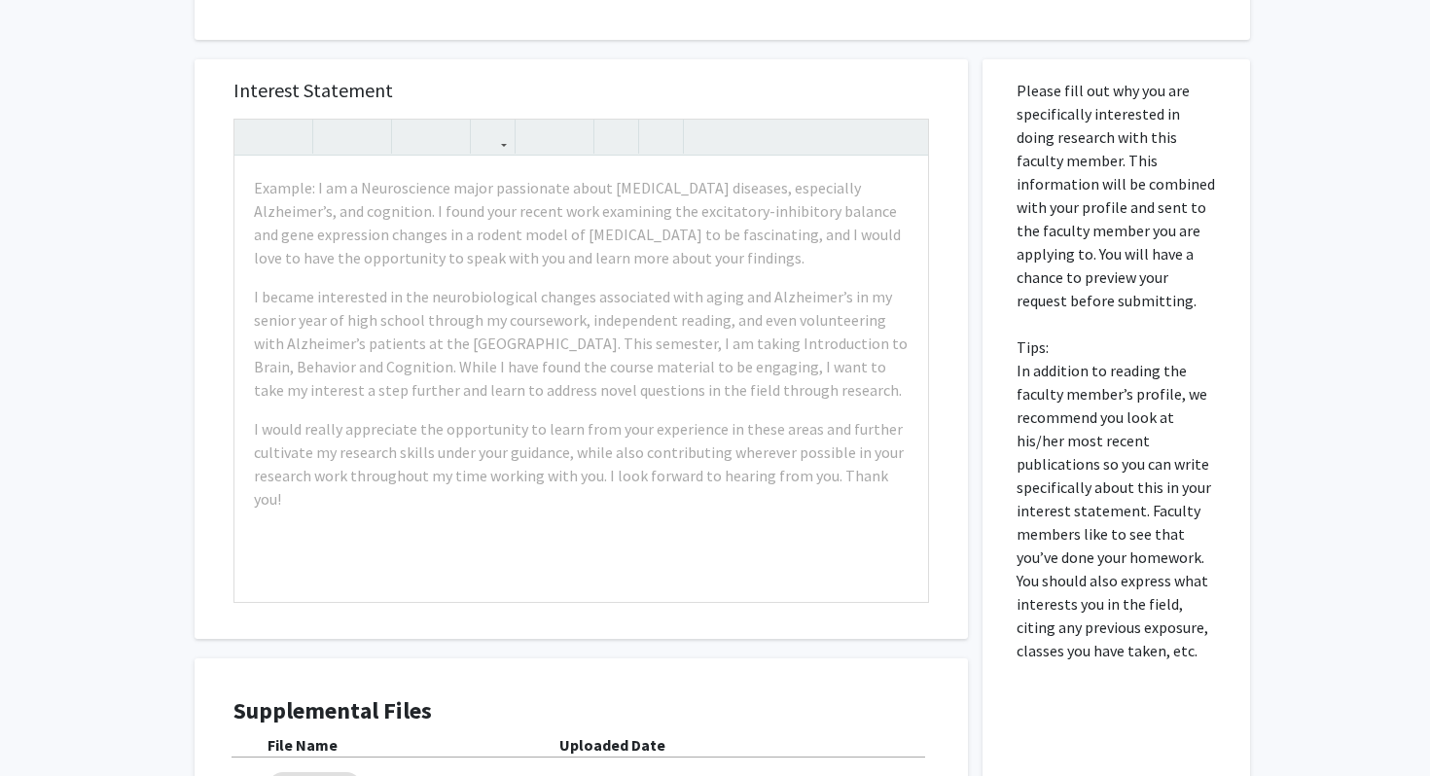
scroll to position [1161, 0]
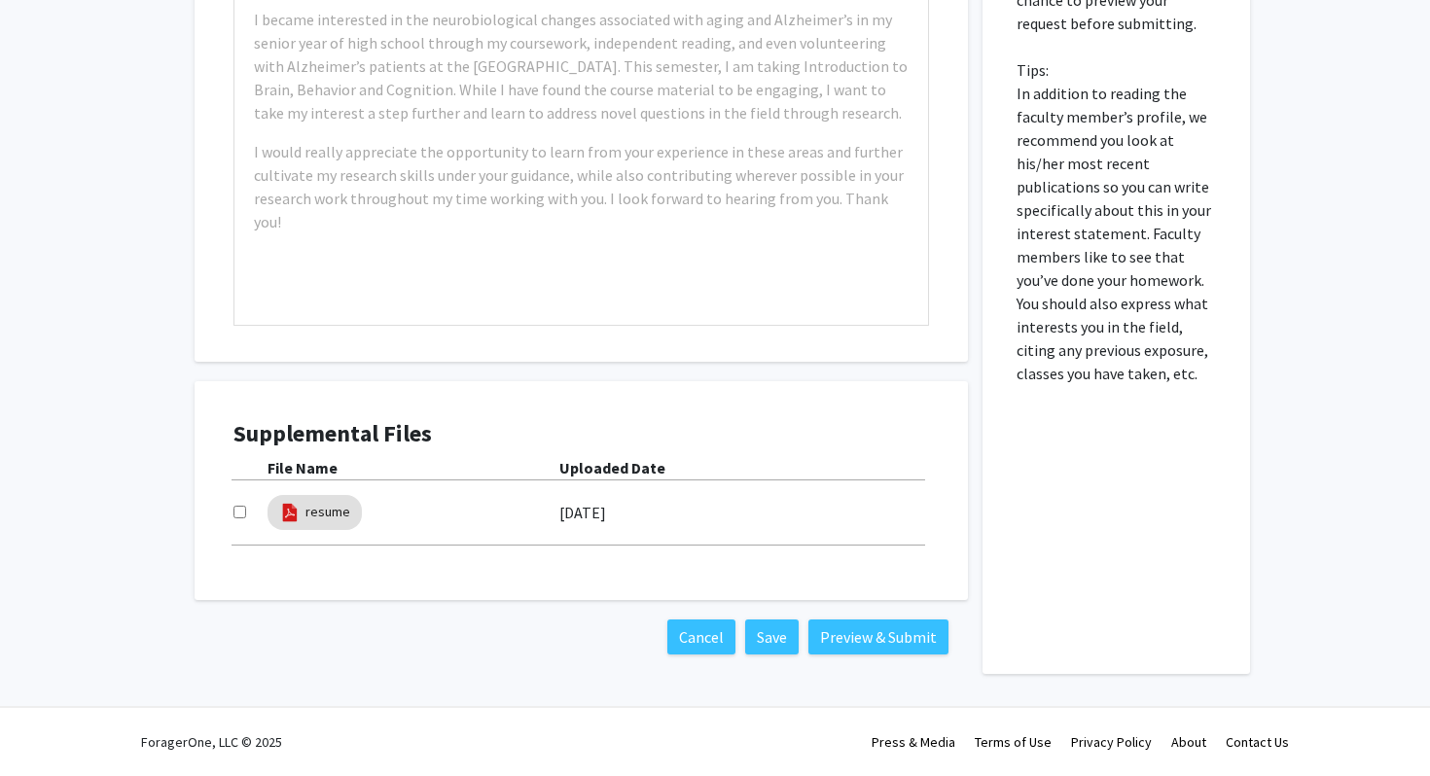
click at [241, 513] on input "checkbox" at bounding box center [239, 512] width 13 height 13
checkbox input "true"
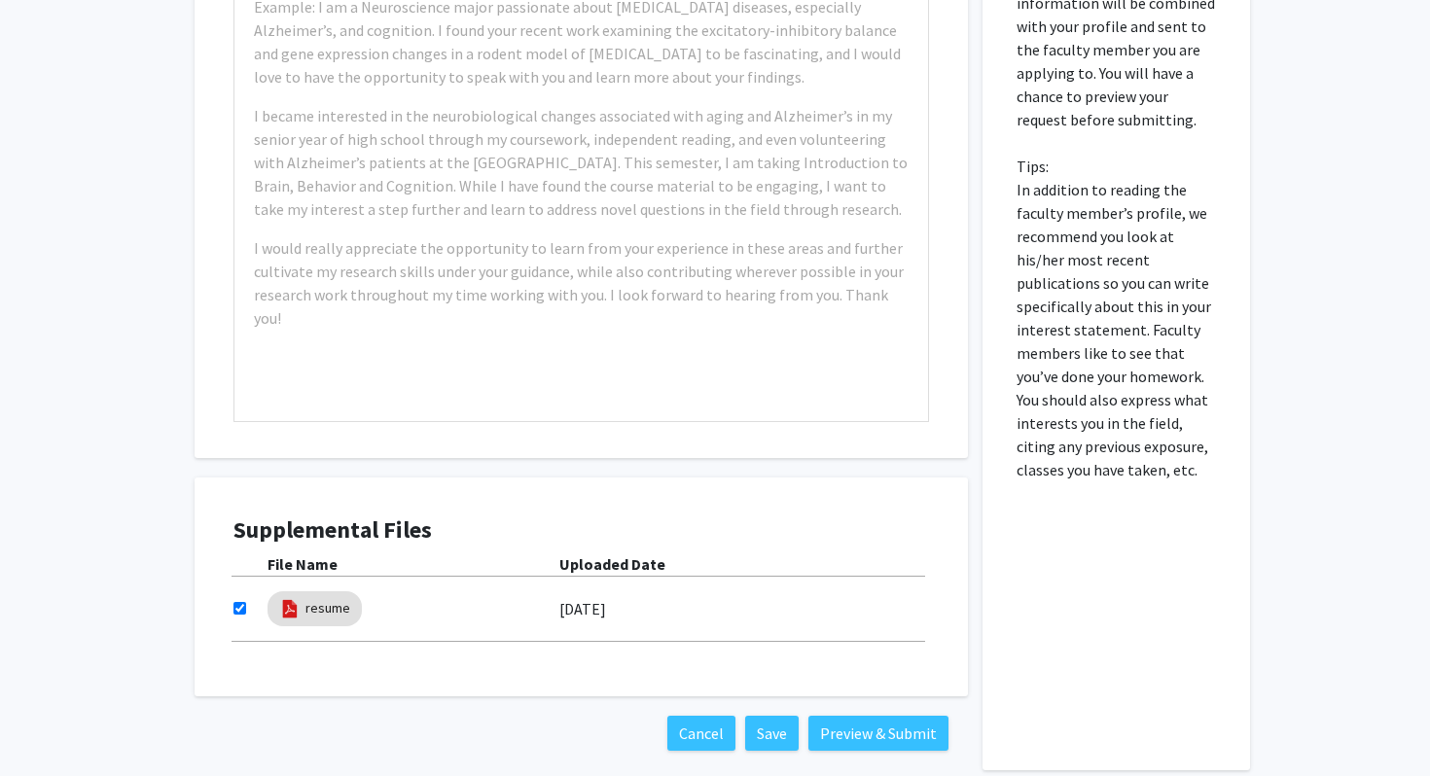
scroll to position [899, 0]
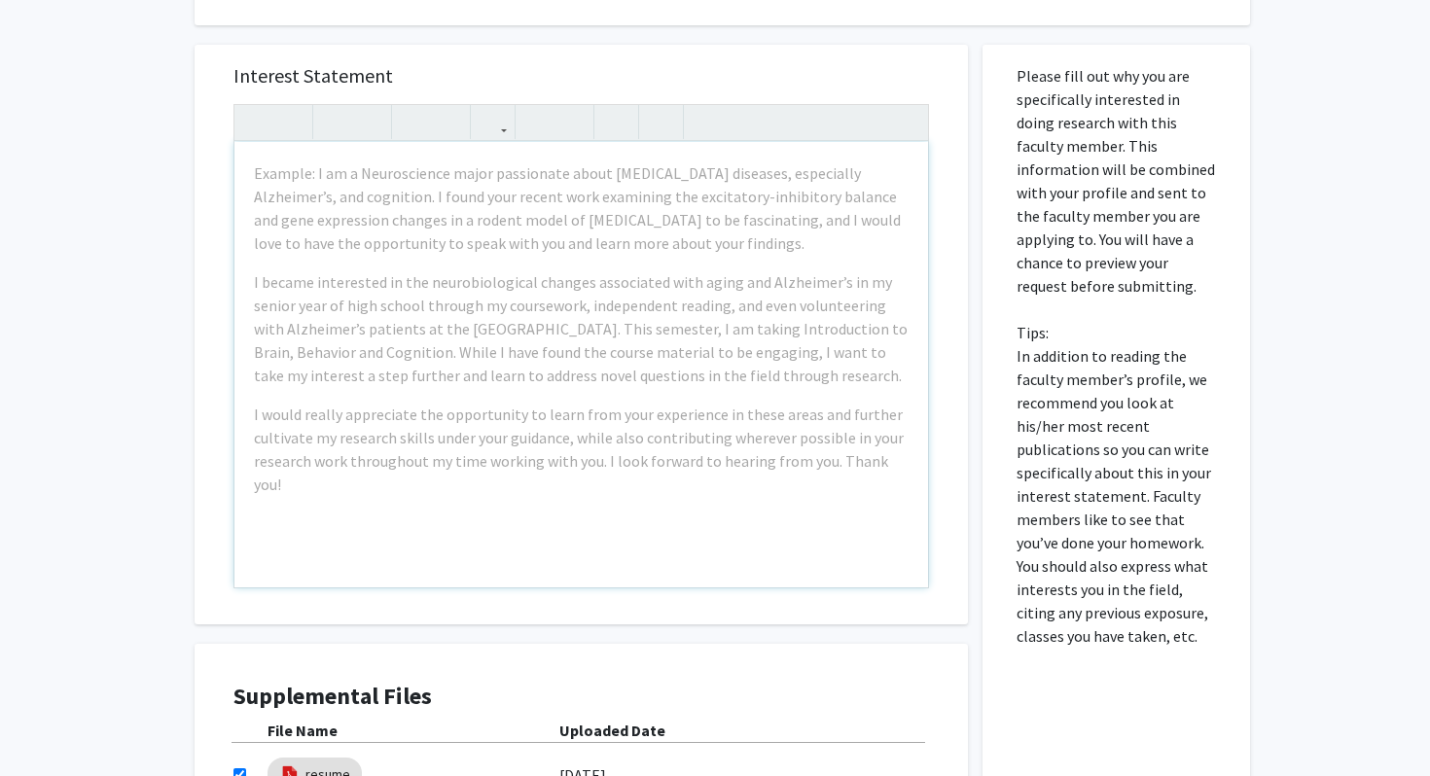
click at [582, 269] on div "Example: I am a Neuroscience major passionate about neurodegenerative diseases,…" at bounding box center [581, 364] width 694 height 445
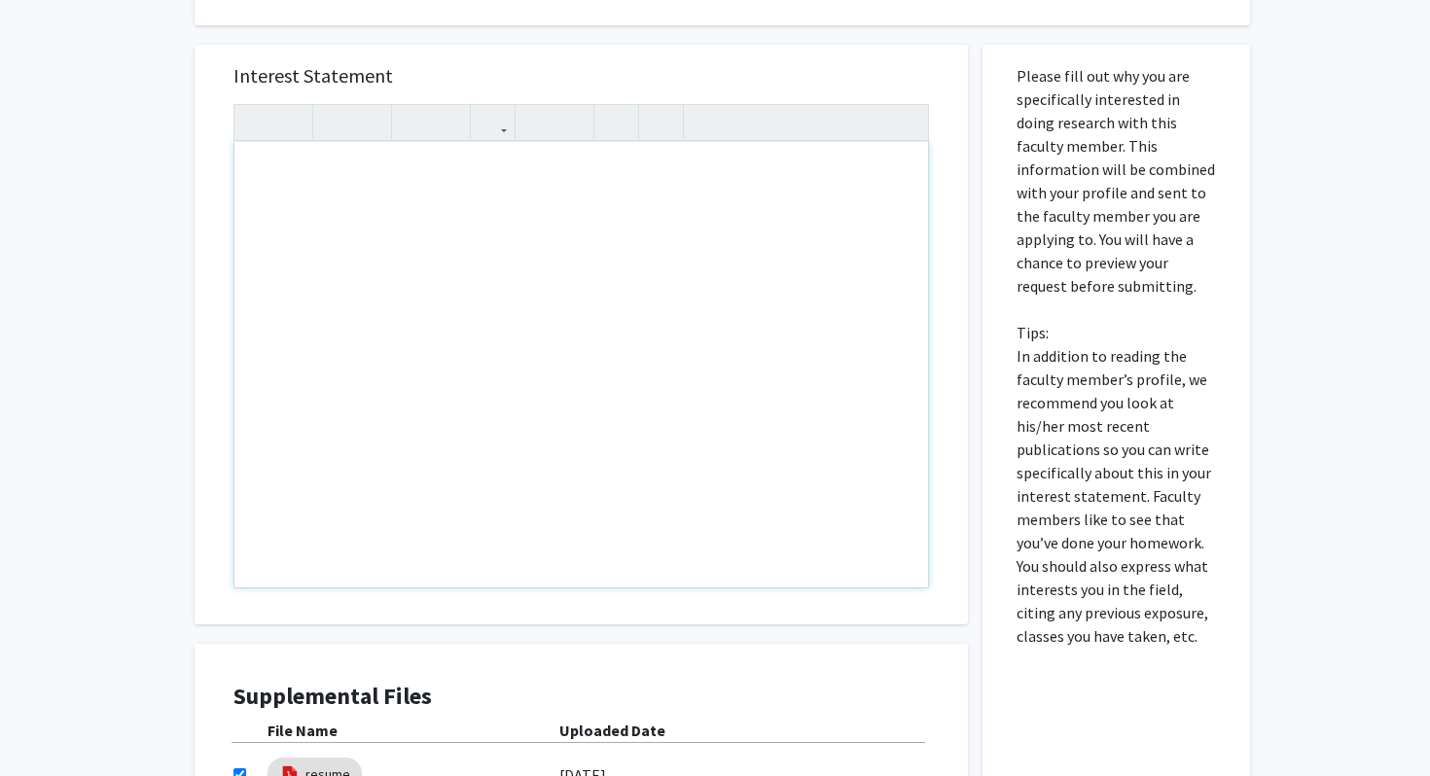
paste div "Note to users with screen readers: Please press Alt+0 or Option+0 to deactivate…"
type textarea "<p>I am highly motivated to pursue research in the areas of immune function in …"
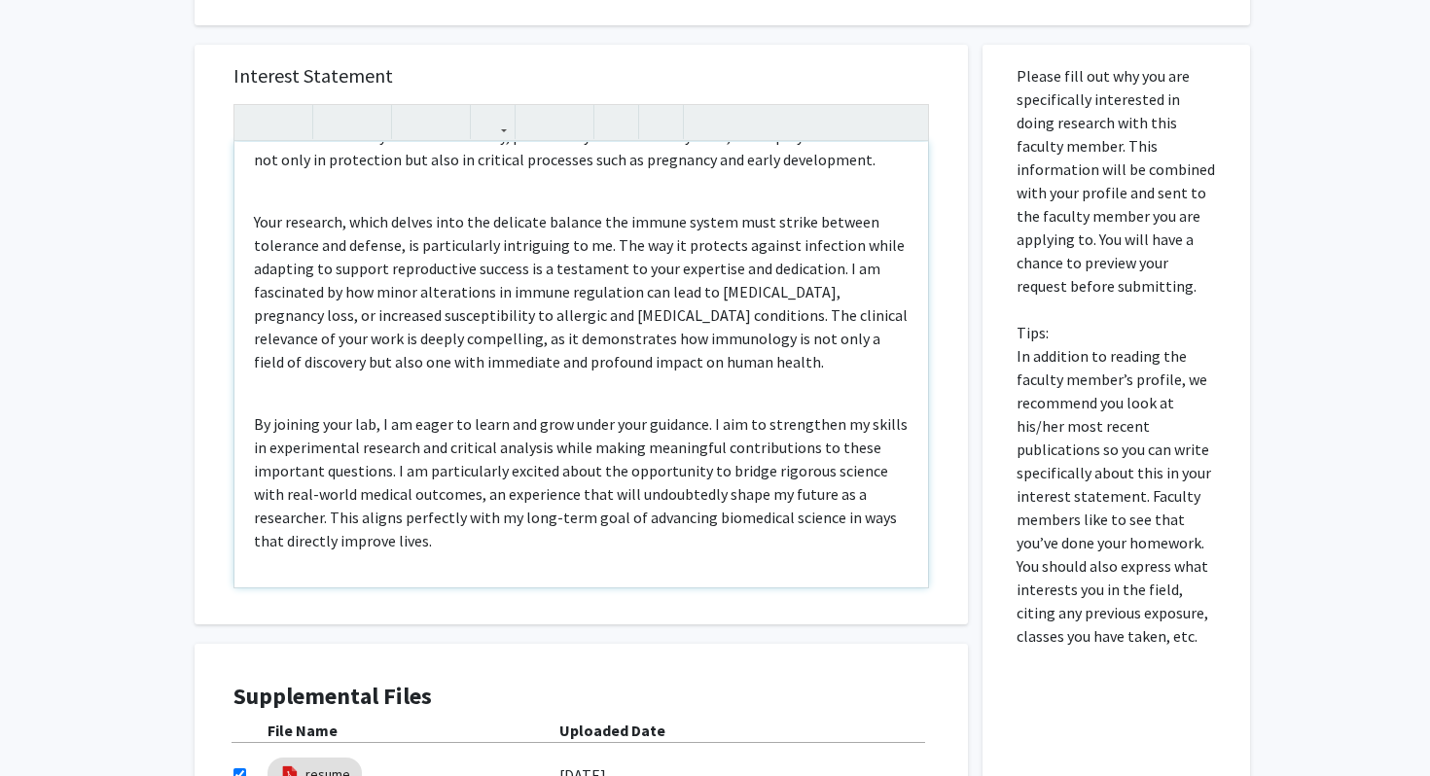
scroll to position [1161, 0]
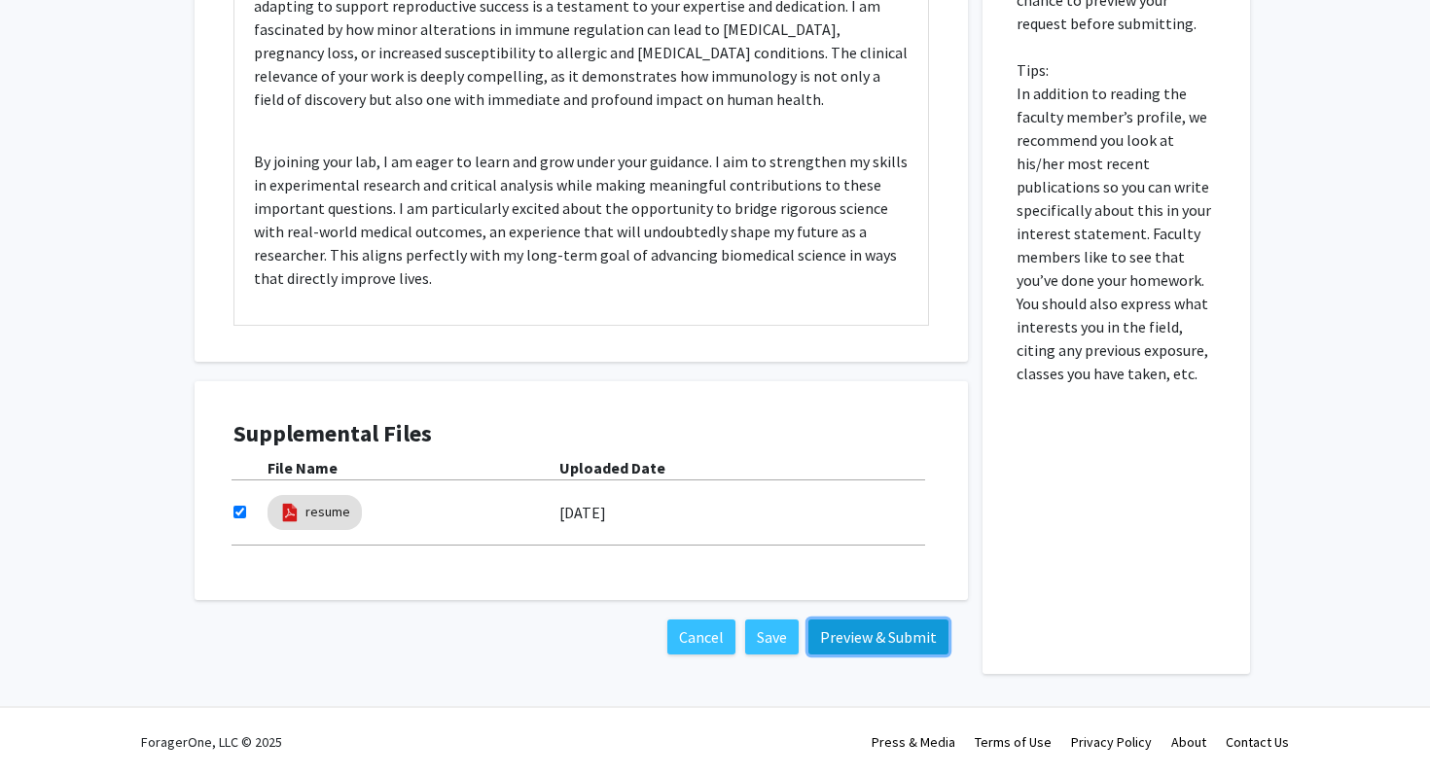
click at [902, 640] on button "Preview & Submit" at bounding box center [878, 637] width 140 height 35
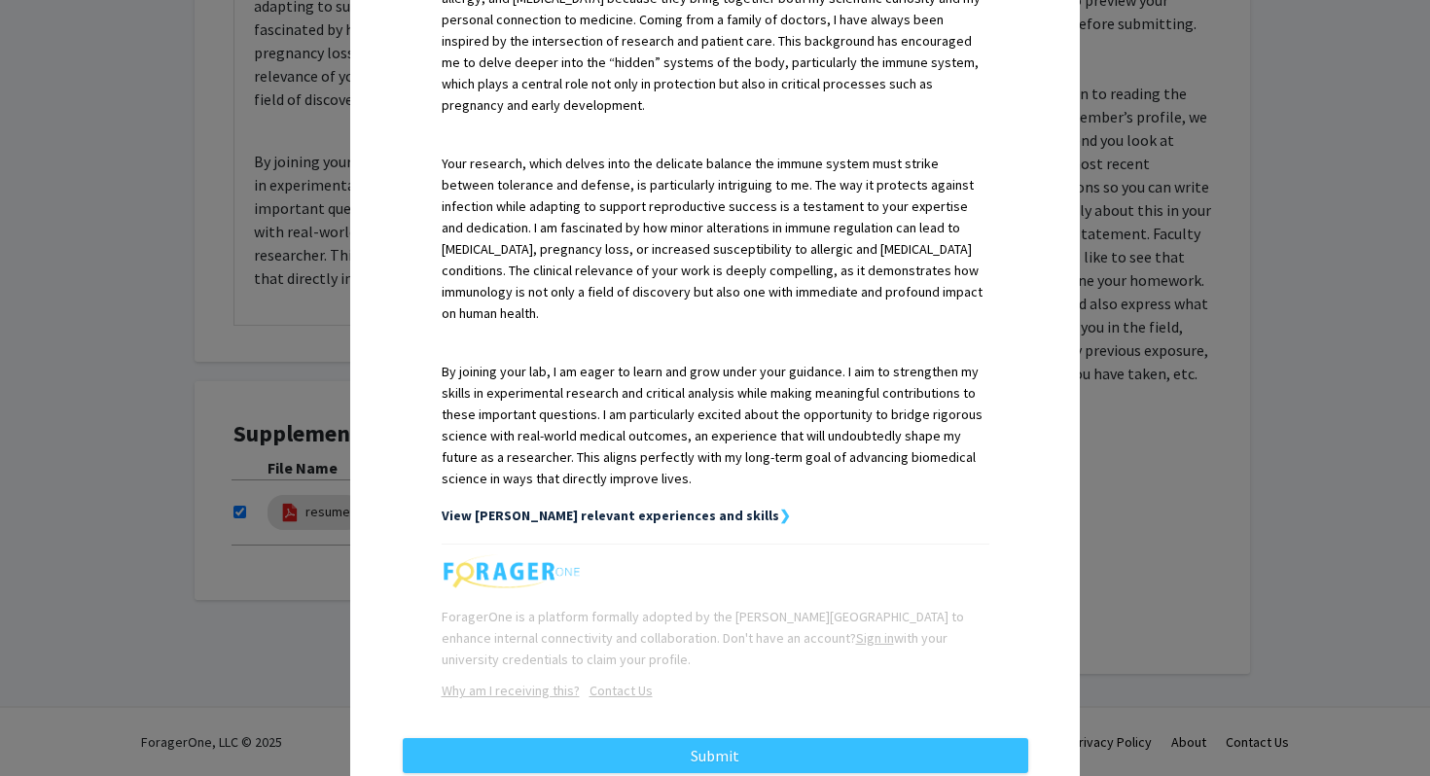
scroll to position [592, 0]
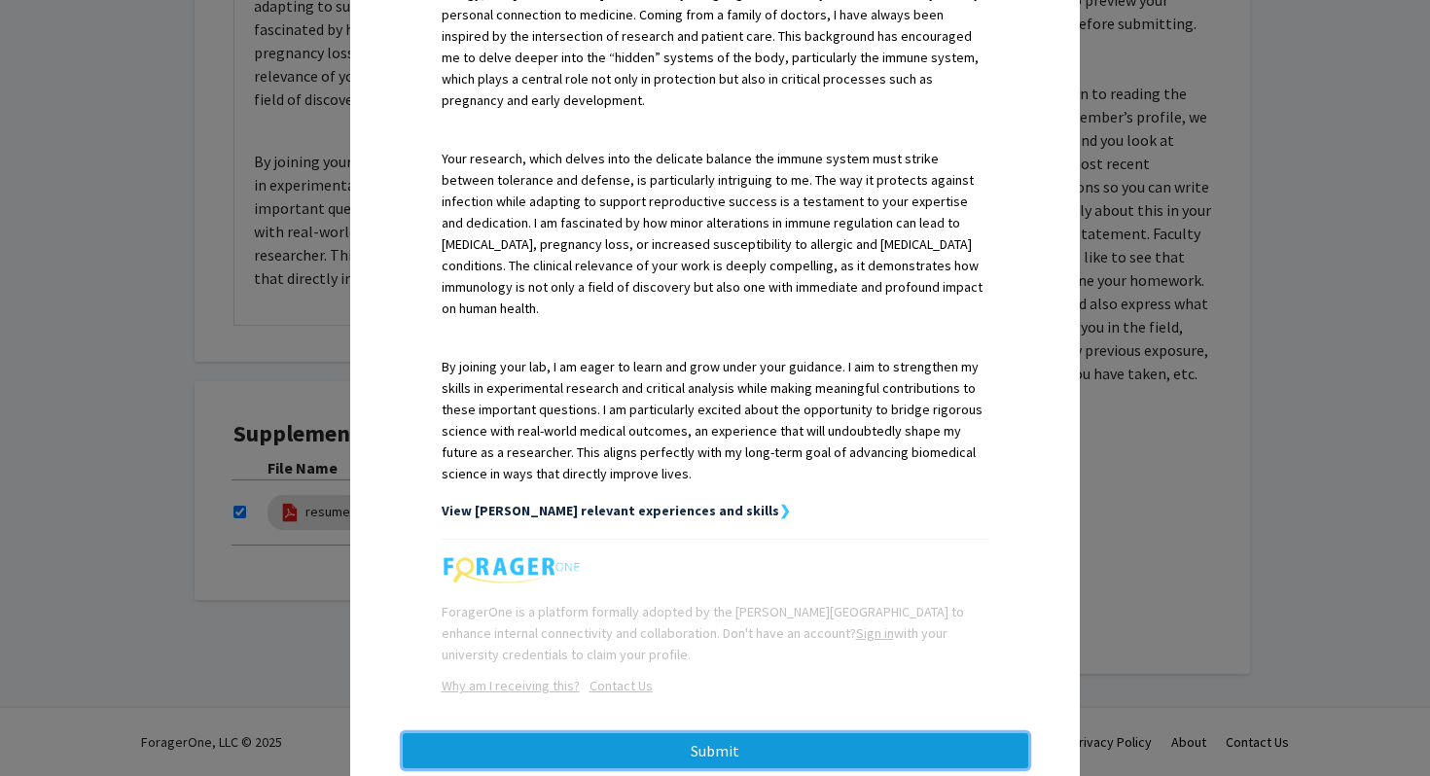
click at [835, 735] on button "Submit" at bounding box center [715, 750] width 625 height 35
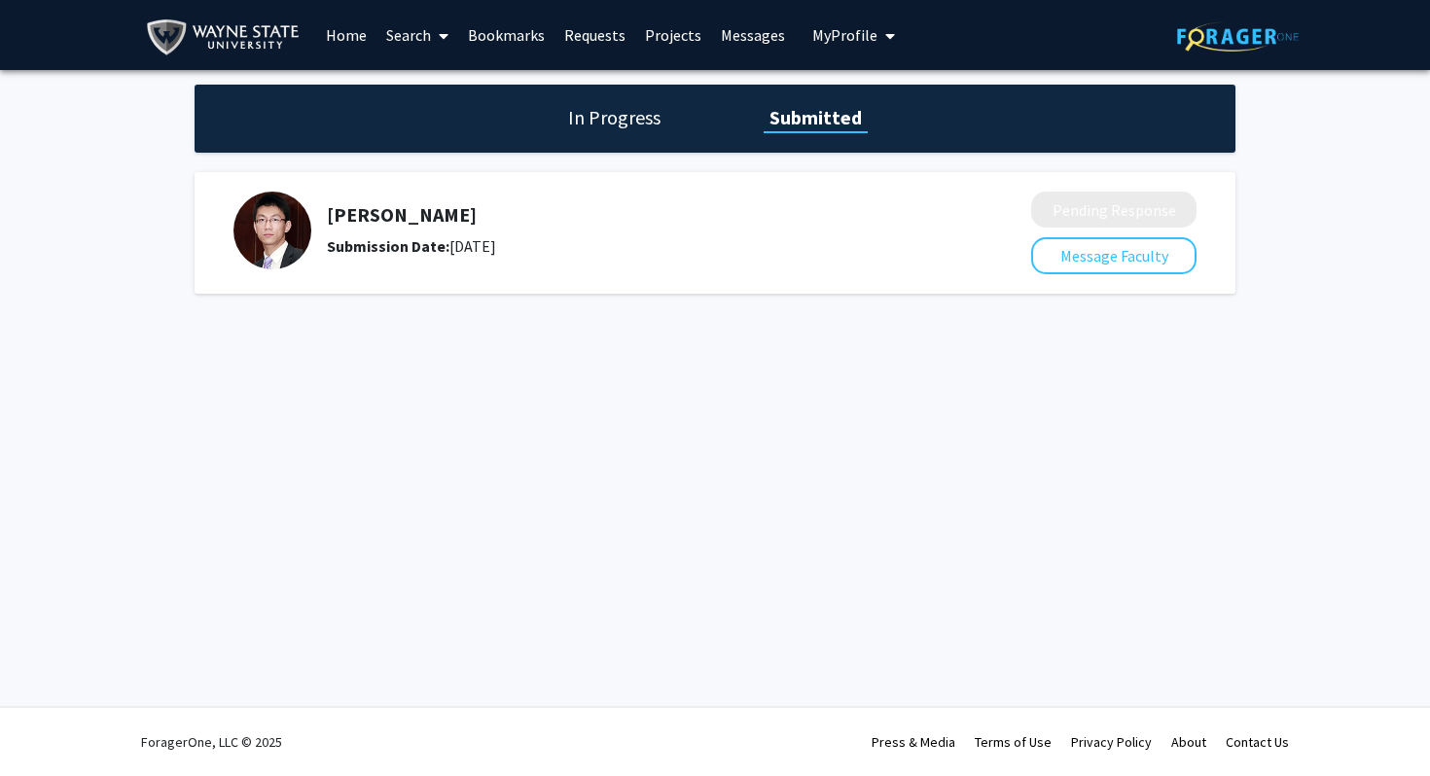
click at [420, 34] on link "Search" at bounding box center [417, 35] width 82 height 68
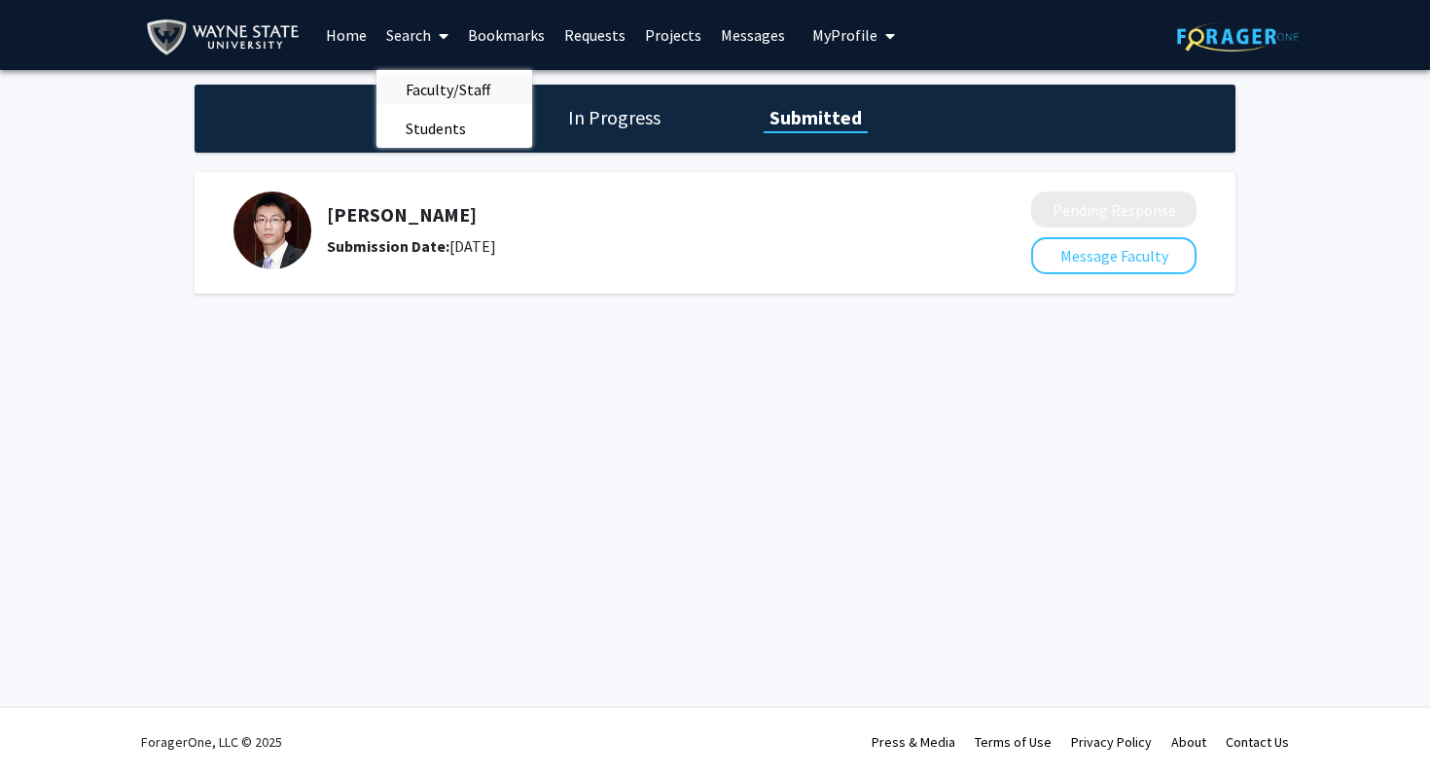
click at [453, 93] on span "Faculty/Staff" at bounding box center [447, 89] width 143 height 39
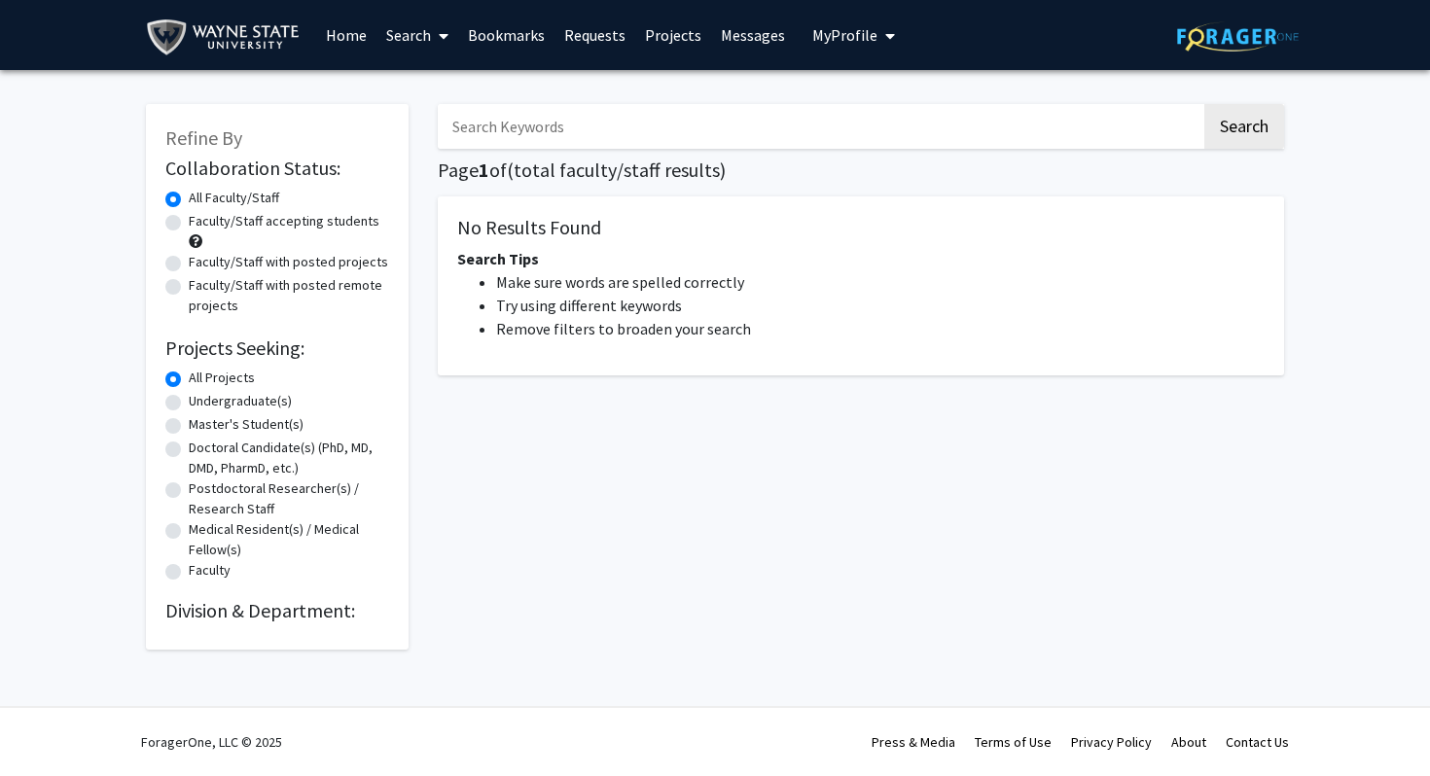
click at [242, 401] on label "Undergraduate(s)" at bounding box center [240, 401] width 103 height 20
click at [201, 401] on input "Undergraduate(s)" at bounding box center [195, 397] width 13 height 13
radio input "true"
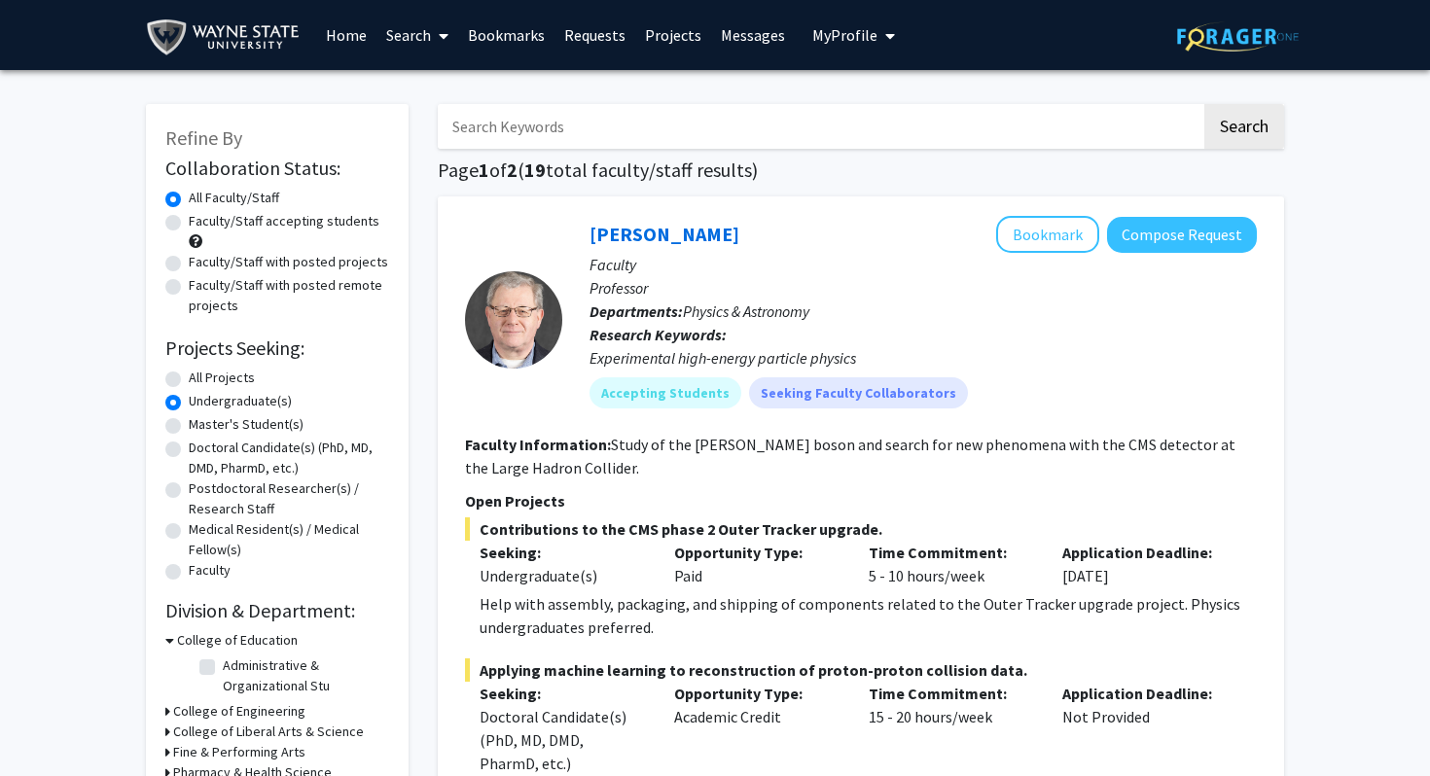
click at [258, 226] on label "Faculty/Staff accepting students" at bounding box center [284, 221] width 191 height 20
click at [201, 224] on input "Faculty/Staff accepting students" at bounding box center [195, 217] width 13 height 13
radio input "true"
click at [535, 132] on input "Search Keywords" at bounding box center [820, 126] width 764 height 45
type input "medicine"
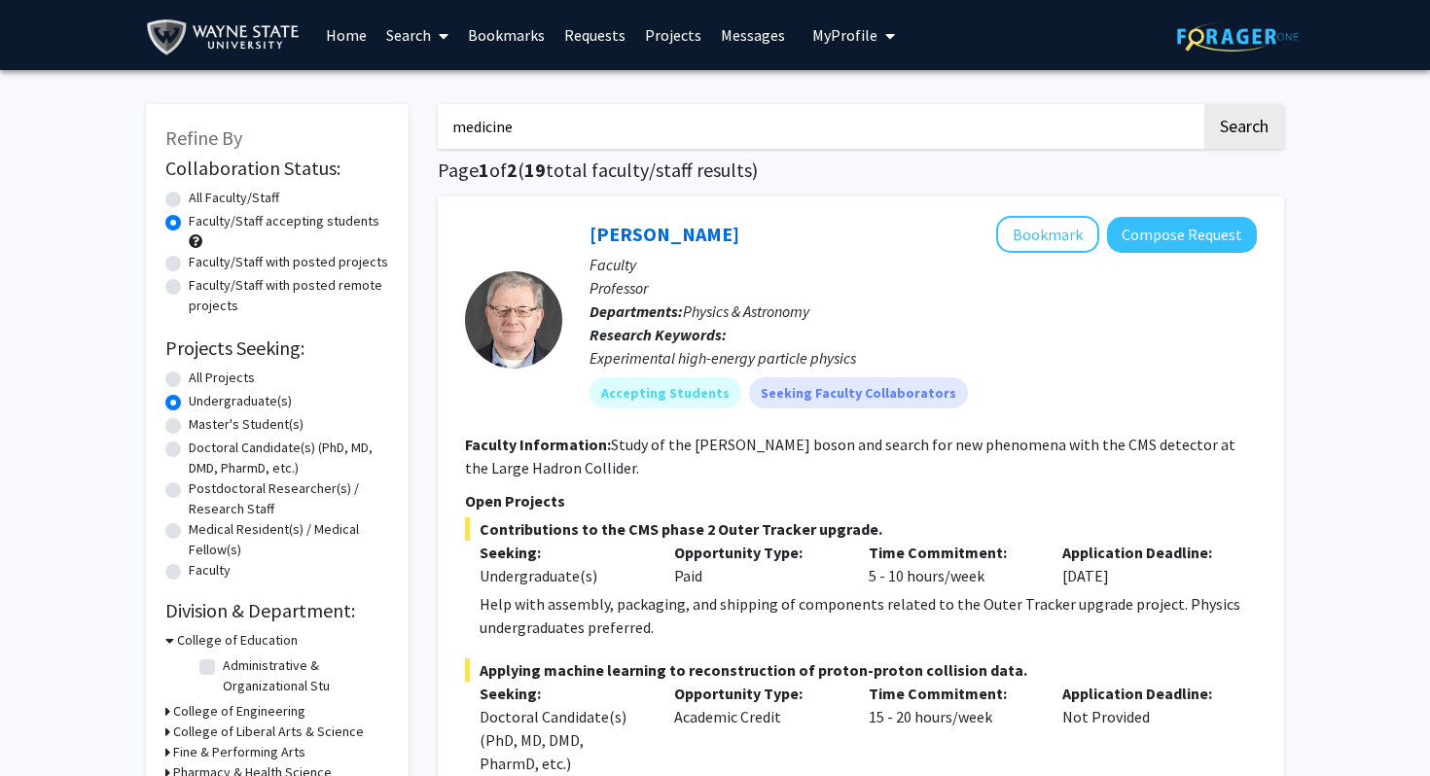
click at [1204, 104] on button "Search" at bounding box center [1244, 126] width 80 height 45
radio input "true"
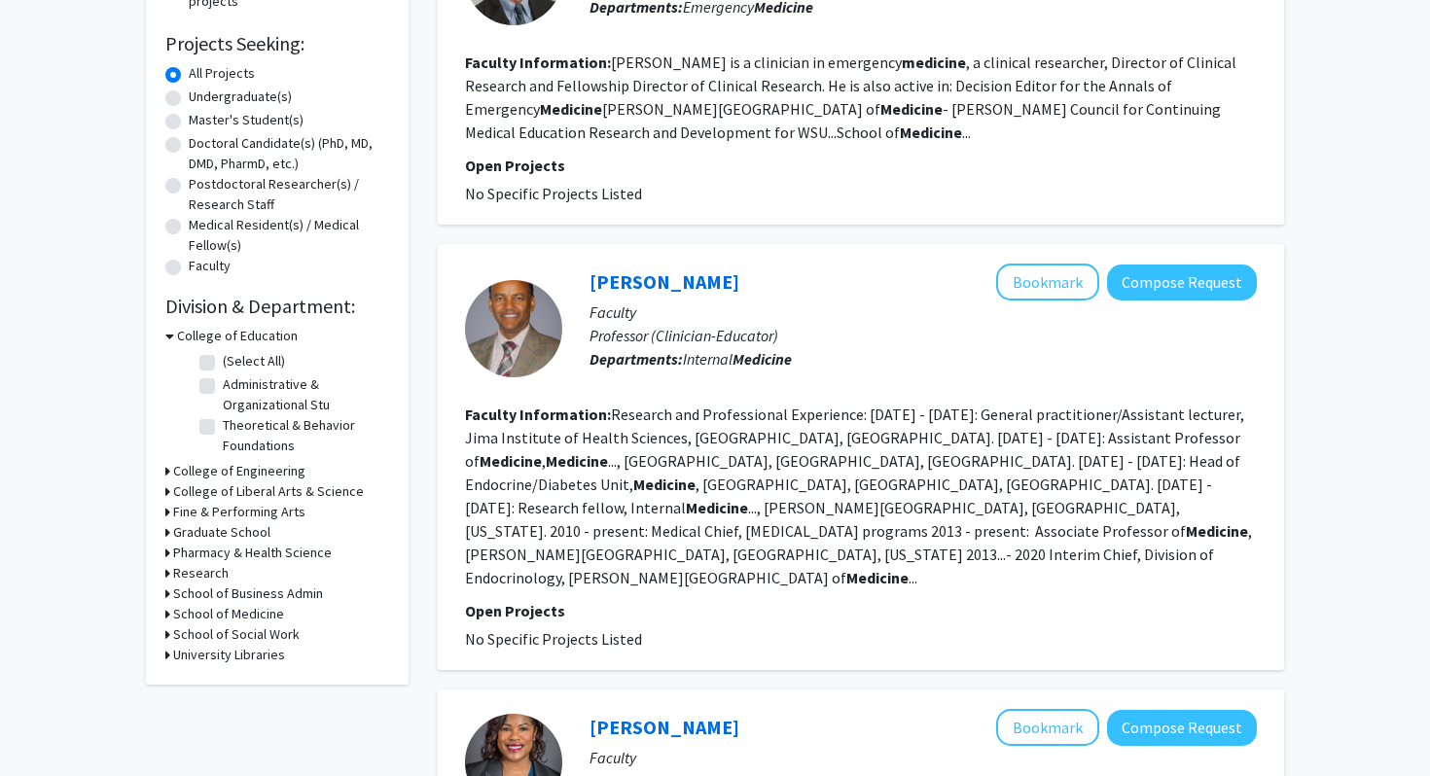
scroll to position [271, 0]
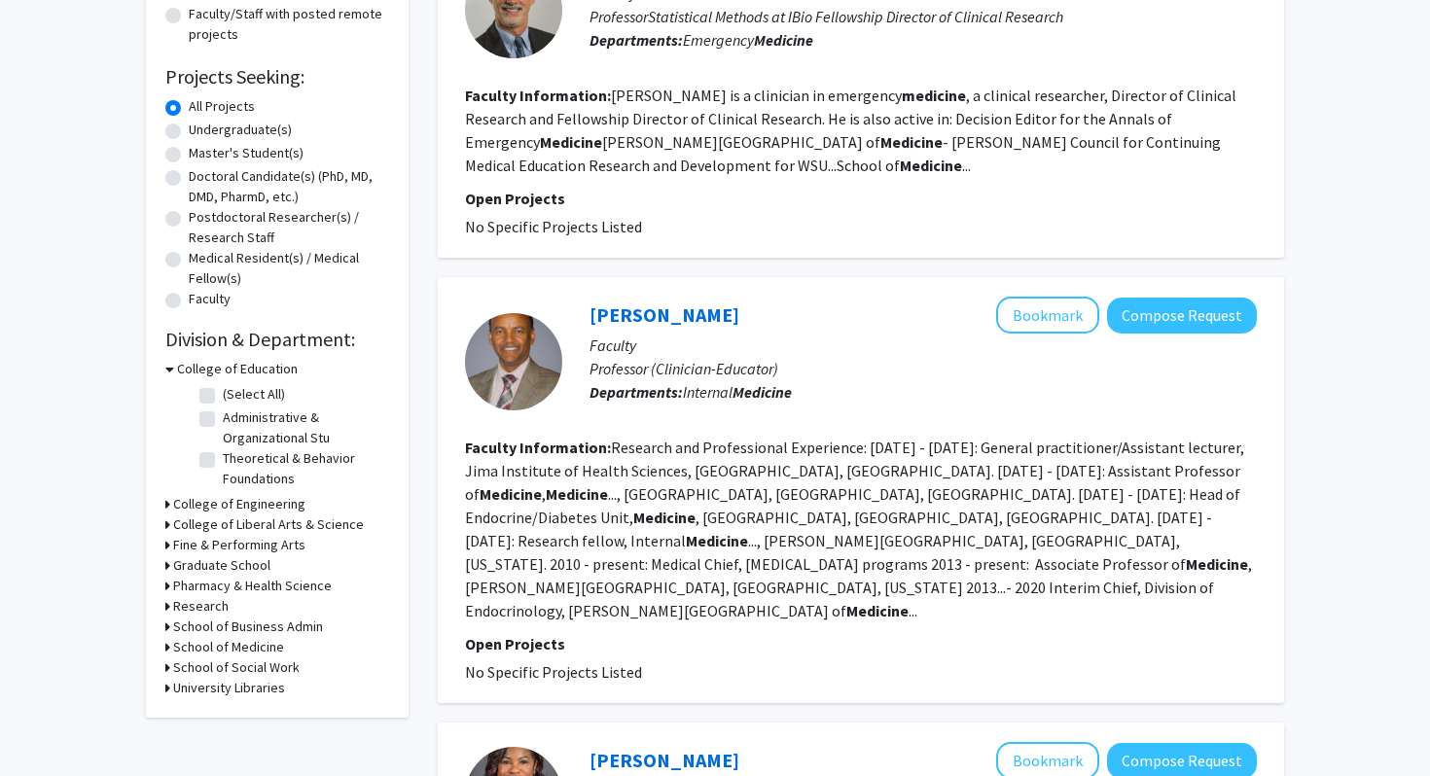
click at [189, 129] on label "Undergraduate(s)" at bounding box center [240, 130] width 103 height 20
click at [189, 129] on input "Undergraduate(s)" at bounding box center [195, 126] width 13 height 13
radio input "true"
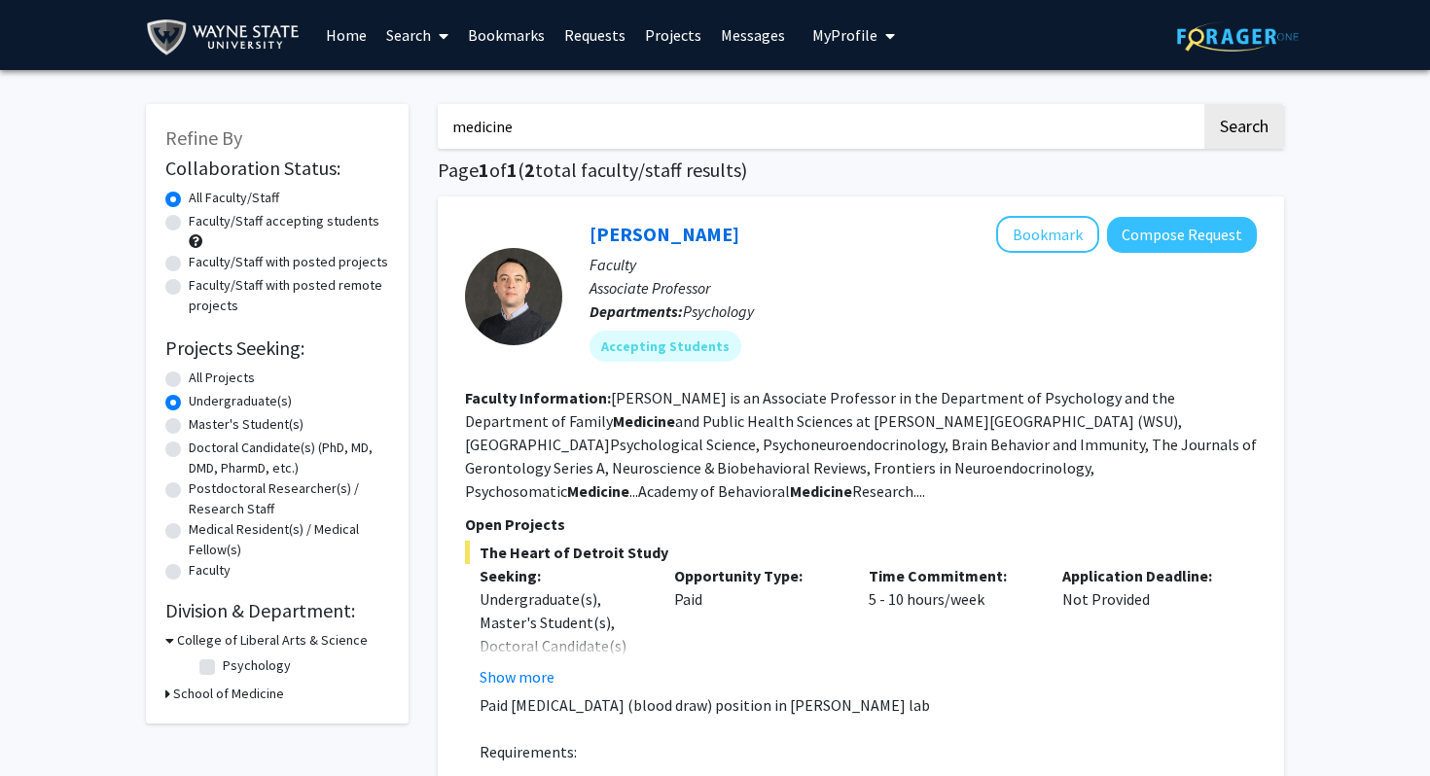
click at [189, 222] on label "Faculty/Staff accepting students" at bounding box center [284, 221] width 191 height 20
click at [189, 222] on input "Faculty/Staff accepting students" at bounding box center [195, 217] width 13 height 13
radio input "true"
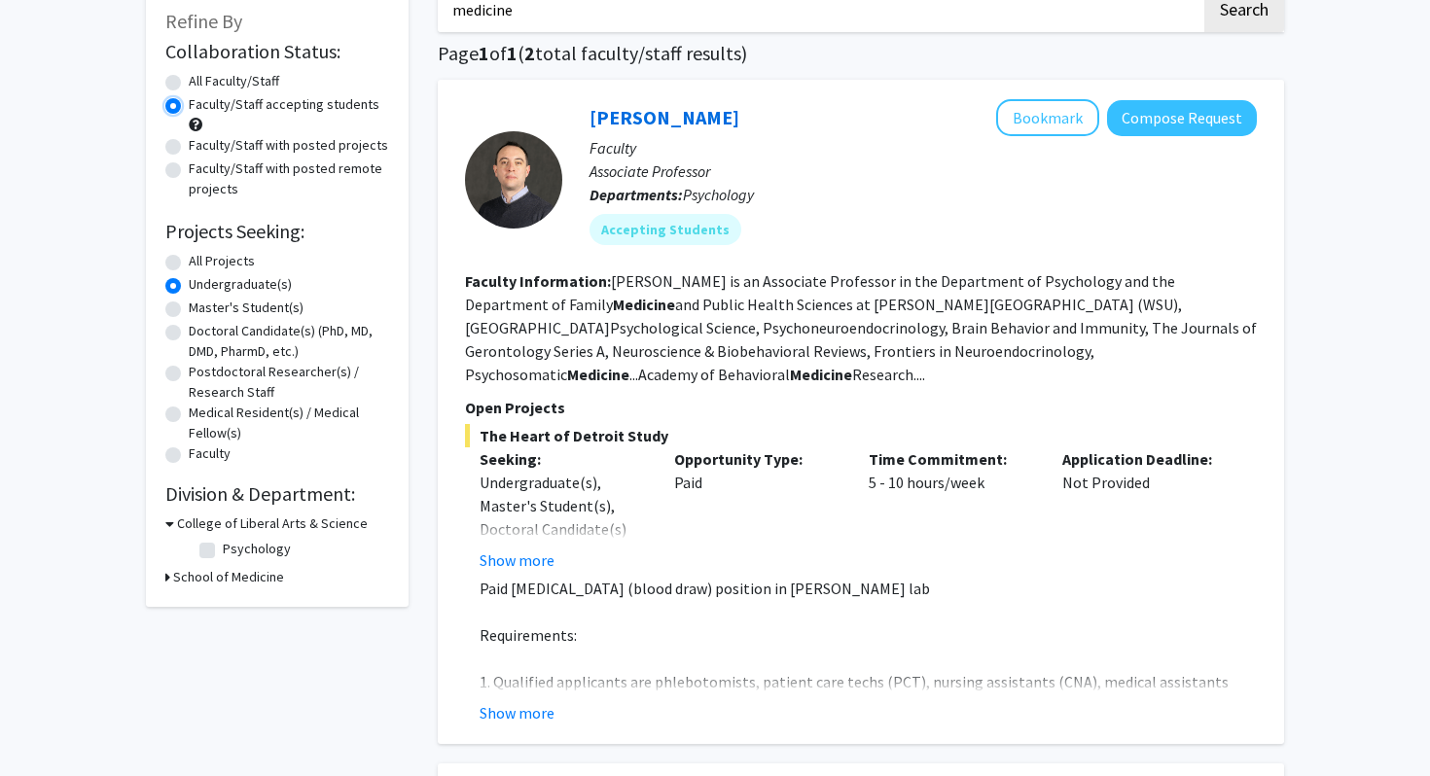
scroll to position [120, 0]
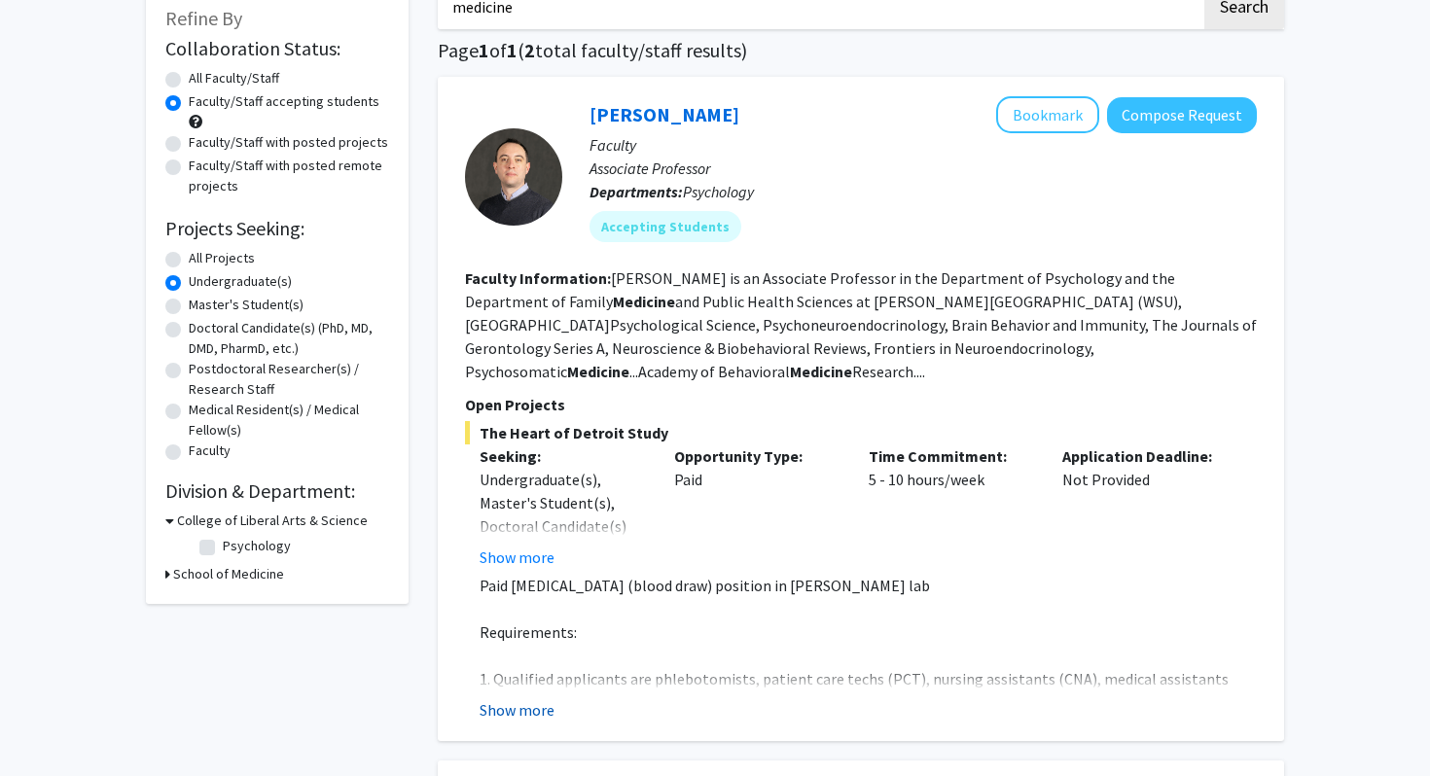
click at [521, 716] on button "Show more" at bounding box center [517, 709] width 75 height 23
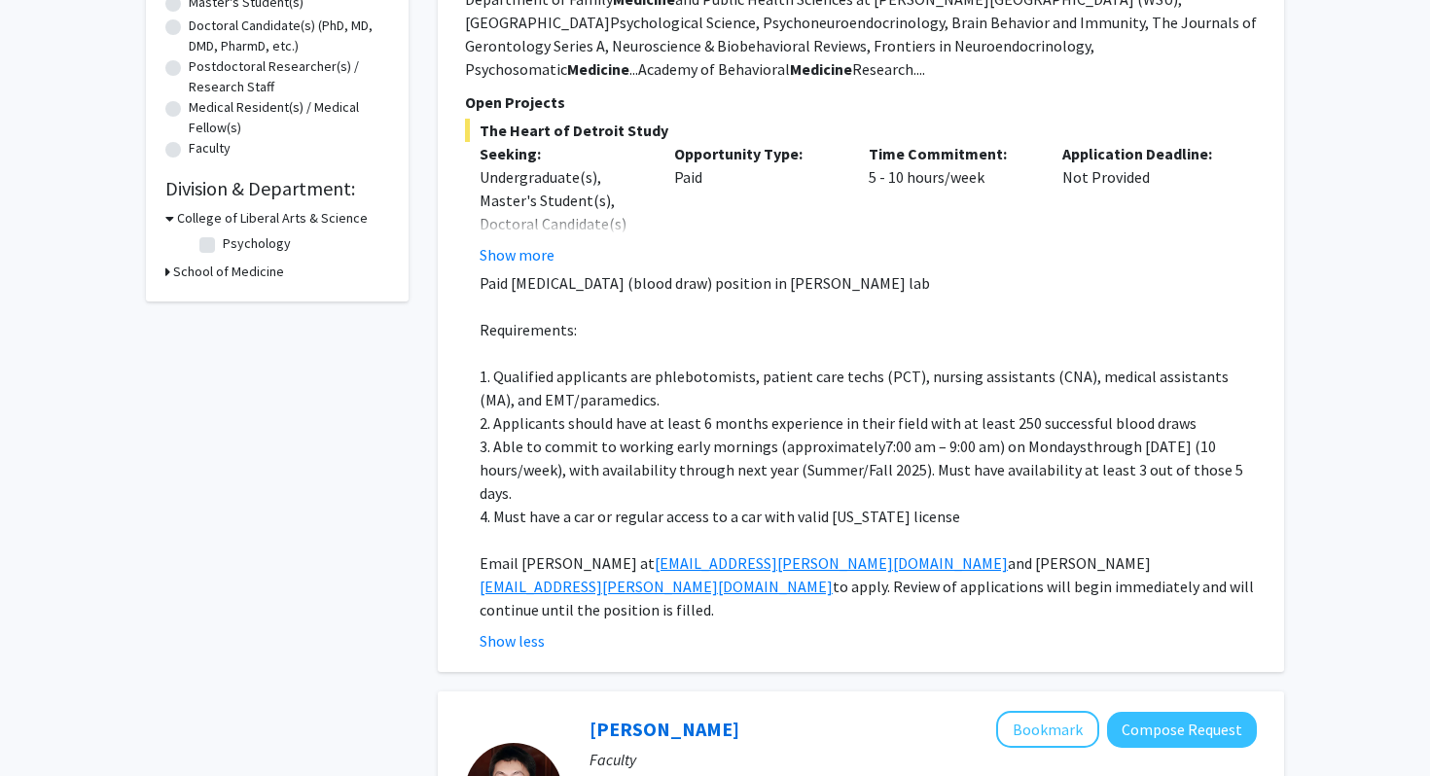
scroll to position [418, 0]
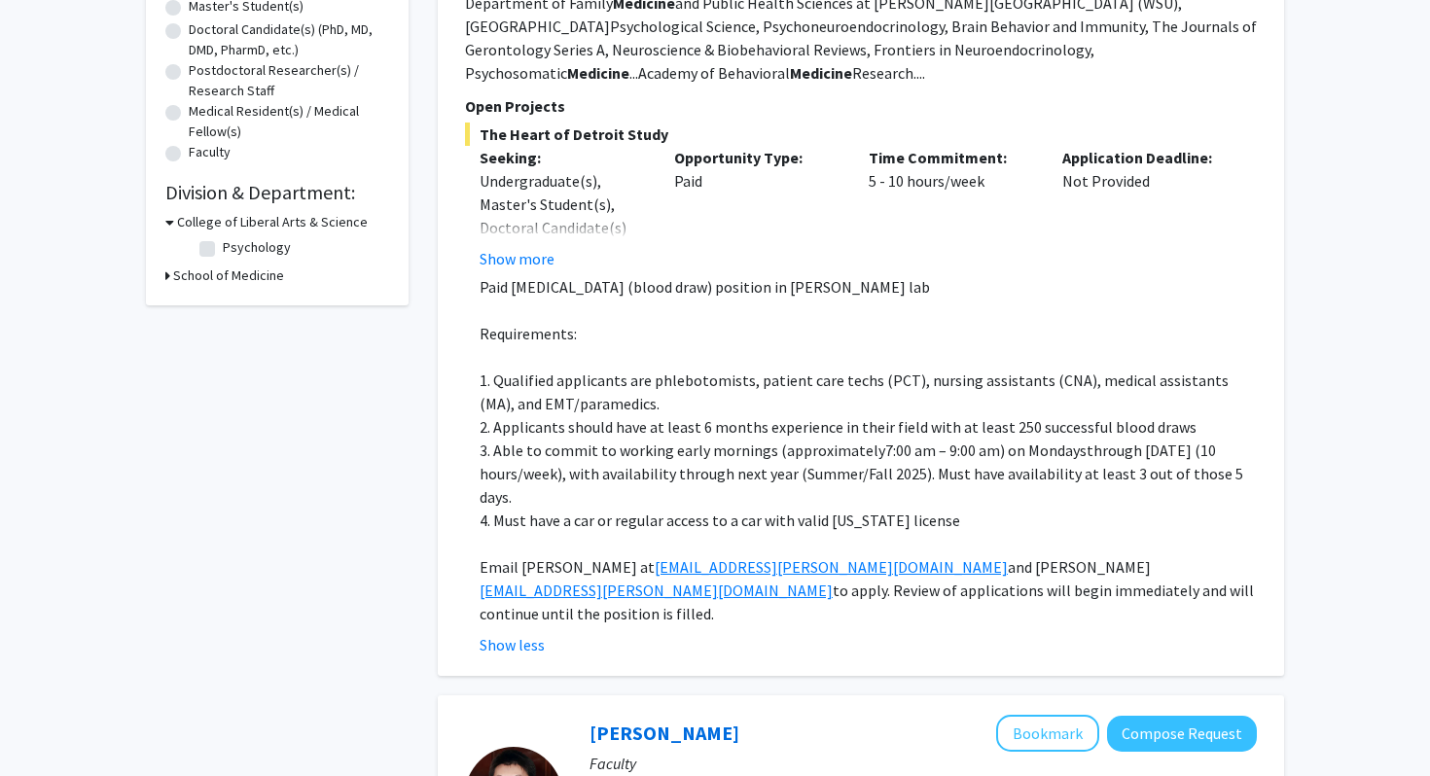
click at [175, 278] on h3 "School of Medicine" at bounding box center [228, 276] width 111 height 20
click at [223, 303] on label "Obstetrics/Gynecology" at bounding box center [292, 301] width 138 height 20
click at [223, 303] on input "Obstetrics/Gynecology" at bounding box center [229, 297] width 13 height 13
checkbox input "true"
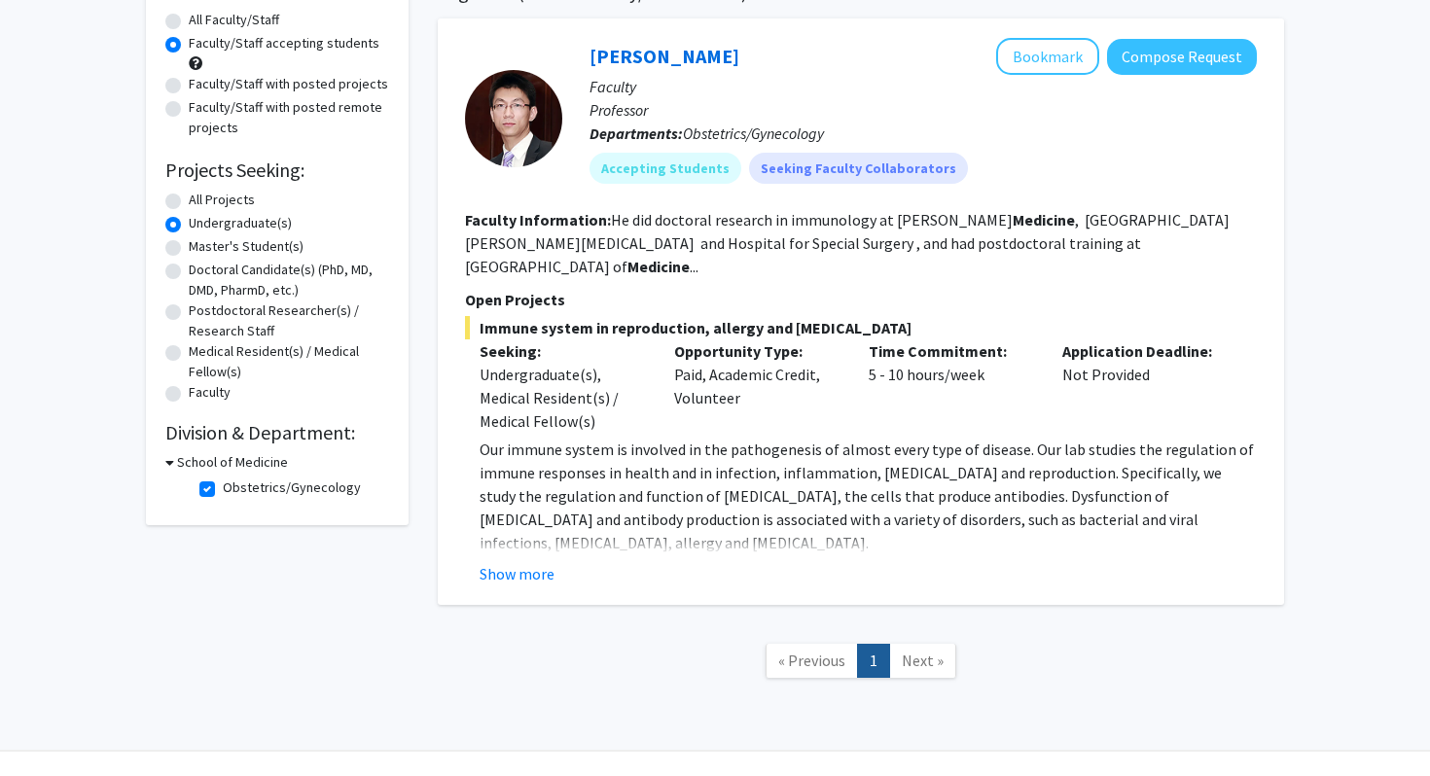
scroll to position [198, 0]
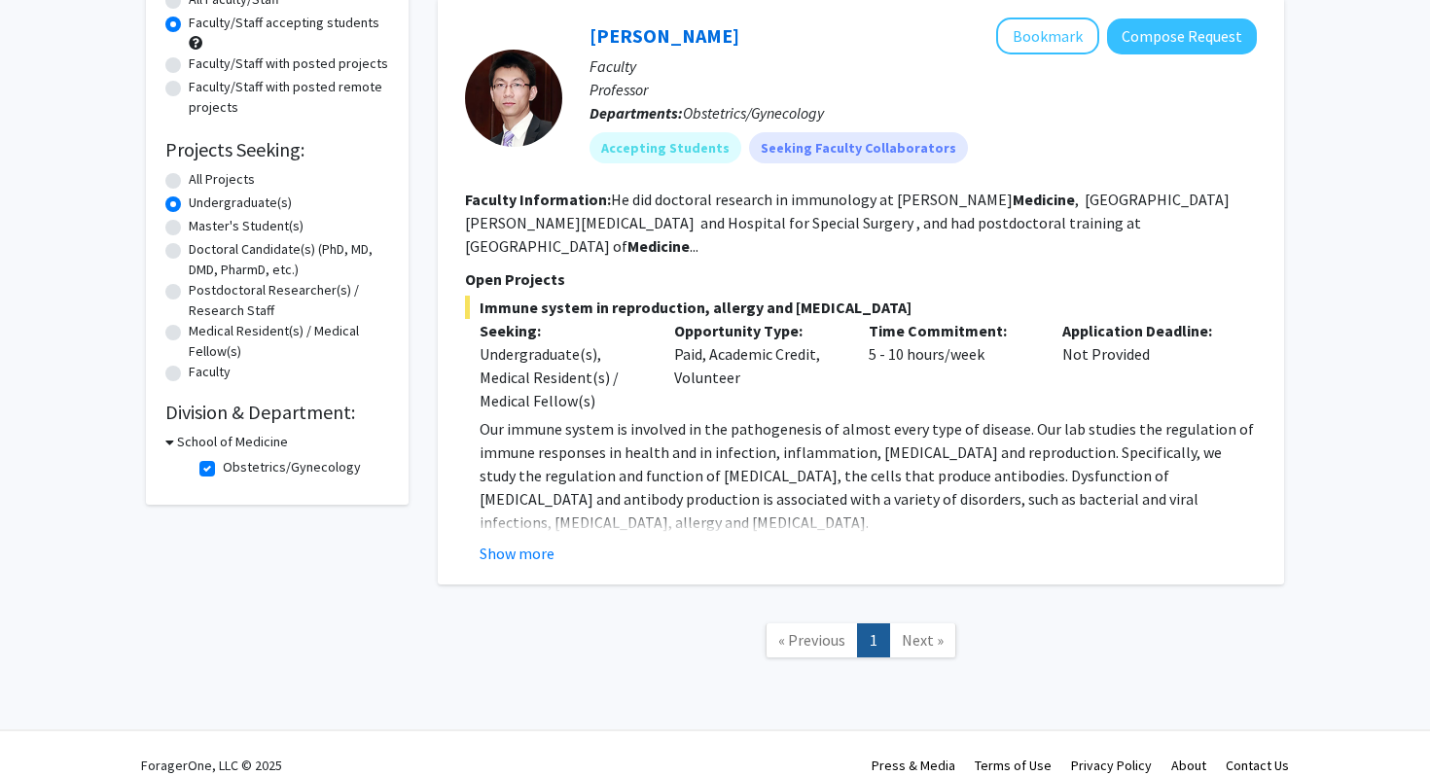
click at [179, 443] on h3 "School of Medicine" at bounding box center [232, 442] width 111 height 20
click at [183, 450] on h3 "School of Medicine" at bounding box center [228, 442] width 111 height 20
click at [211, 480] on fg-checkbox-list "Obstetrics/Gynecology Obstetrics/Gynecology" at bounding box center [292, 468] width 195 height 33
click at [223, 469] on label "Obstetrics/Gynecology" at bounding box center [292, 467] width 138 height 20
click at [223, 469] on input "Obstetrics/Gynecology" at bounding box center [229, 463] width 13 height 13
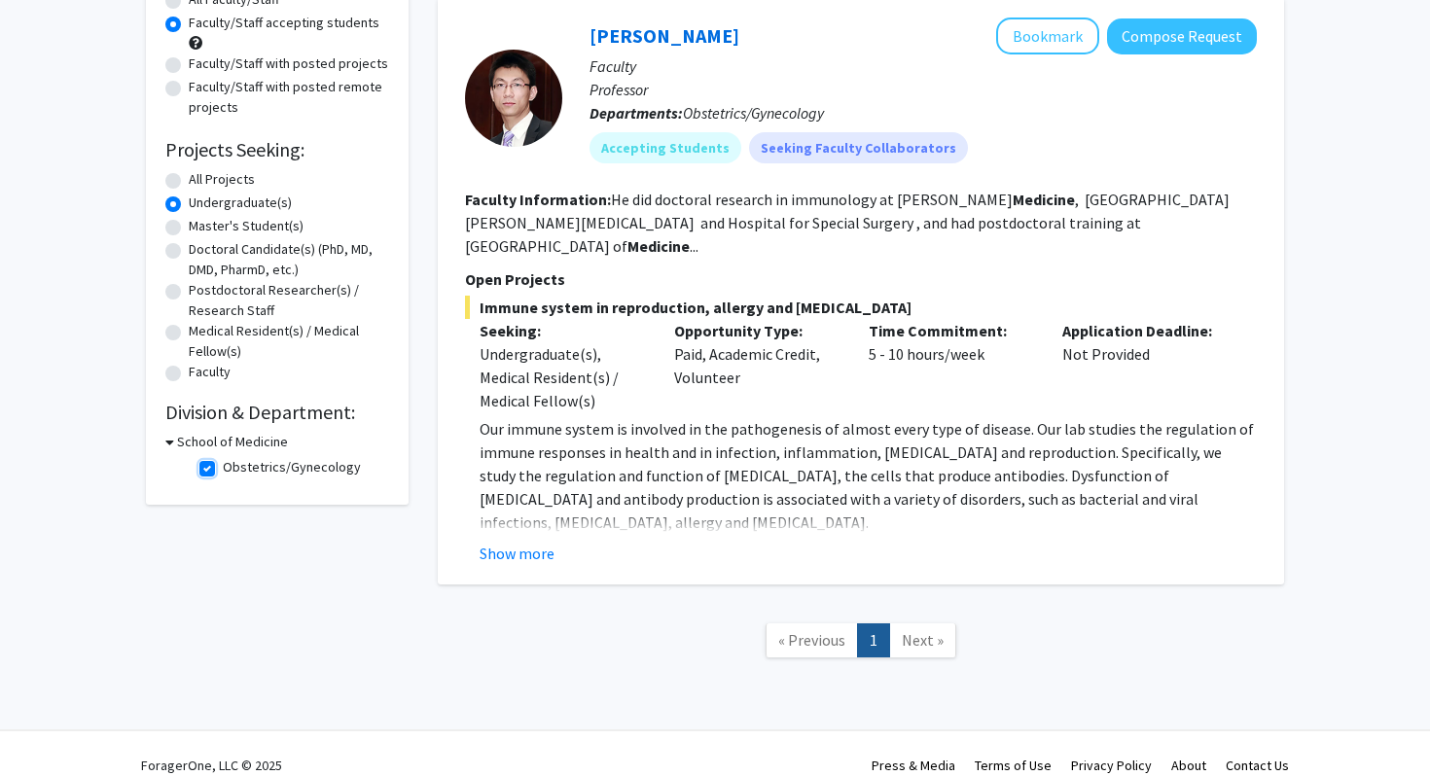
checkbox input "false"
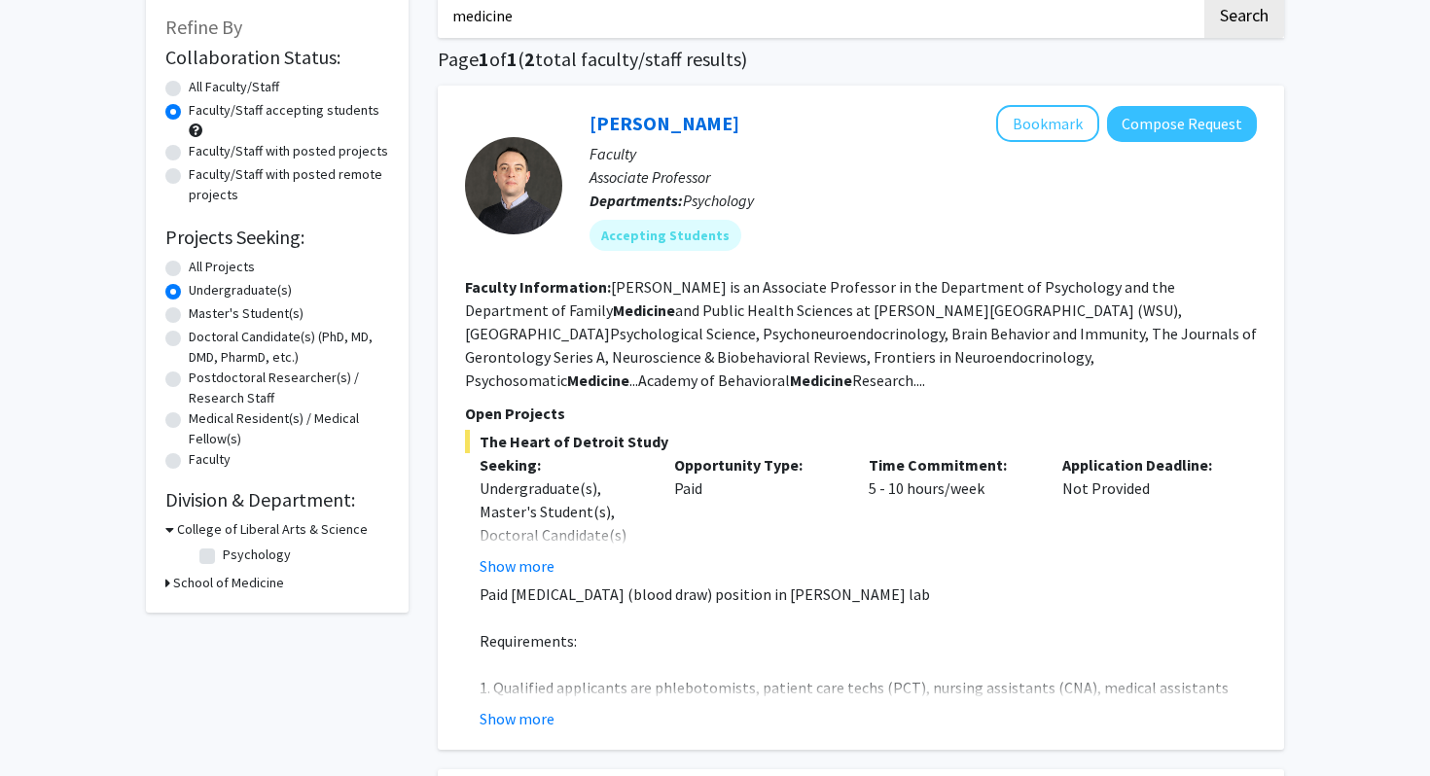
scroll to position [113, 0]
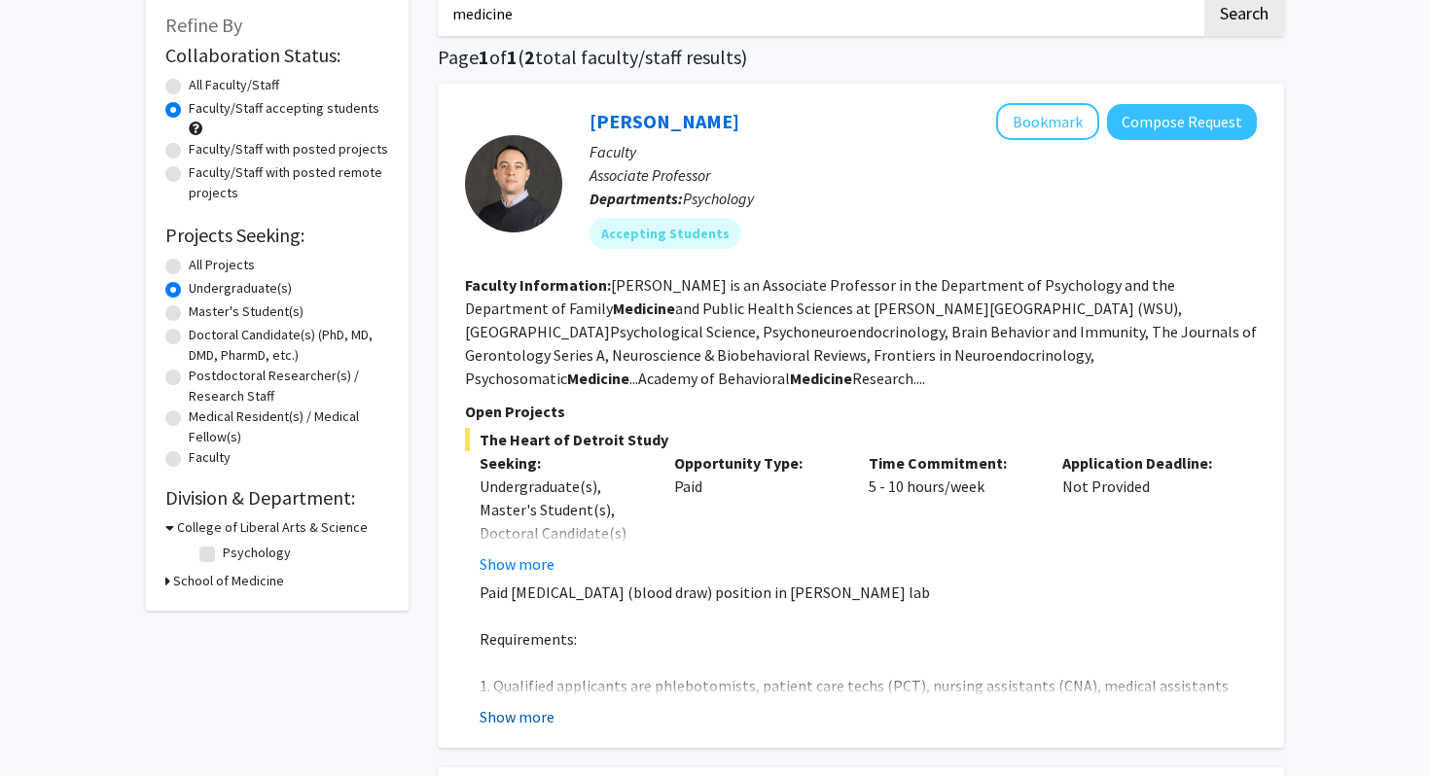
click at [517, 718] on button "Show more" at bounding box center [517, 716] width 75 height 23
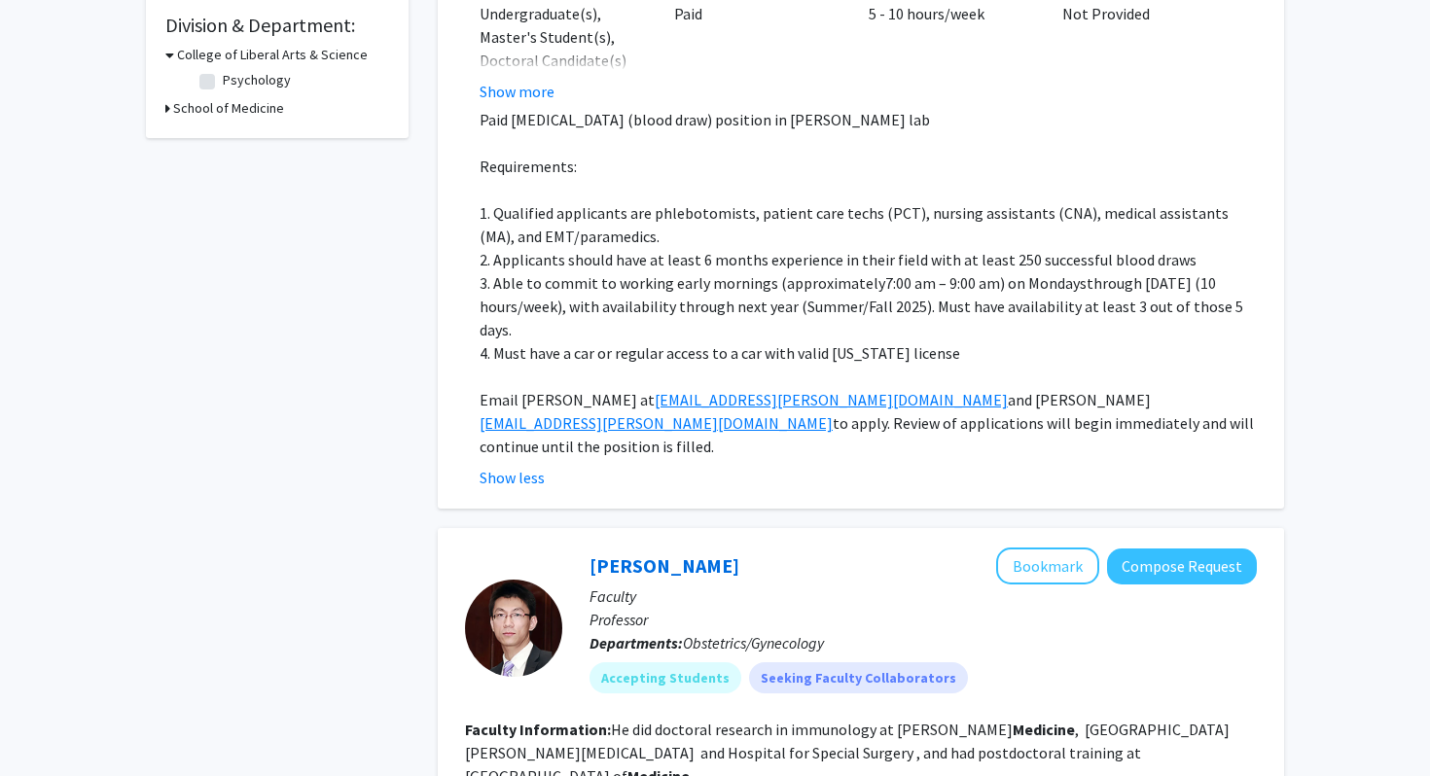
scroll to position [0, 0]
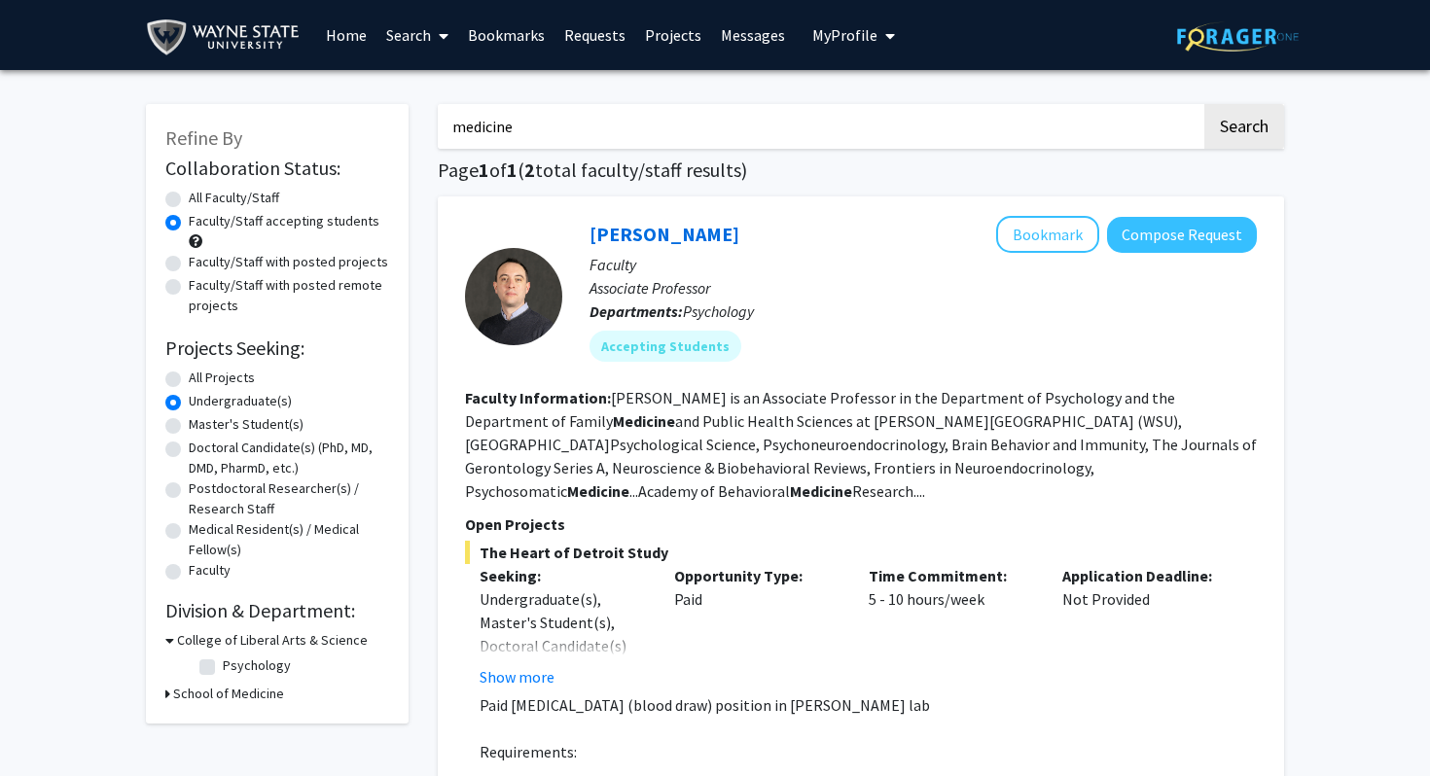
drag, startPoint x: 578, startPoint y: 132, endPoint x: 374, endPoint y: 131, distance: 204.3
click at [189, 406] on label "Undergraduate(s)" at bounding box center [240, 401] width 103 height 20
click at [189, 404] on input "Undergraduate(s)" at bounding box center [195, 397] width 13 height 13
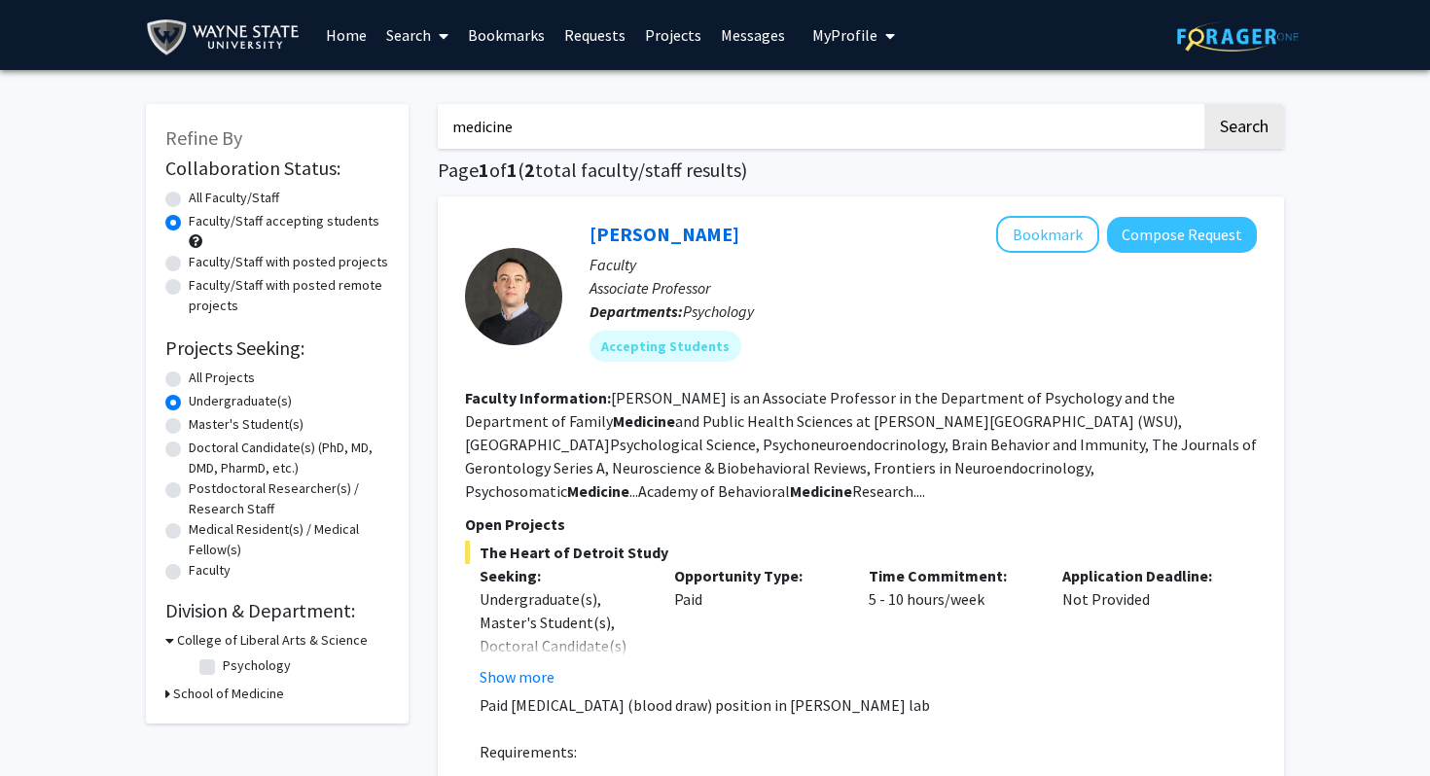
drag, startPoint x: 681, startPoint y: 122, endPoint x: 423, endPoint y: 118, distance: 257.8
click at [1235, 130] on button "Search" at bounding box center [1244, 126] width 80 height 45
radio input "true"
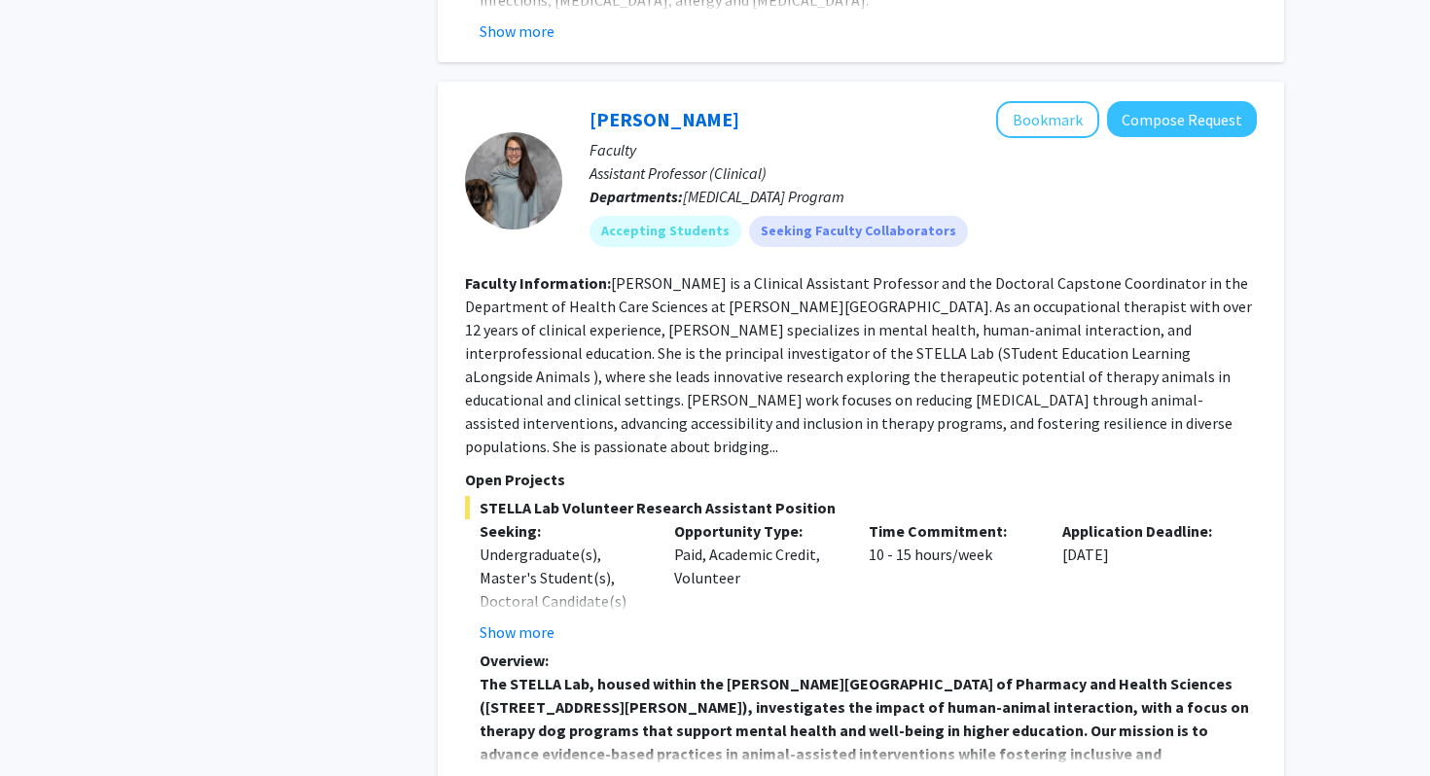
scroll to position [6138, 0]
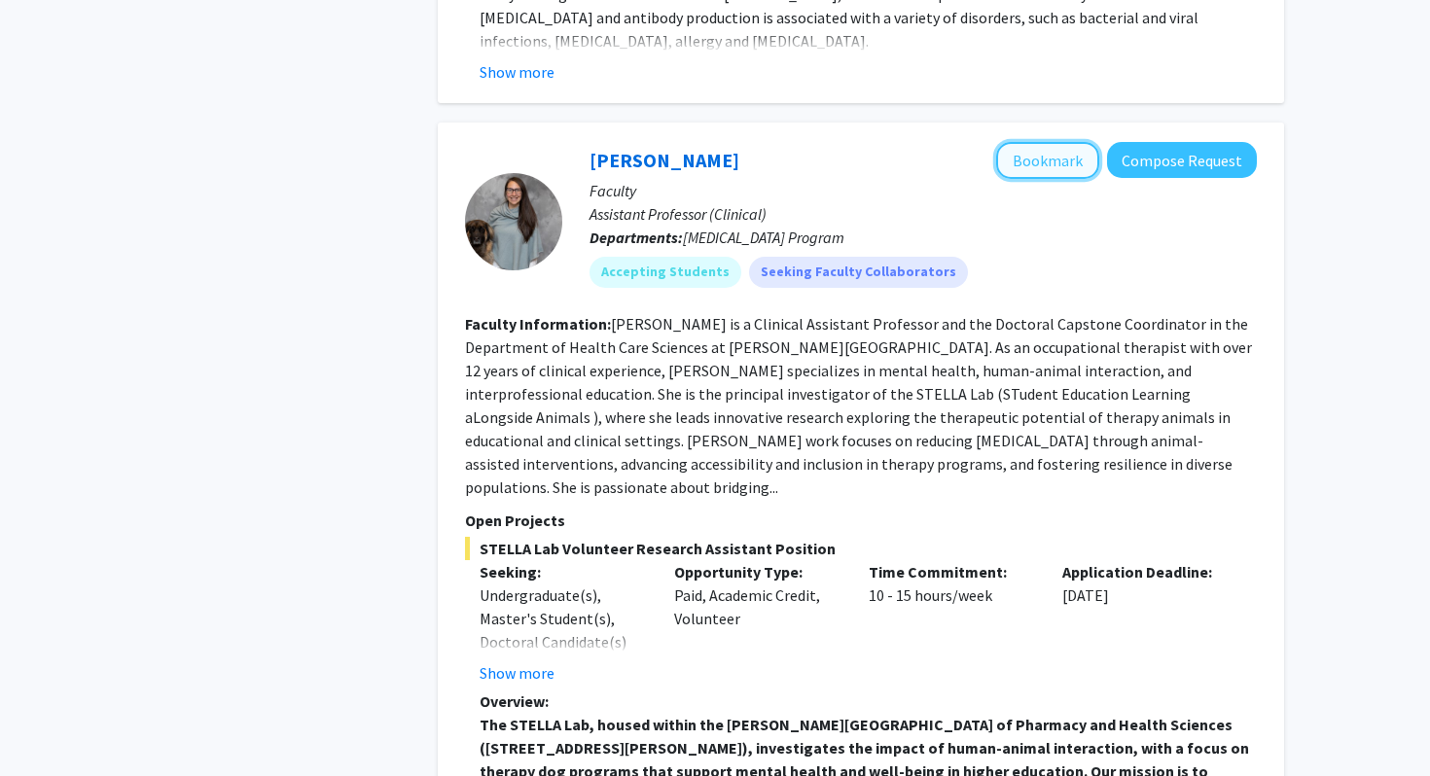
click at [1061, 142] on button "Bookmark" at bounding box center [1047, 160] width 103 height 37
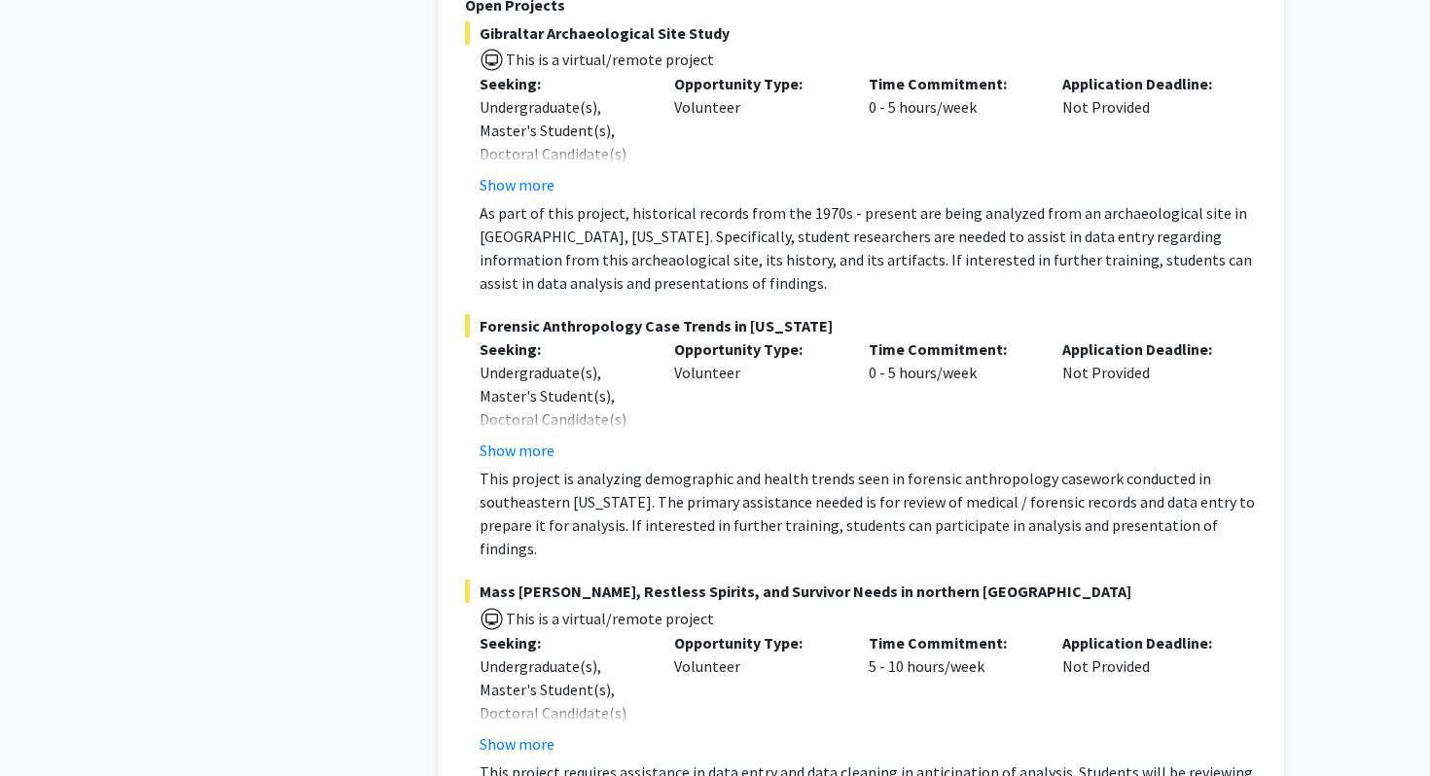
scroll to position [8919, 0]
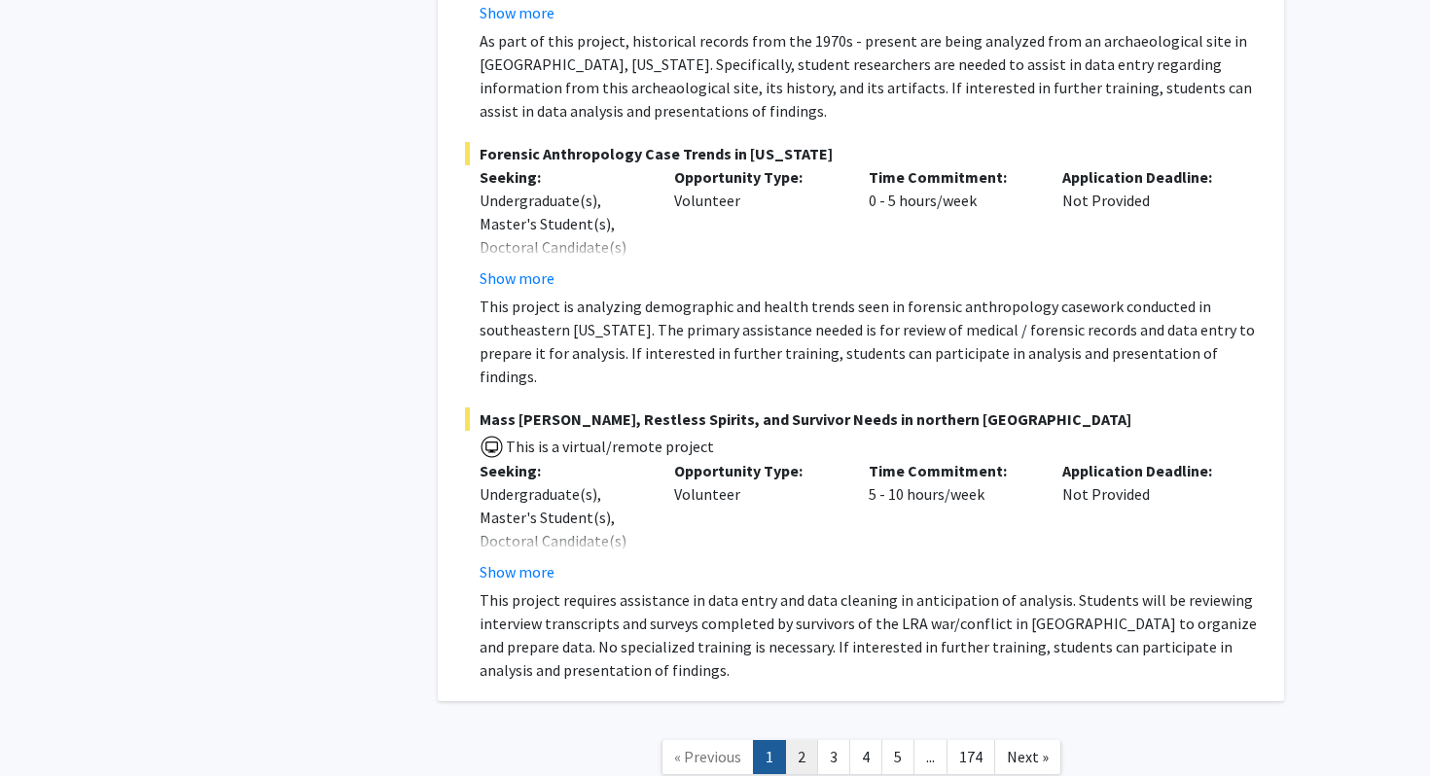
click at [805, 740] on link "2" at bounding box center [801, 757] width 33 height 34
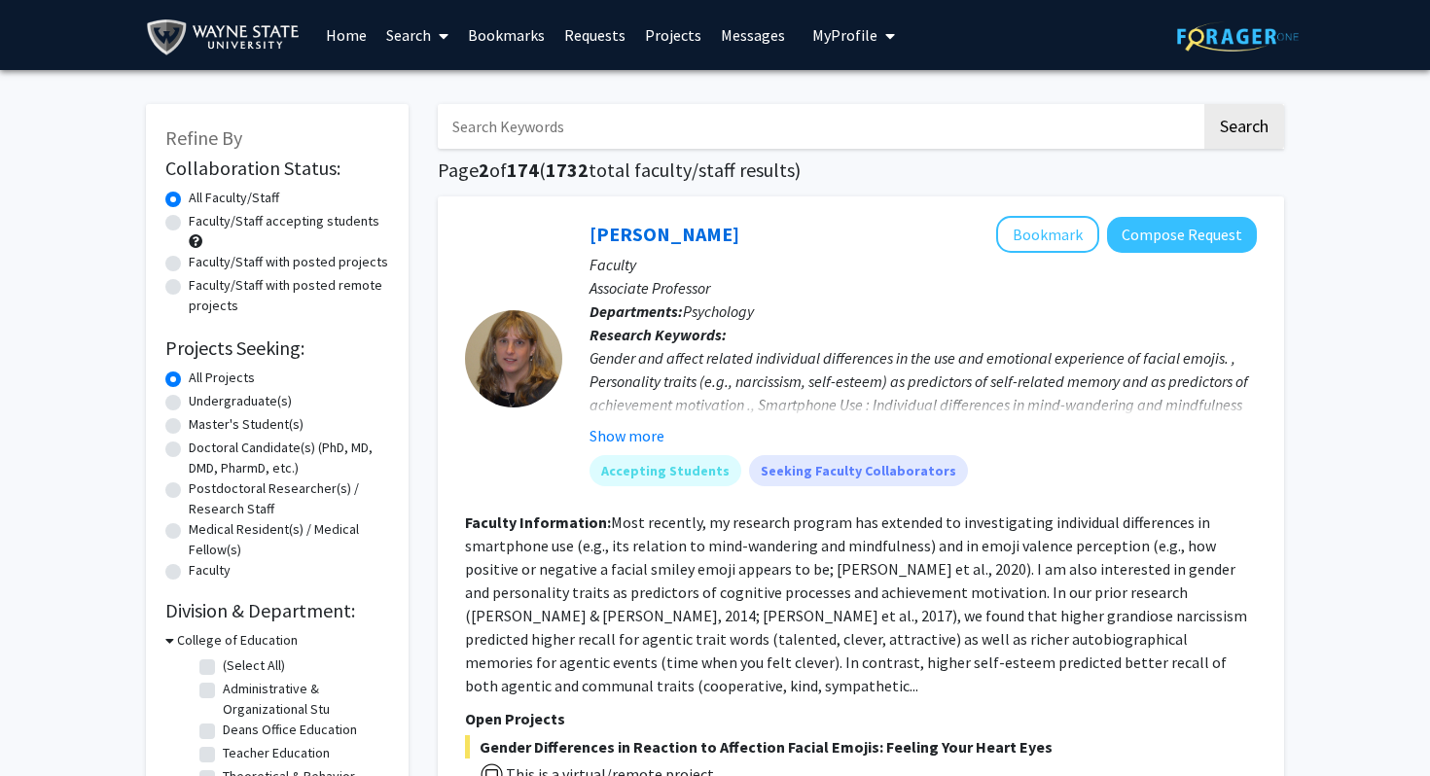
click at [189, 223] on label "Faculty/Staff accepting students" at bounding box center [284, 221] width 191 height 20
click at [189, 223] on input "Faculty/Staff accepting students" at bounding box center [195, 217] width 13 height 13
radio input "true"
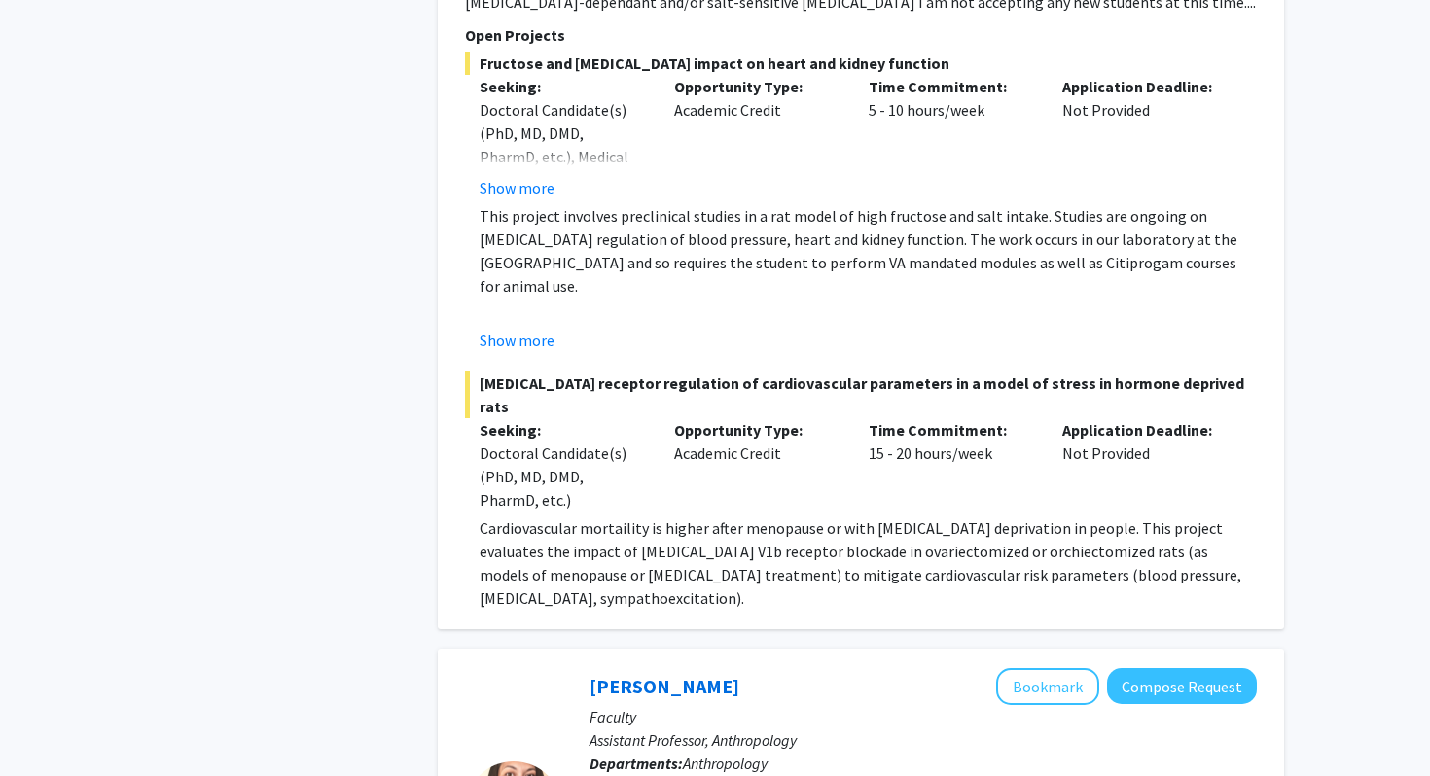
scroll to position [7585, 0]
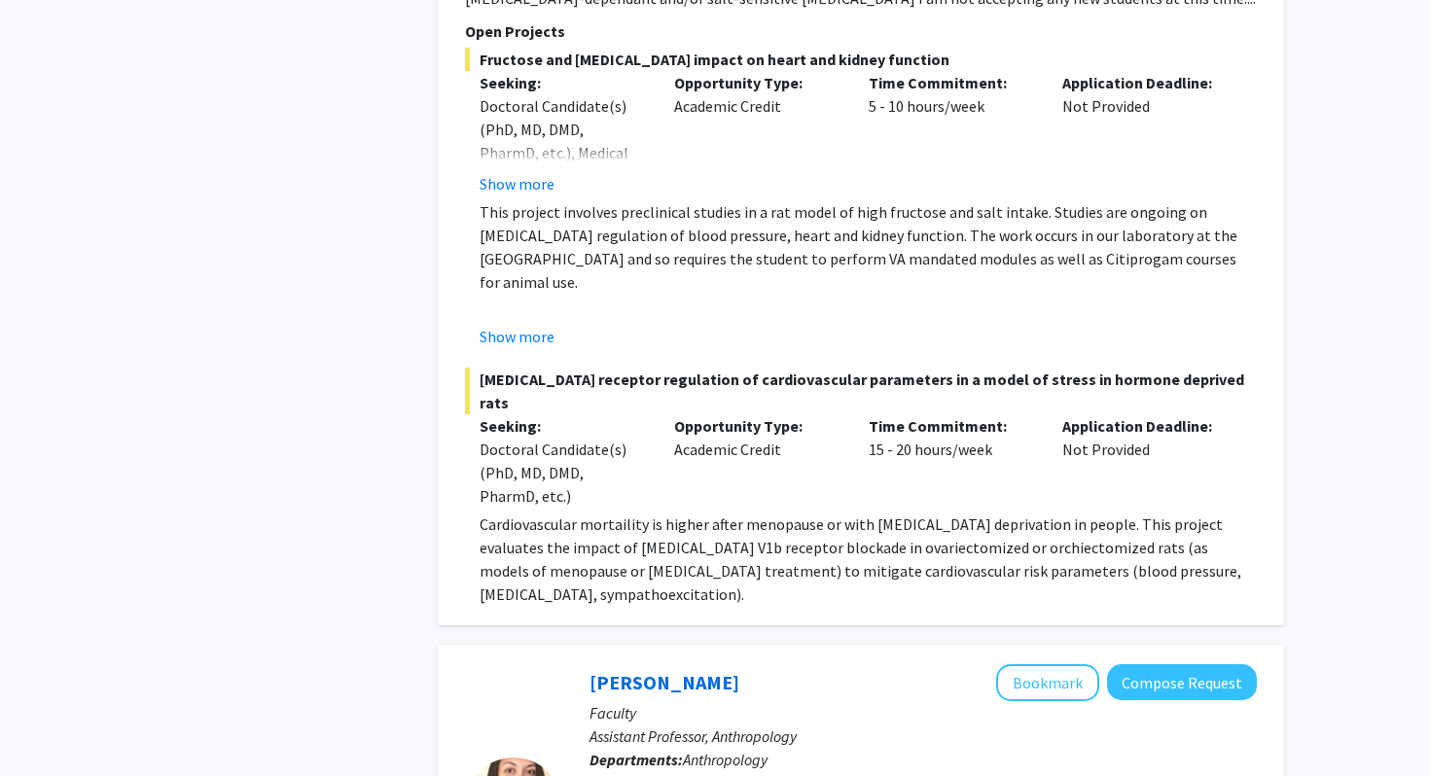
click at [748, 513] on p "Cardiovascular mortaility is higher after menopause or with [MEDICAL_DATA] depr…" at bounding box center [868, 559] width 777 height 93
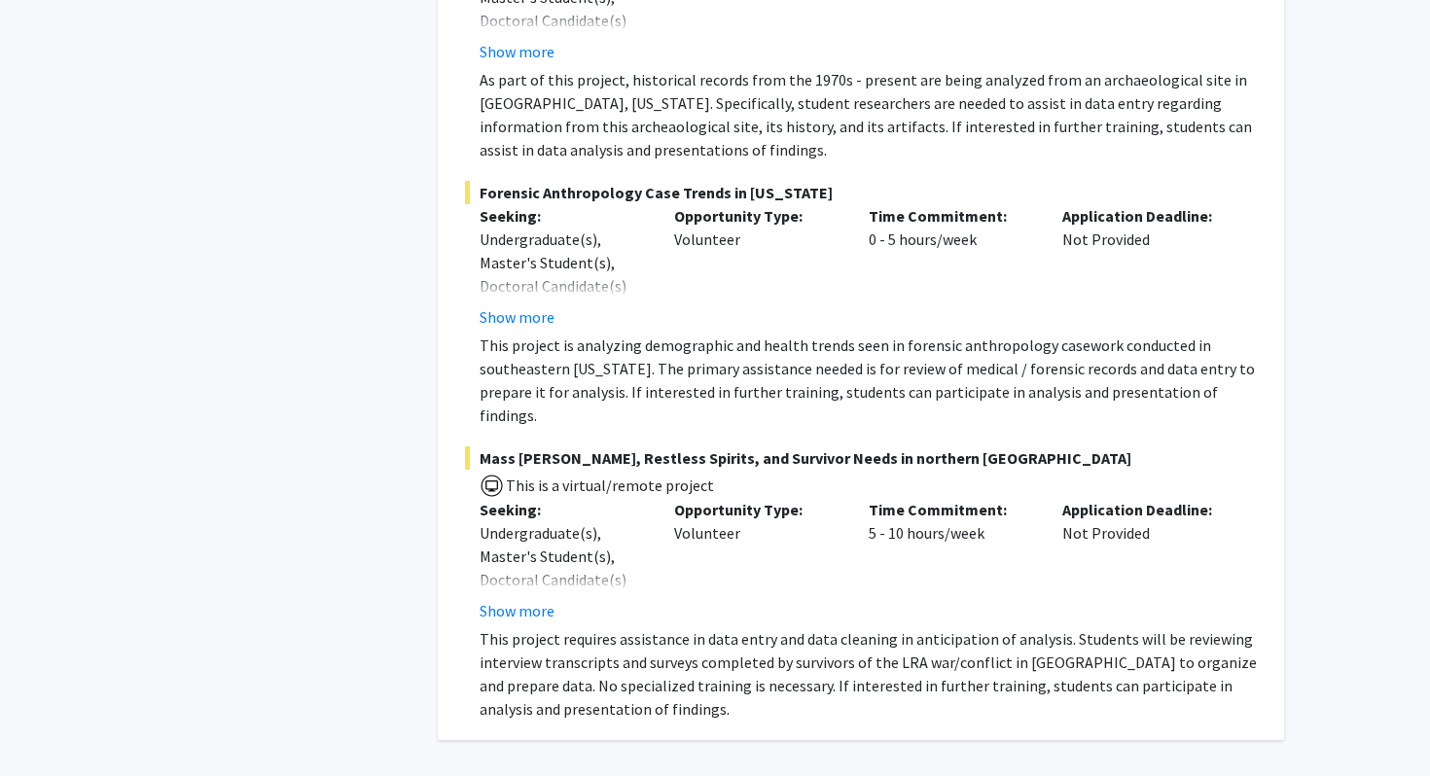
scroll to position [8919, 0]
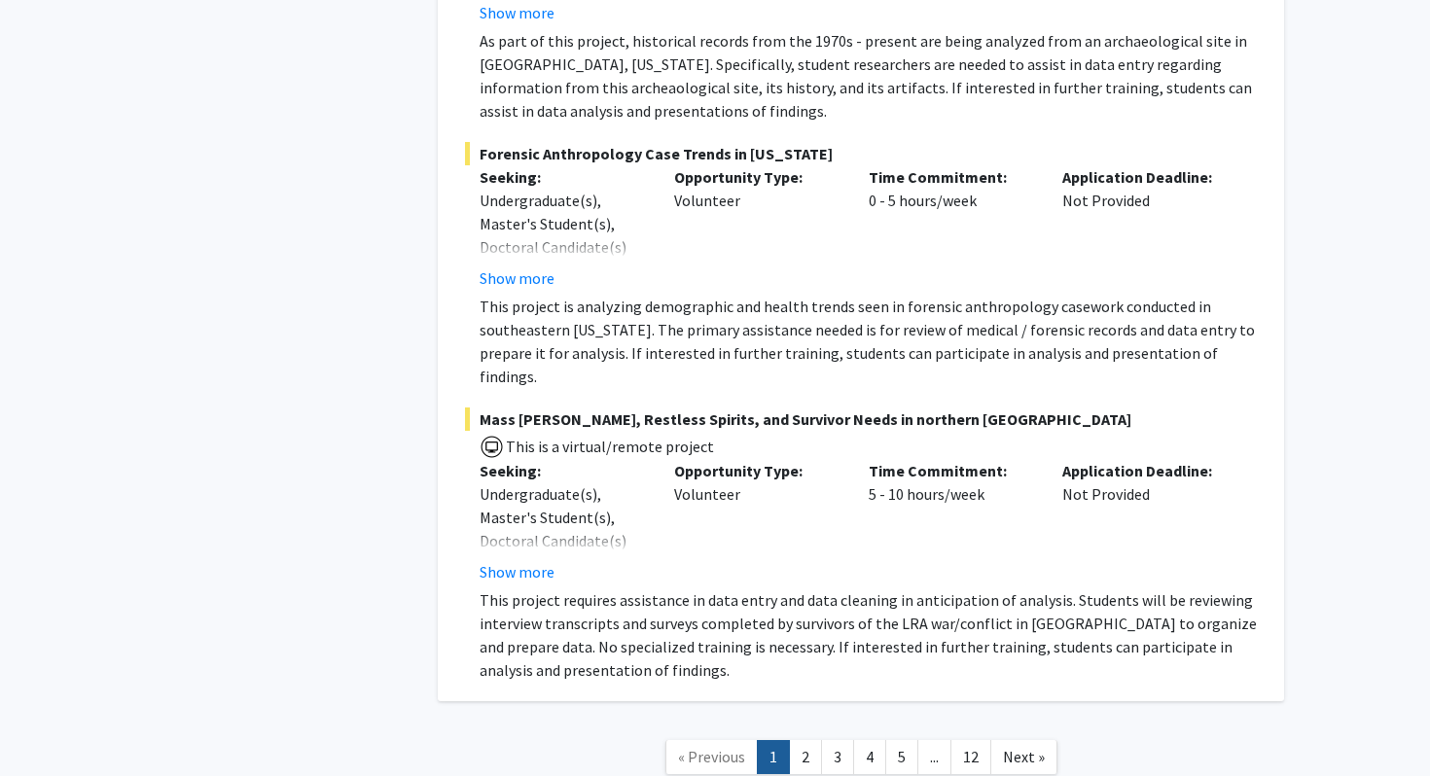
click at [801, 721] on nav "« Previous 1 2 3 4 5 ... 12 Next »" at bounding box center [861, 760] width 846 height 79
click at [801, 740] on link "2" at bounding box center [805, 757] width 33 height 34
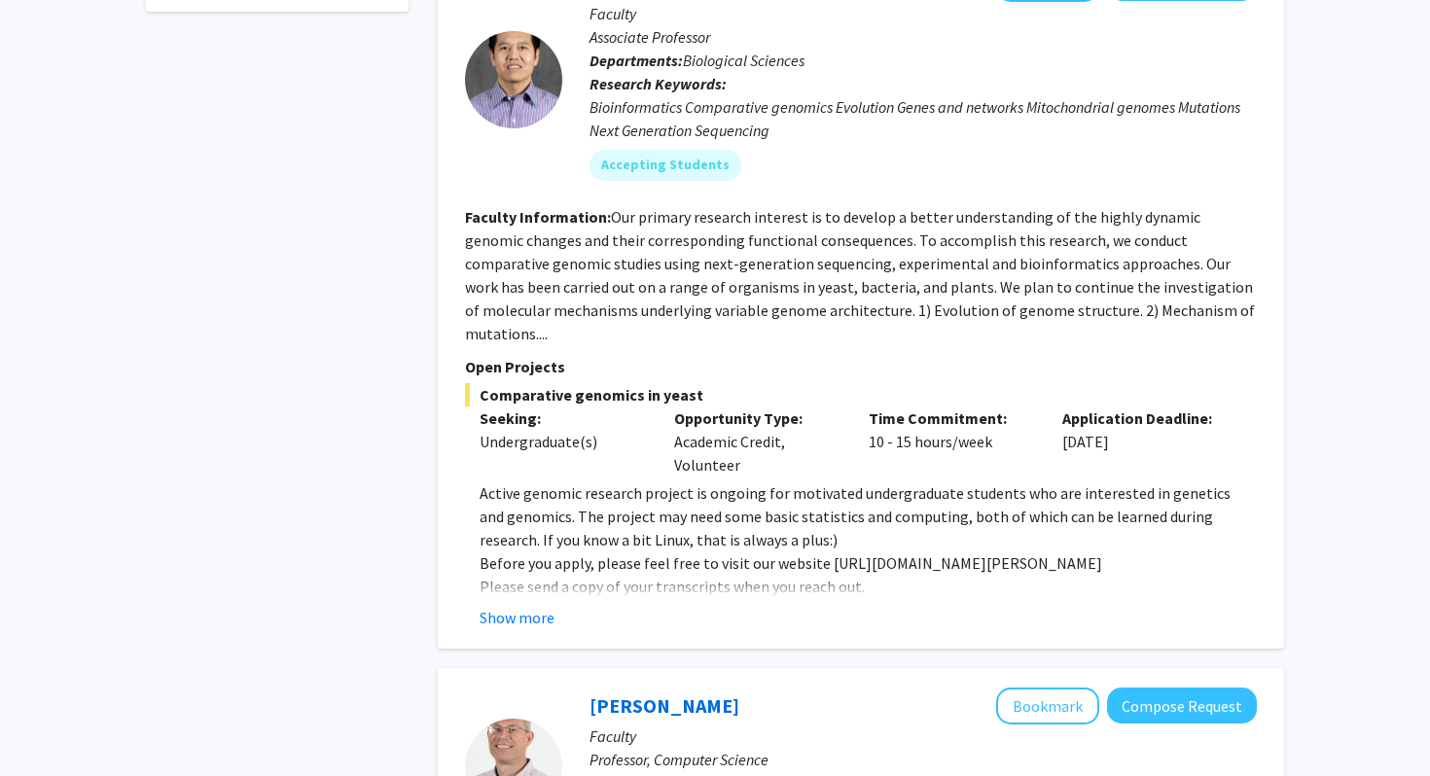
scroll to position [1188, 0]
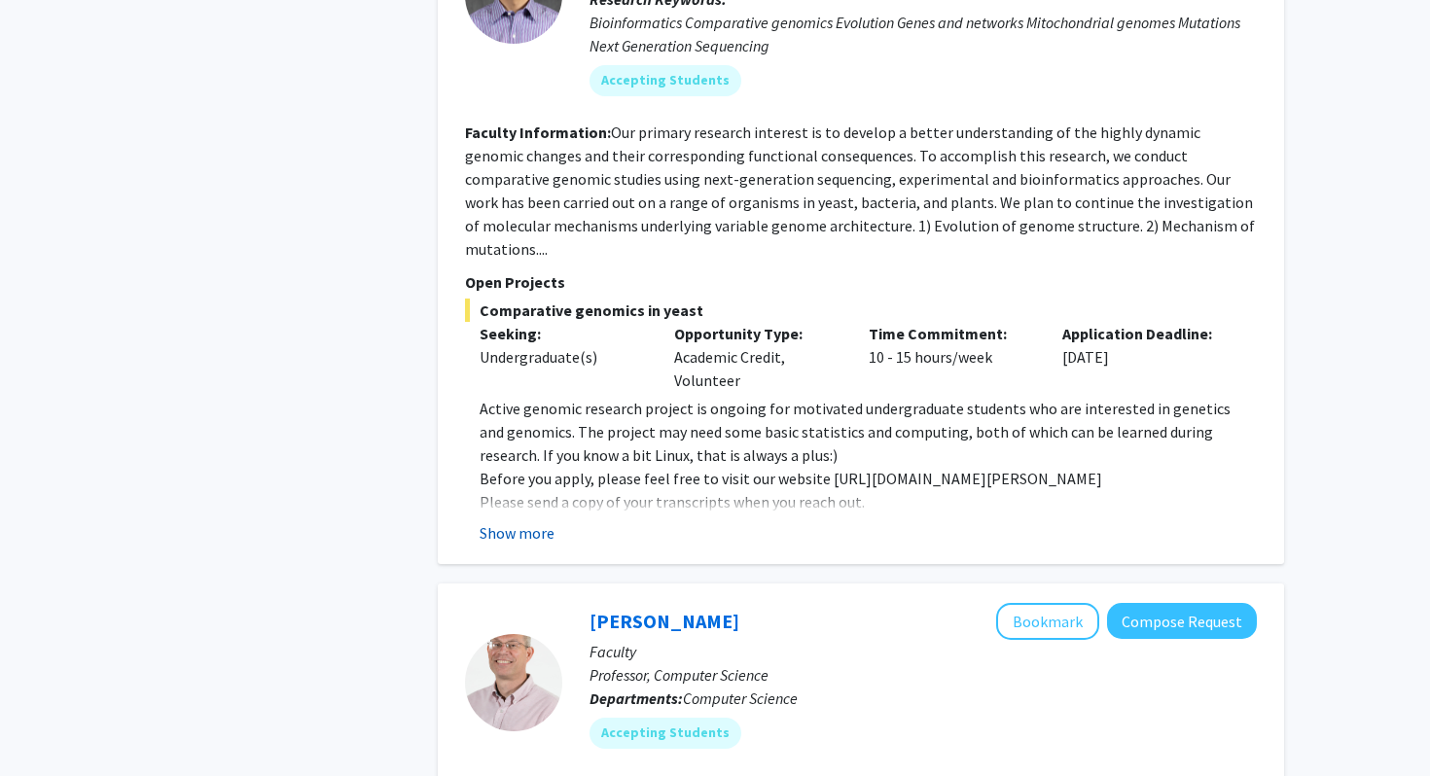
click at [531, 521] on button "Show more" at bounding box center [517, 532] width 75 height 23
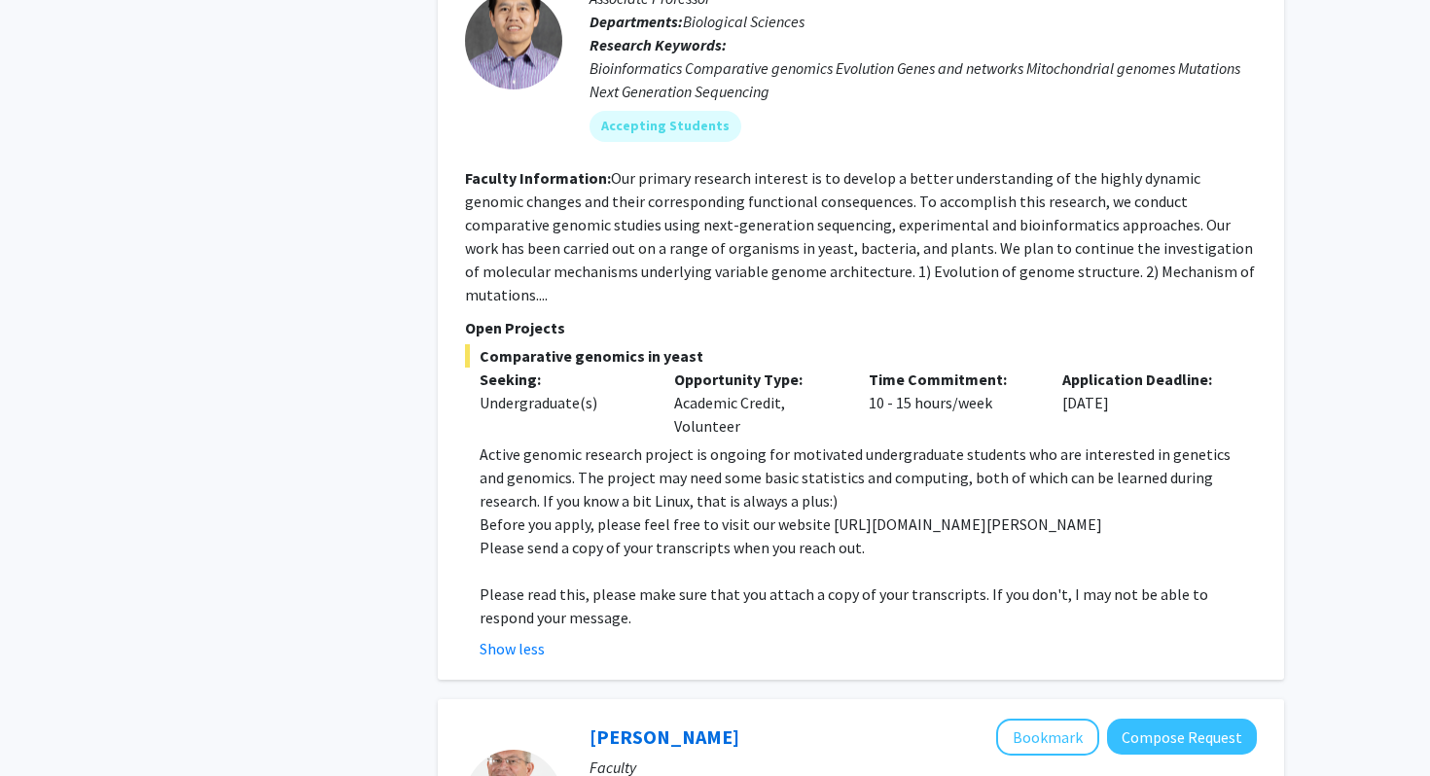
scroll to position [1137, 0]
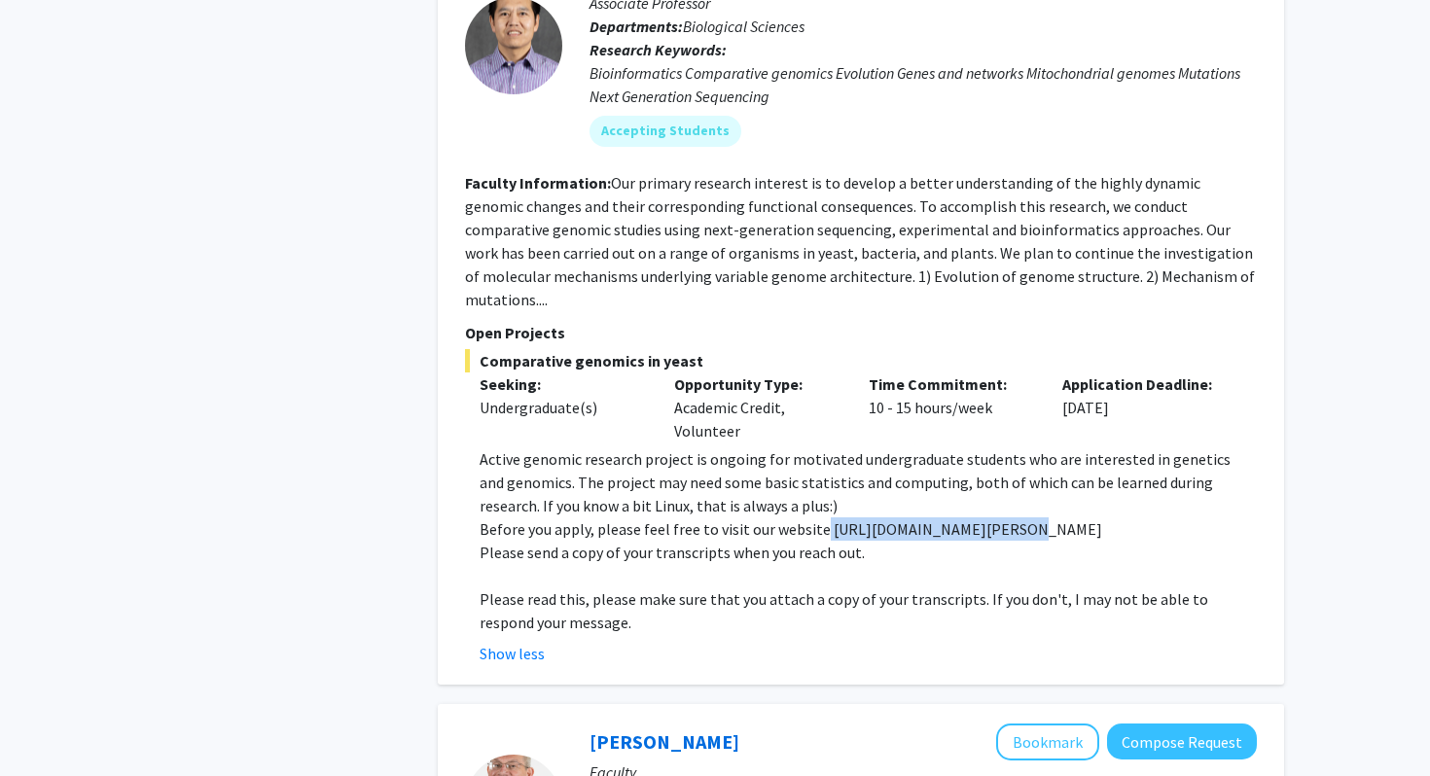
drag, startPoint x: 1005, startPoint y: 484, endPoint x: 819, endPoint y: 485, distance: 185.8
click at [819, 517] on p "Before you apply, please feel free to visit our website [URL][DOMAIN_NAME][PERS…" at bounding box center [868, 528] width 777 height 23
copy p "[URL][DOMAIN_NAME][PERSON_NAME]"
click at [1218, 447] on p "Active genomic research project is ongoing for motivated undergraduate students…" at bounding box center [868, 482] width 777 height 70
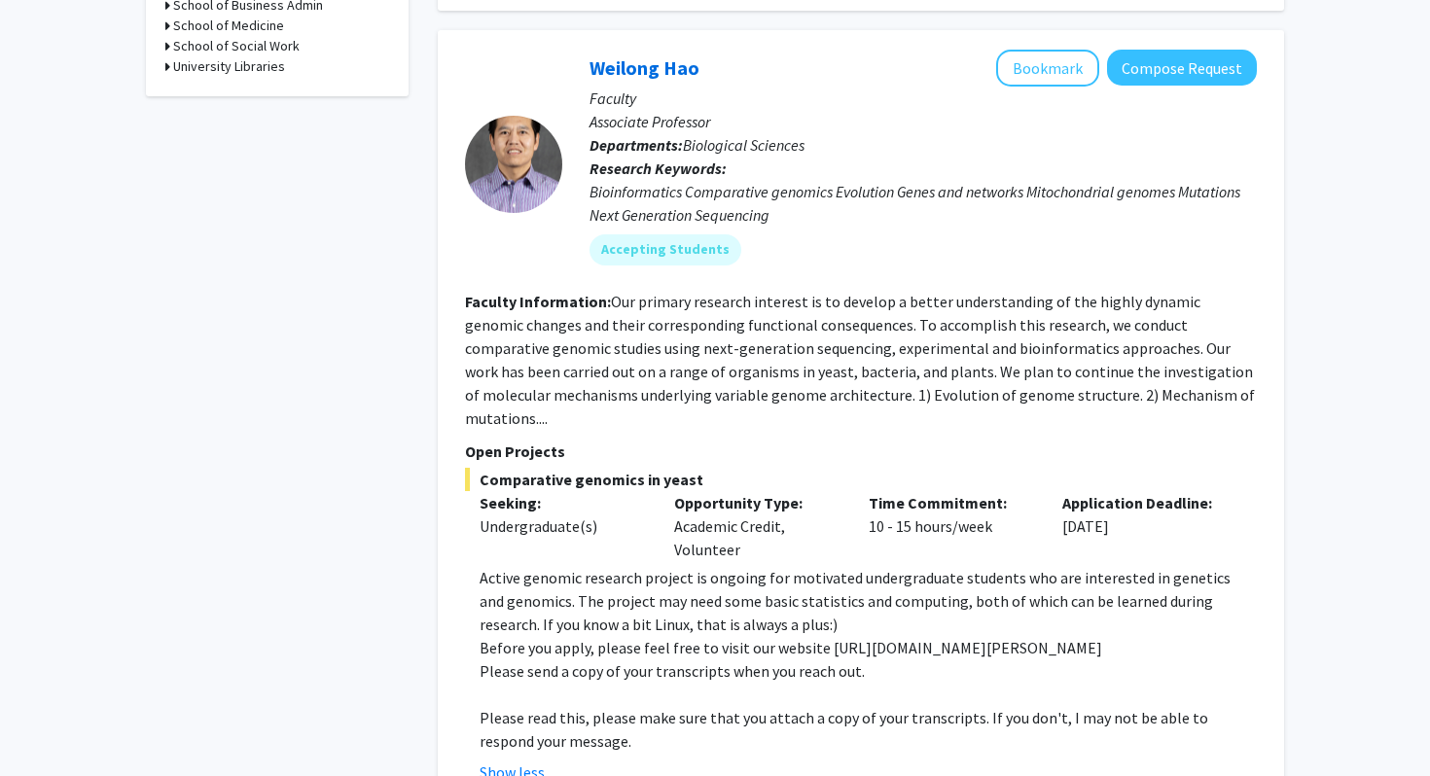
scroll to position [1017, 0]
click at [1165, 51] on button "Compose Request" at bounding box center [1182, 69] width 150 height 36
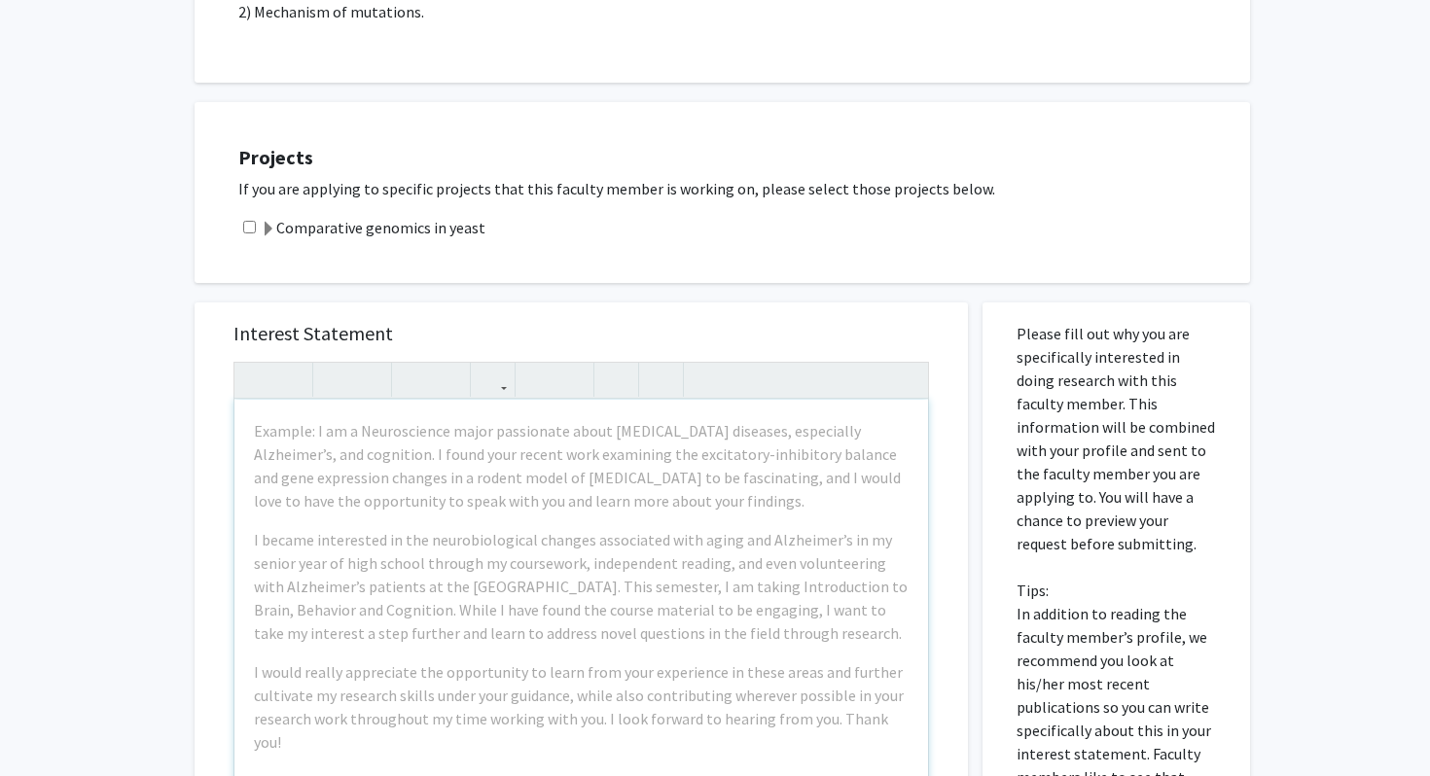
scroll to position [703, 0]
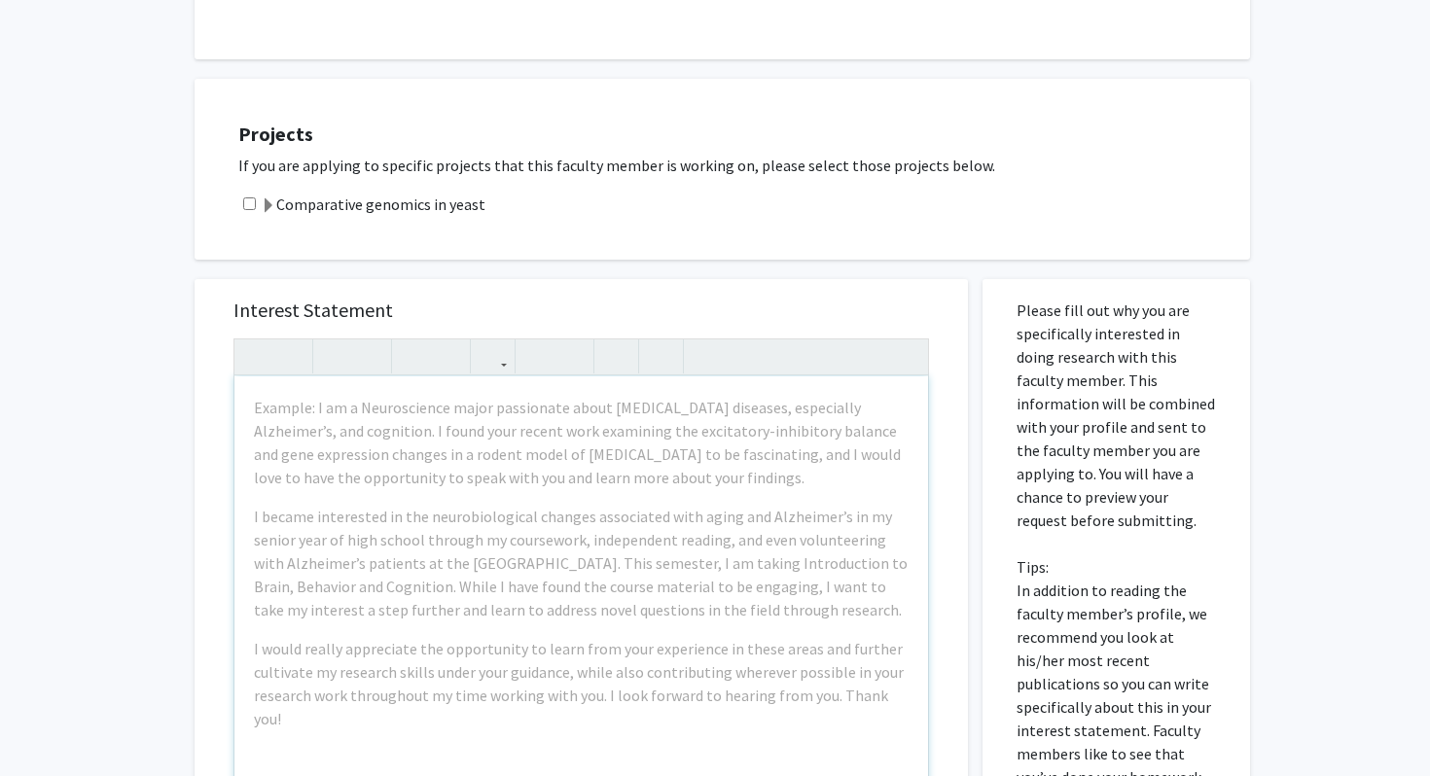
click at [413, 205] on label "Comparative genomics in yeast" at bounding box center [373, 204] width 225 height 23
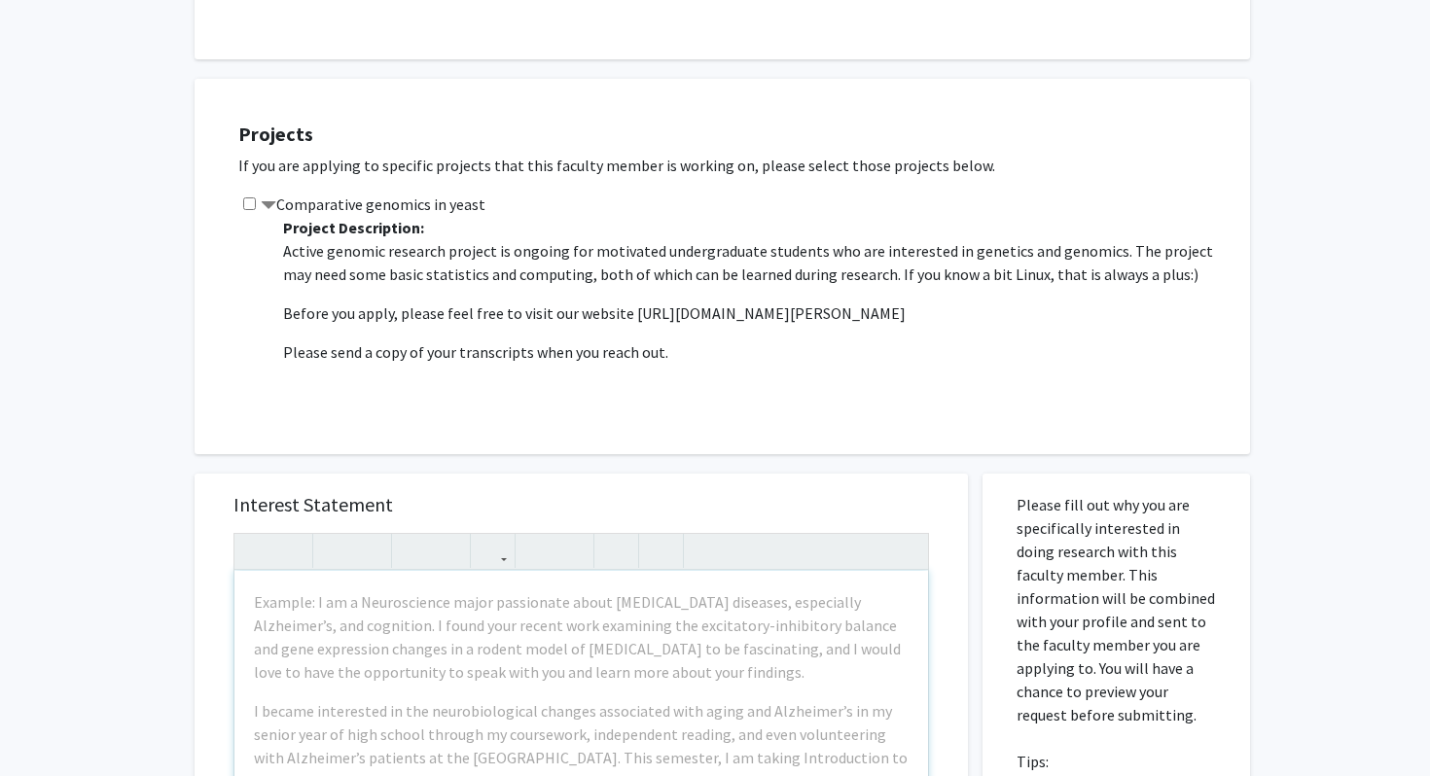
drag, startPoint x: 497, startPoint y: 203, endPoint x: 483, endPoint y: 204, distance: 13.7
click at [483, 204] on div "Comparative genomics in yeast Project Description: Active genomic research proj…" at bounding box center [734, 302] width 992 height 218
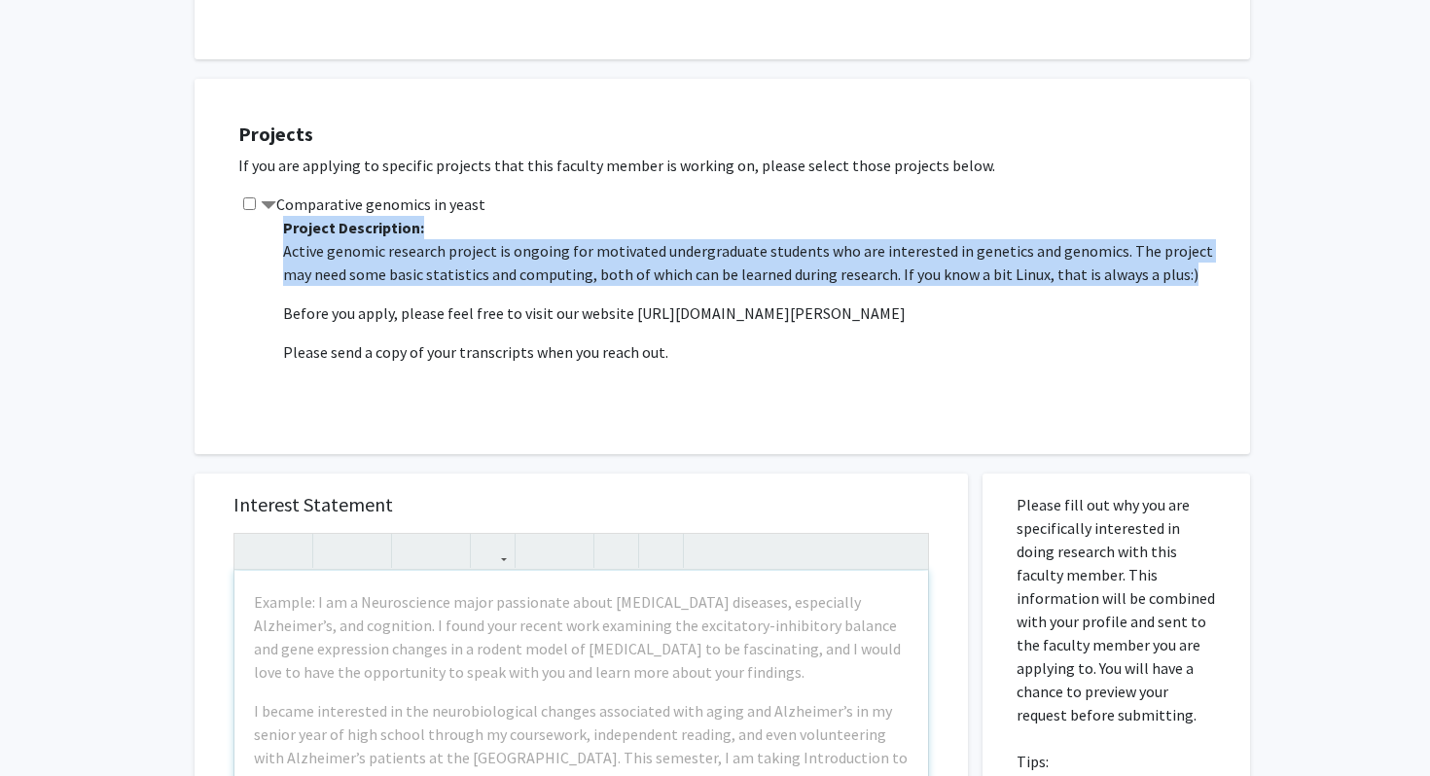
drag, startPoint x: 1157, startPoint y: 273, endPoint x: 280, endPoint y: 220, distance: 878.0
click at [280, 220] on div "Project Description: Active genomic research project is ongoing for motivated u…" at bounding box center [748, 313] width 963 height 195
copy span "Project Description: Active genomic research project is ongoing for motivated u…"
click at [1347, 269] on div "All Requests Request for [PERSON_NAME] Request for [PERSON_NAME] Departments: B…" at bounding box center [715, 388] width 1430 height 2043
